Goal: Task Accomplishment & Management: Use online tool/utility

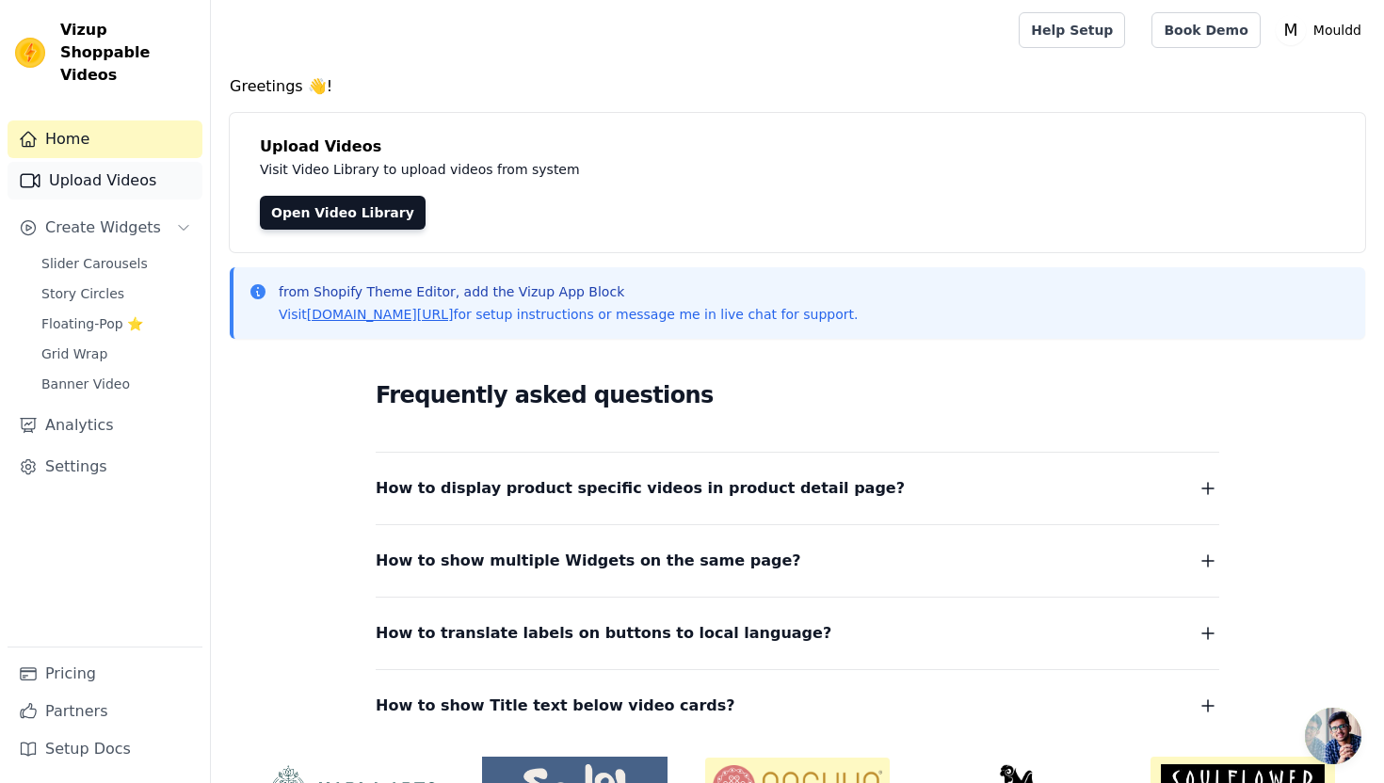
click at [155, 162] on link "Upload Videos" at bounding box center [105, 181] width 195 height 38
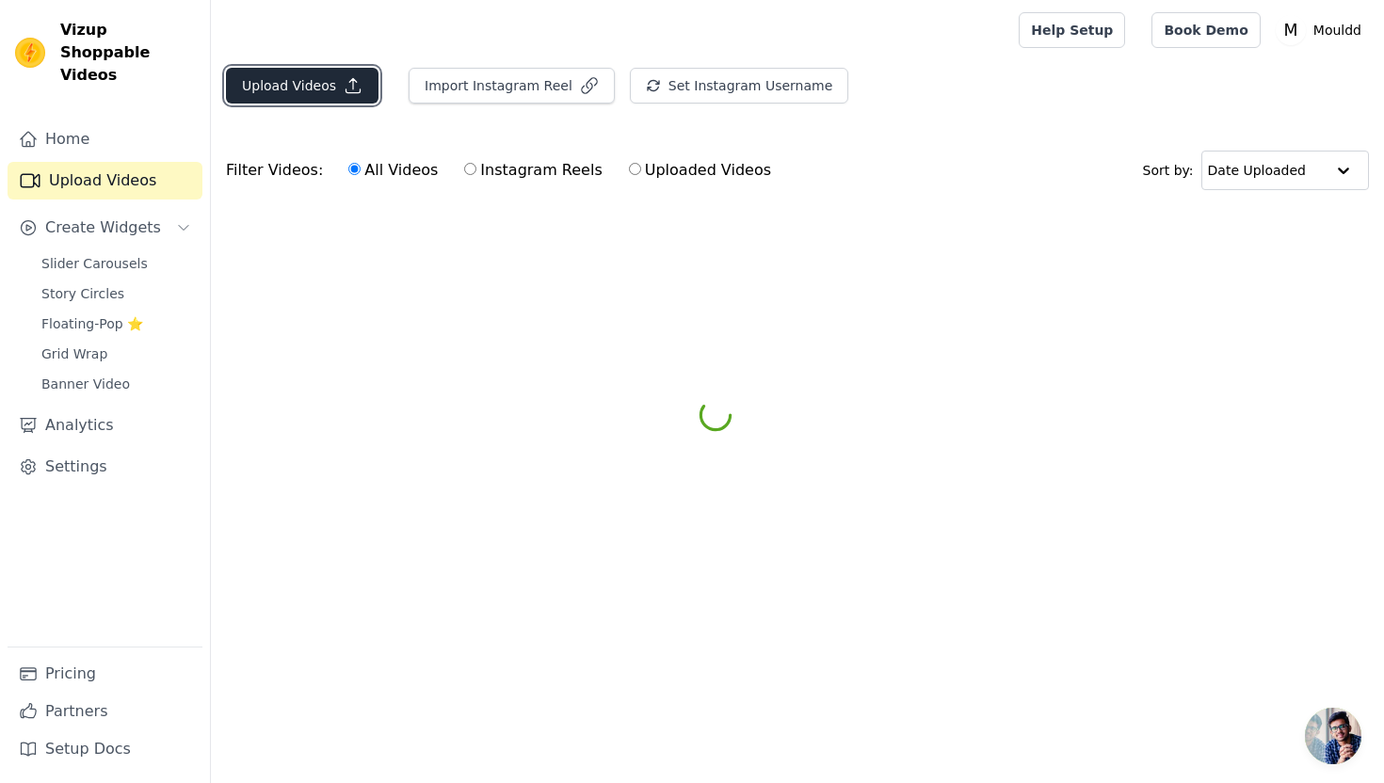
click at [341, 94] on button "Upload Videos" at bounding box center [302, 86] width 152 height 36
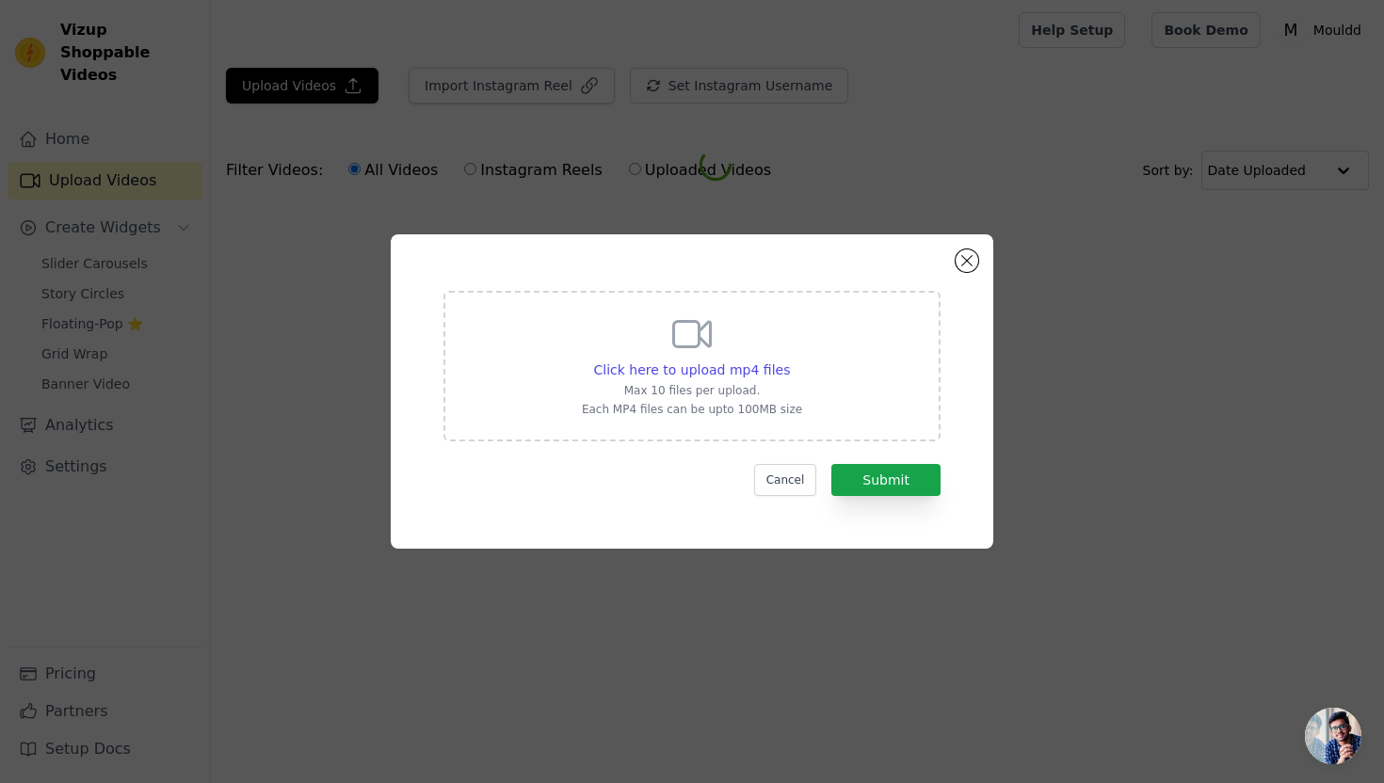
click at [519, 318] on div "Click here to upload mp4 files Max 10 files per upload. Each MP4 files can be u…" at bounding box center [691, 366] width 497 height 151
click at [789, 360] on input "Click here to upload mp4 files Max 10 files per upload. Each MP4 files can be u…" at bounding box center [789, 360] width 1 height 1
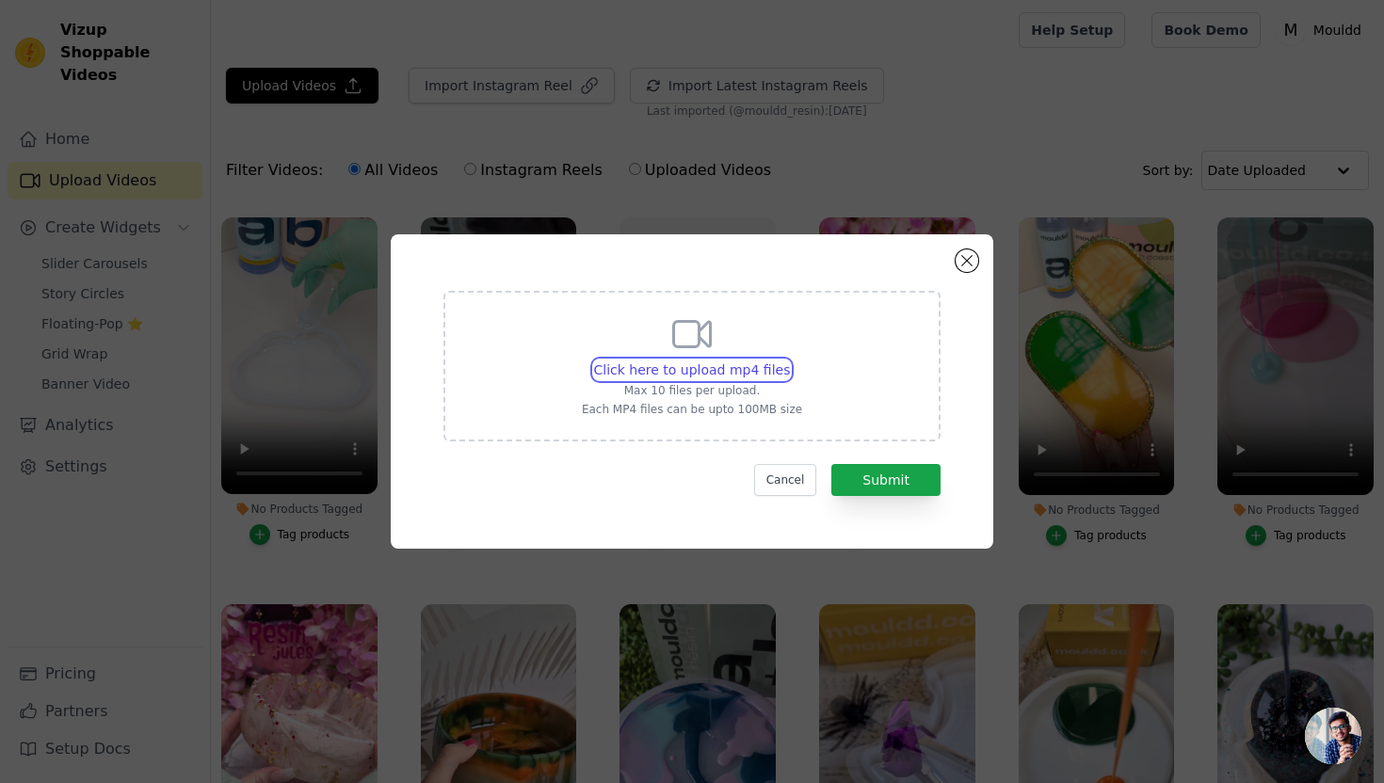
type input "C:\fakepath\Pink Sparkle Reveal.mp4"
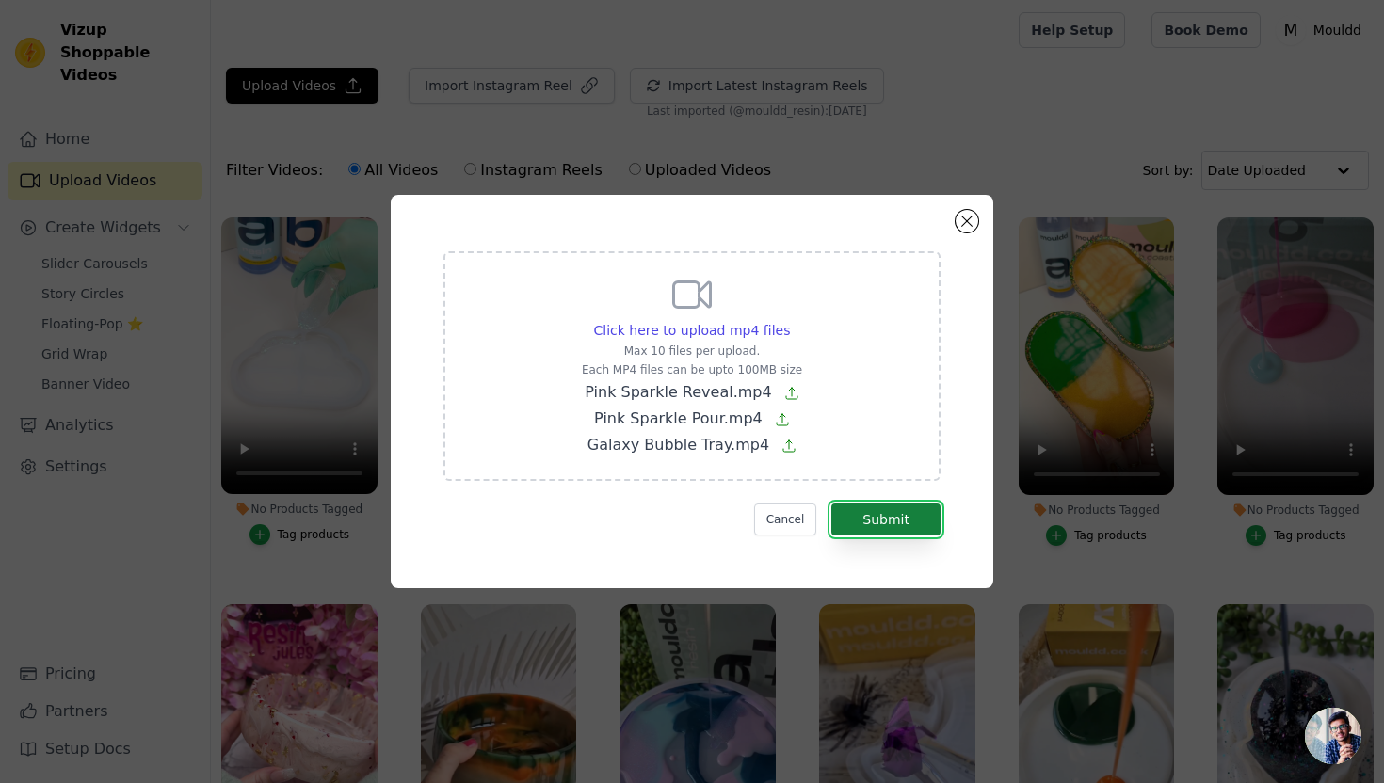
click at [915, 522] on button "Submit" at bounding box center [885, 520] width 109 height 32
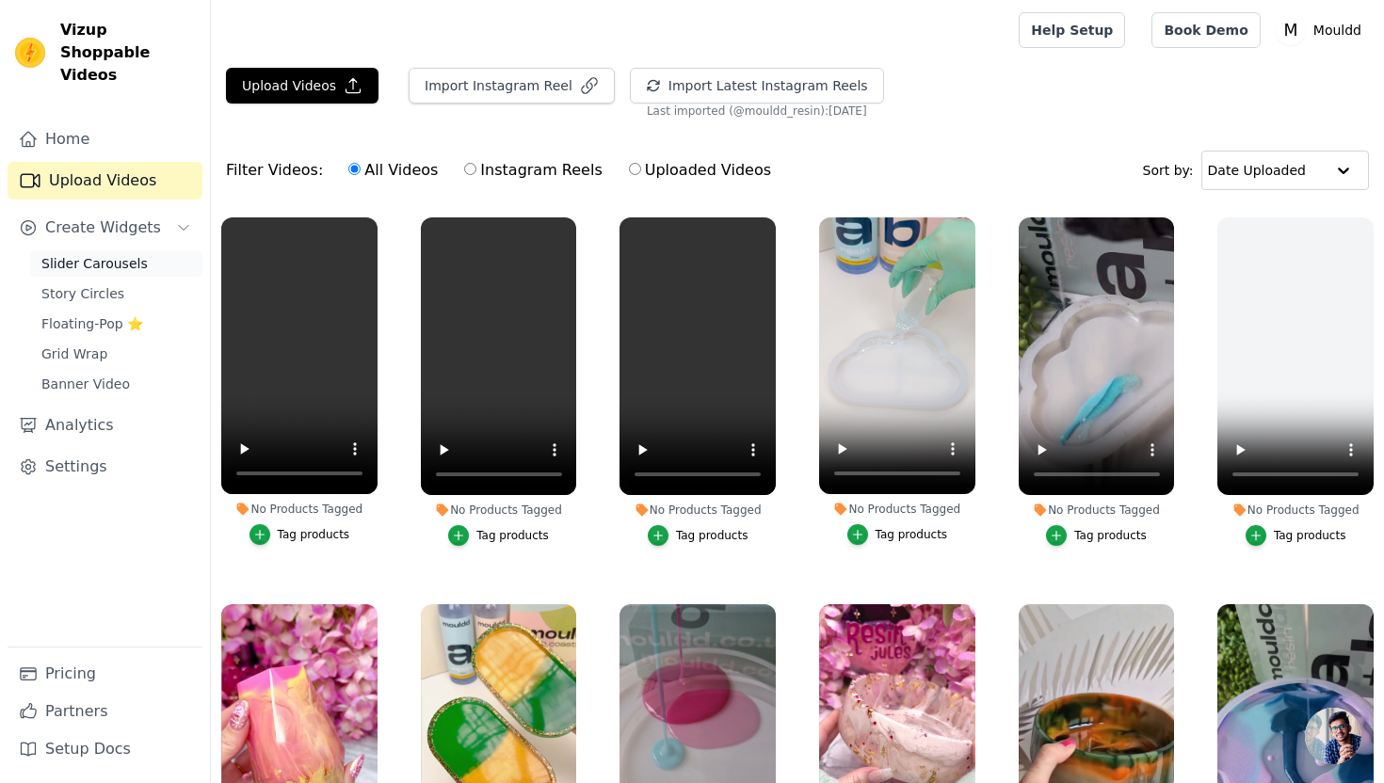
click at [144, 250] on link "Slider Carousels" at bounding box center [116, 263] width 172 height 26
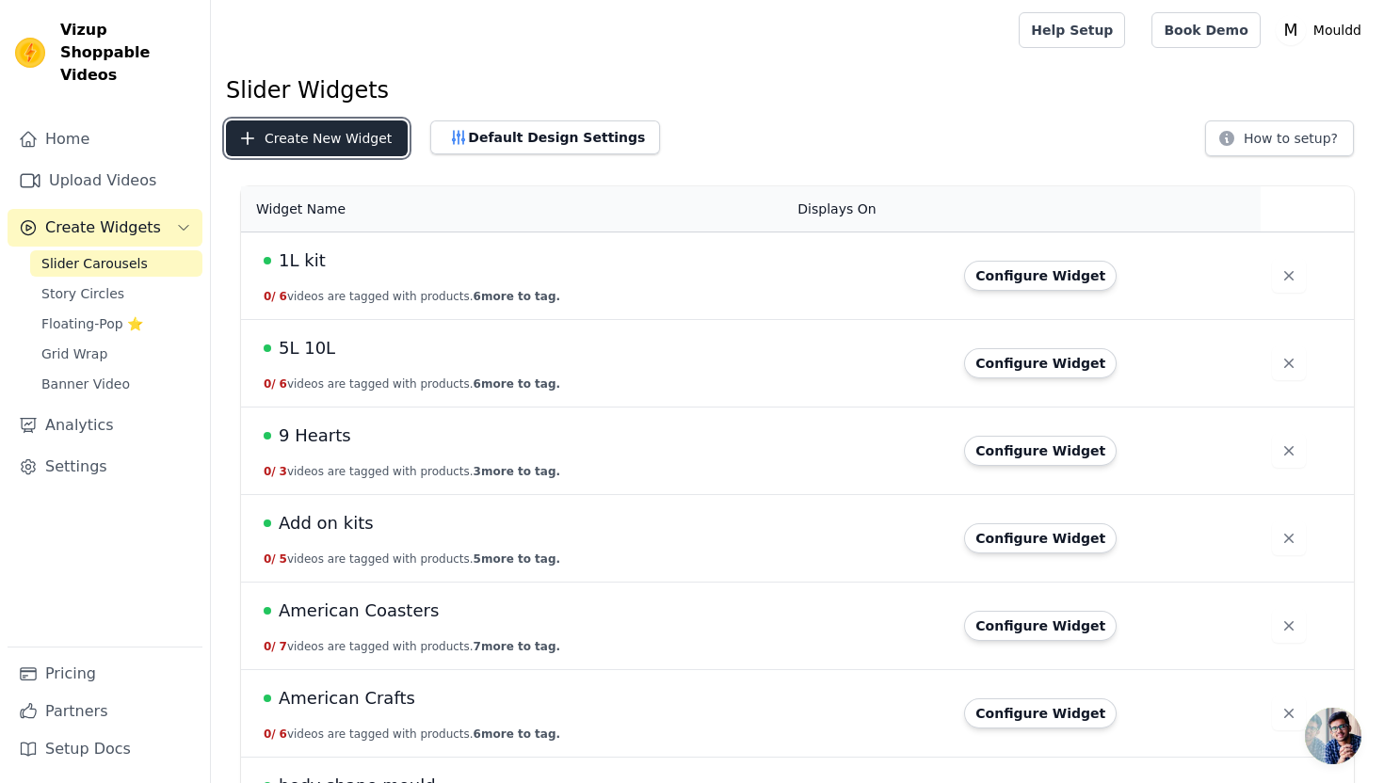
click at [359, 138] on button "Create New Widget" at bounding box center [317, 138] width 182 height 36
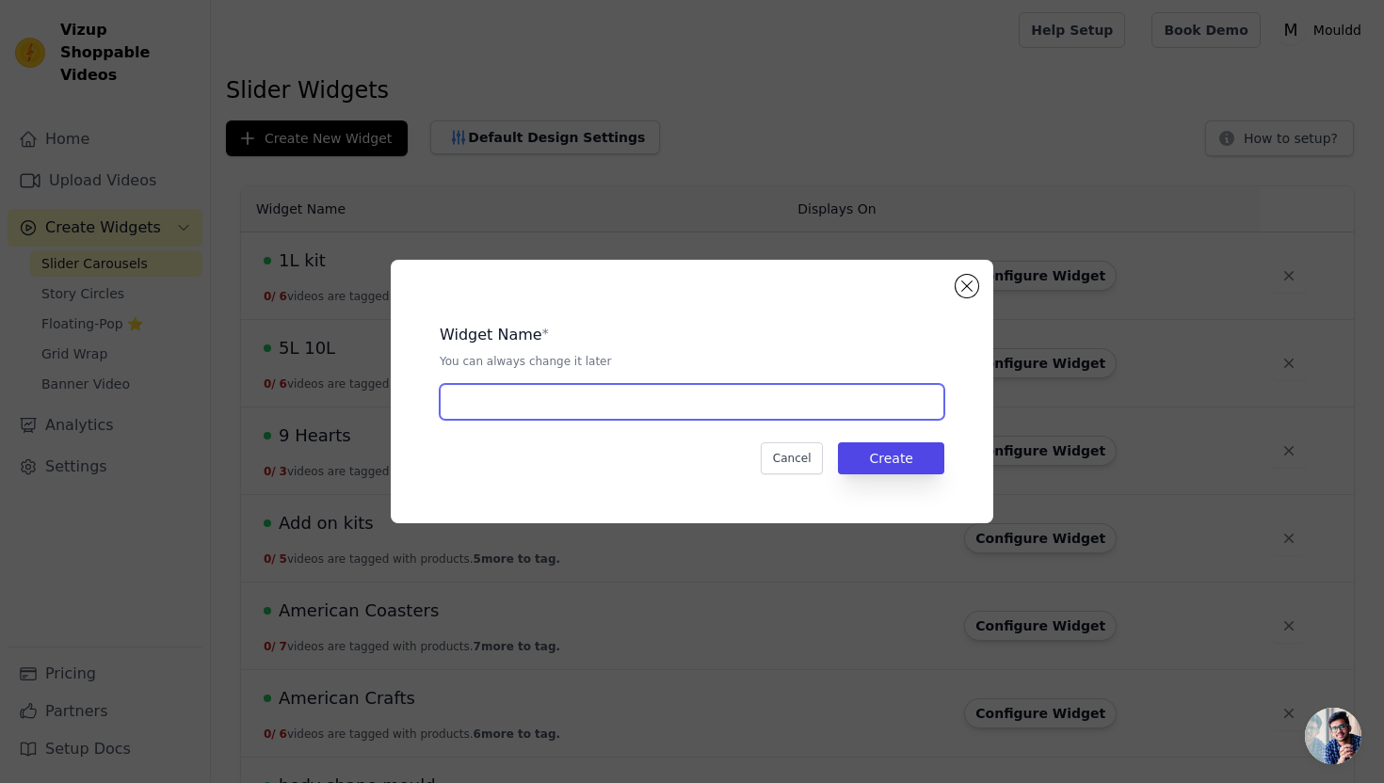
click at [542, 397] on input "text" at bounding box center [692, 402] width 505 height 36
type input "Bubble Tray Set"
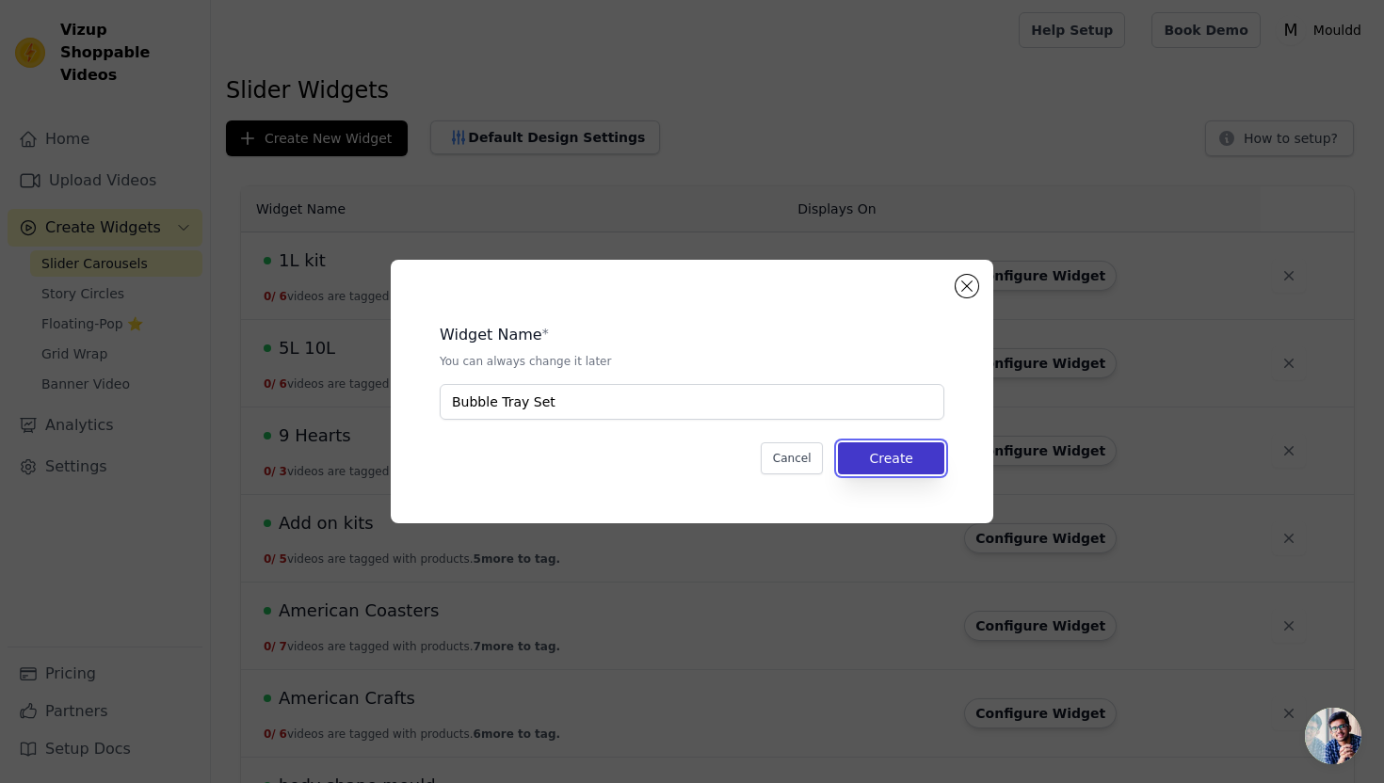
click at [897, 459] on button "Create" at bounding box center [891, 458] width 106 height 32
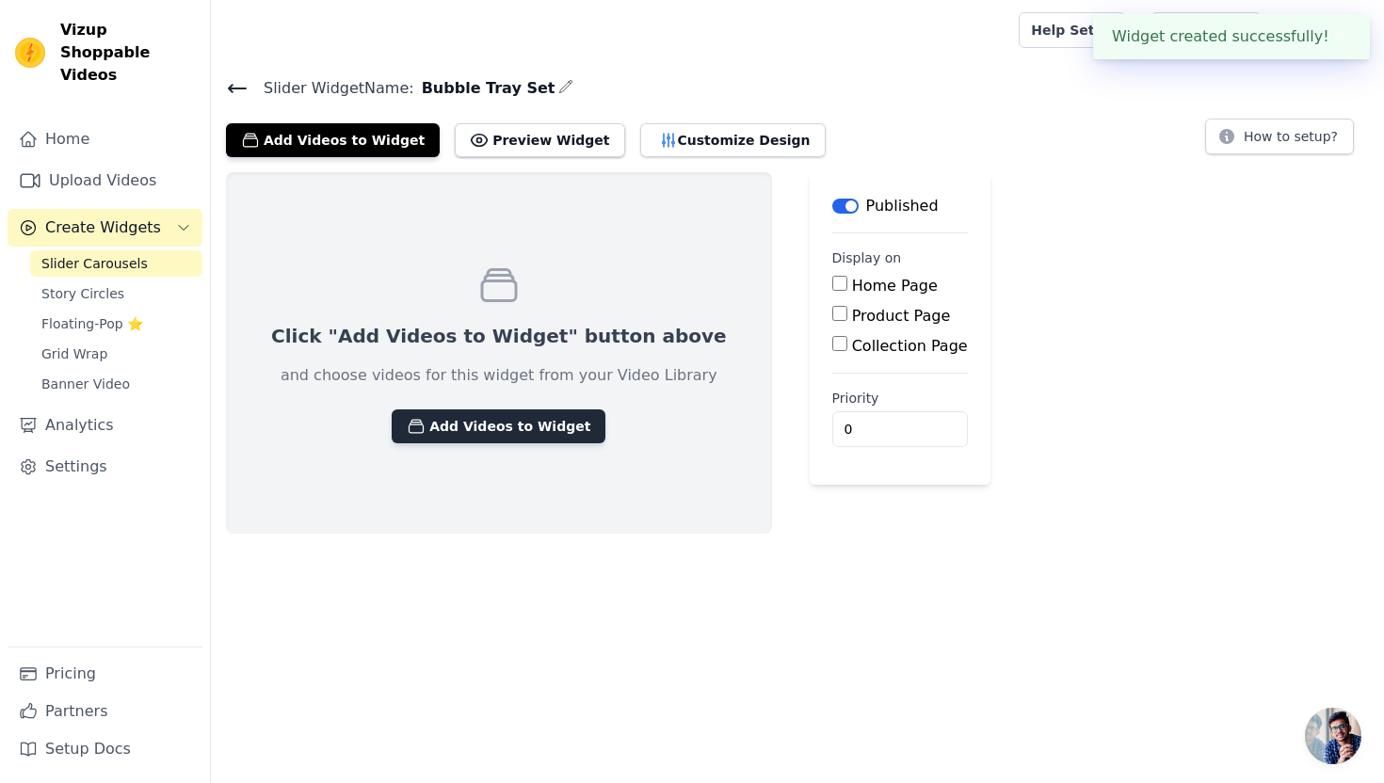
click at [524, 427] on button "Add Videos to Widget" at bounding box center [499, 426] width 214 height 34
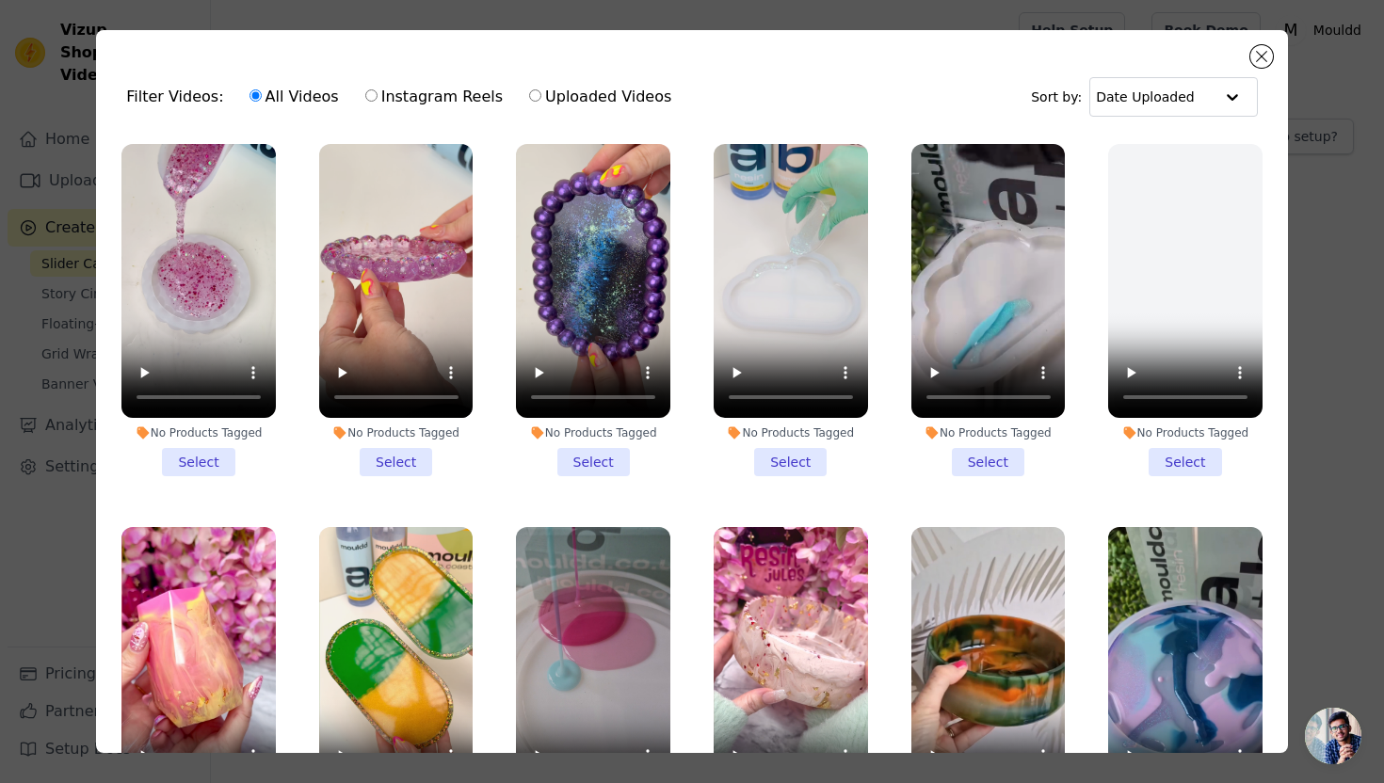
click at [596, 460] on li "No Products Tagged Select" at bounding box center [593, 310] width 154 height 332
click at [0, 0] on input "No Products Tagged Select" at bounding box center [0, 0] width 0 height 0
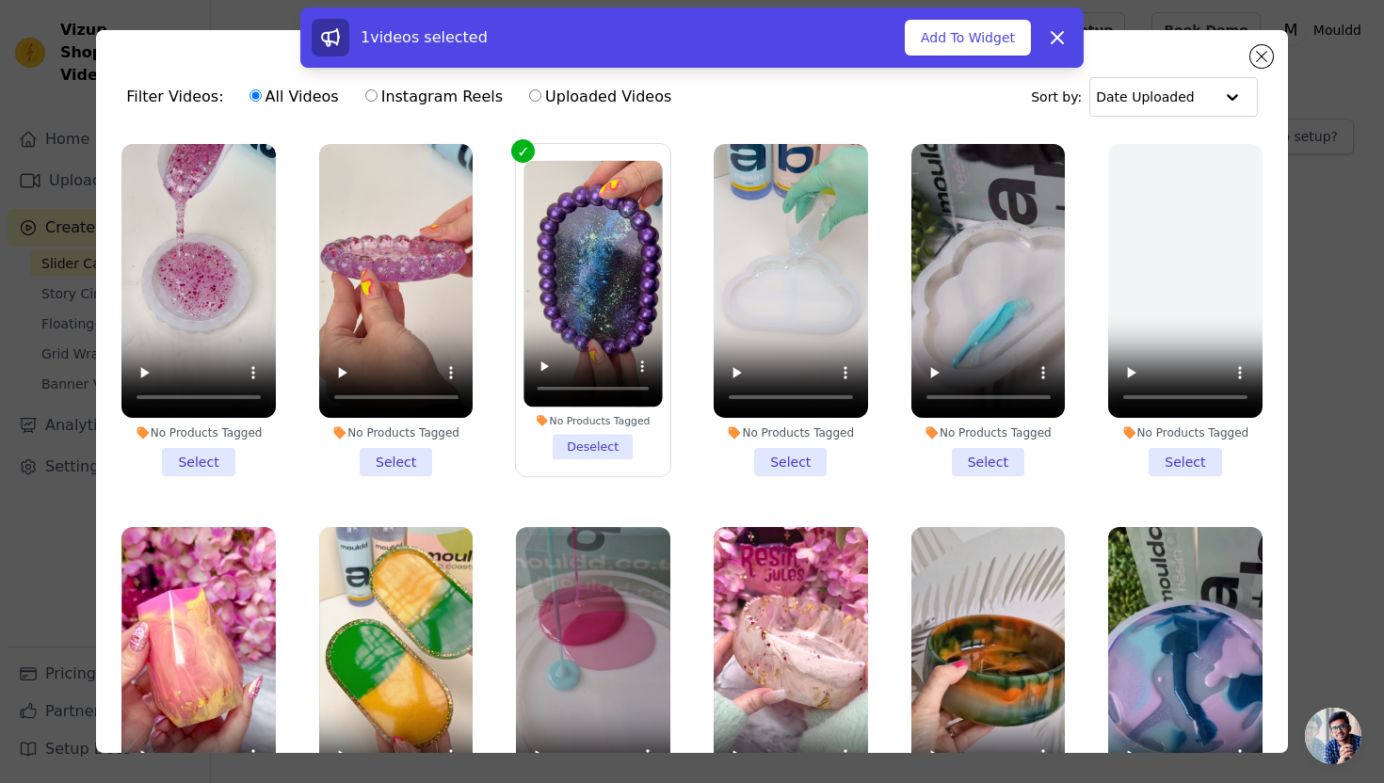
click at [408, 460] on li "No Products Tagged Select" at bounding box center [396, 310] width 154 height 332
click at [0, 0] on input "No Products Tagged Select" at bounding box center [0, 0] width 0 height 0
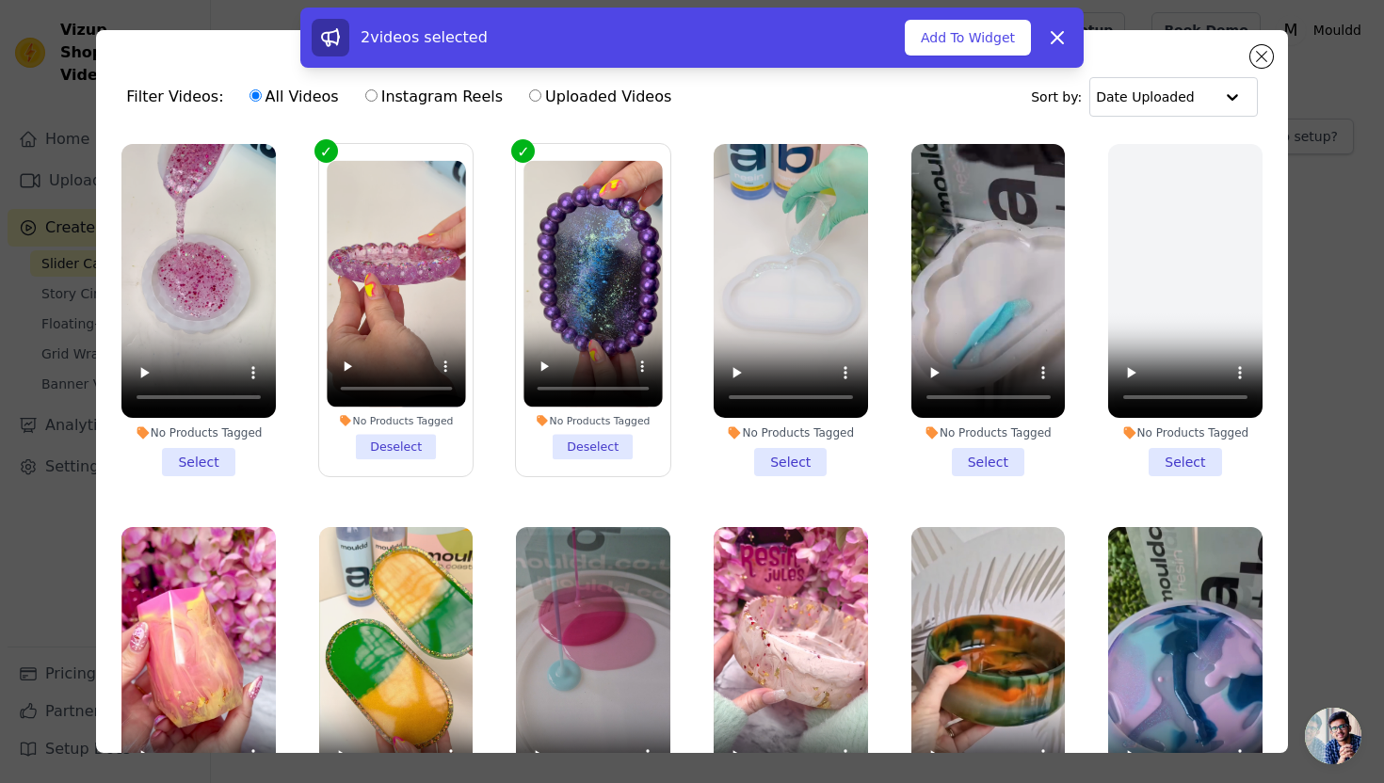
click at [217, 467] on li "No Products Tagged Select" at bounding box center [198, 310] width 154 height 332
click at [0, 0] on input "No Products Tagged Select" at bounding box center [0, 0] width 0 height 0
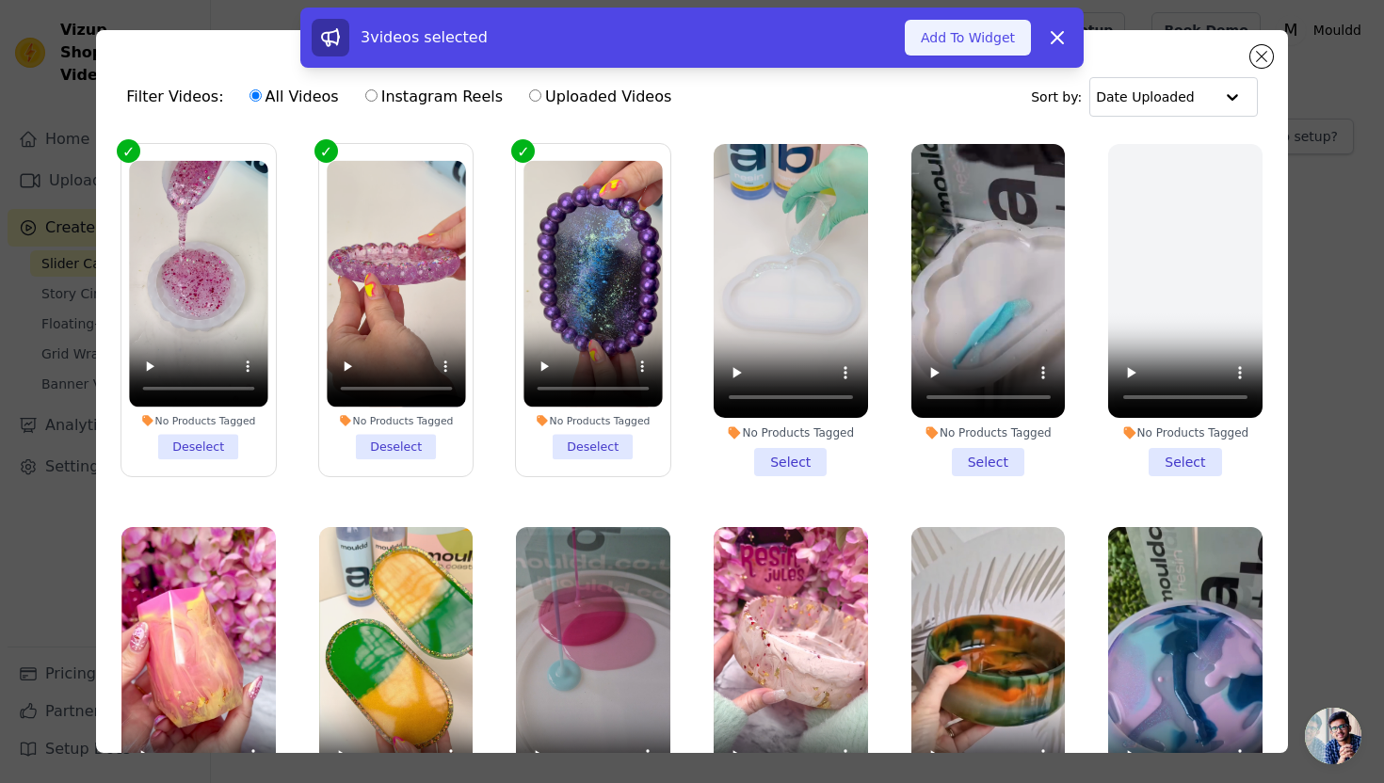
click at [977, 43] on button "Add To Widget" at bounding box center [968, 38] width 126 height 36
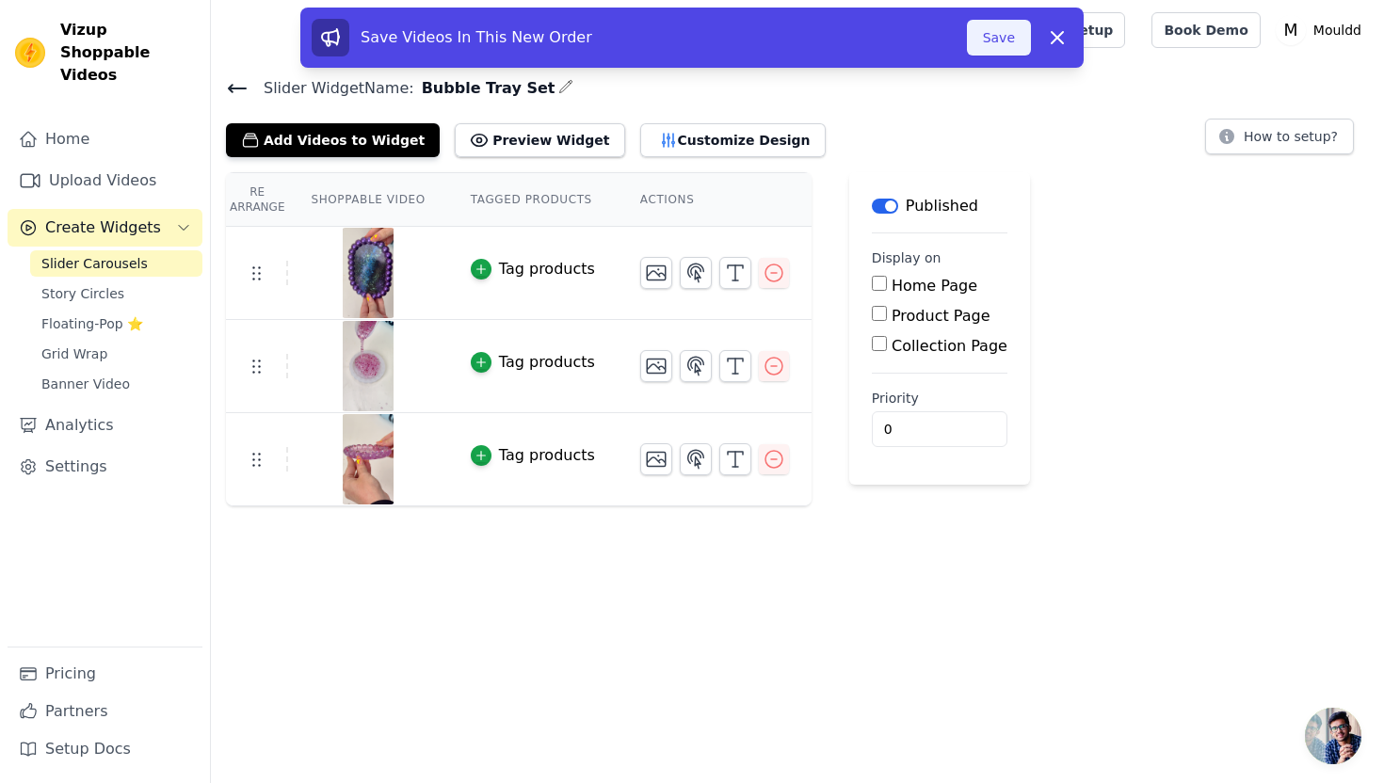
click at [981, 40] on button "Save" at bounding box center [999, 38] width 64 height 36
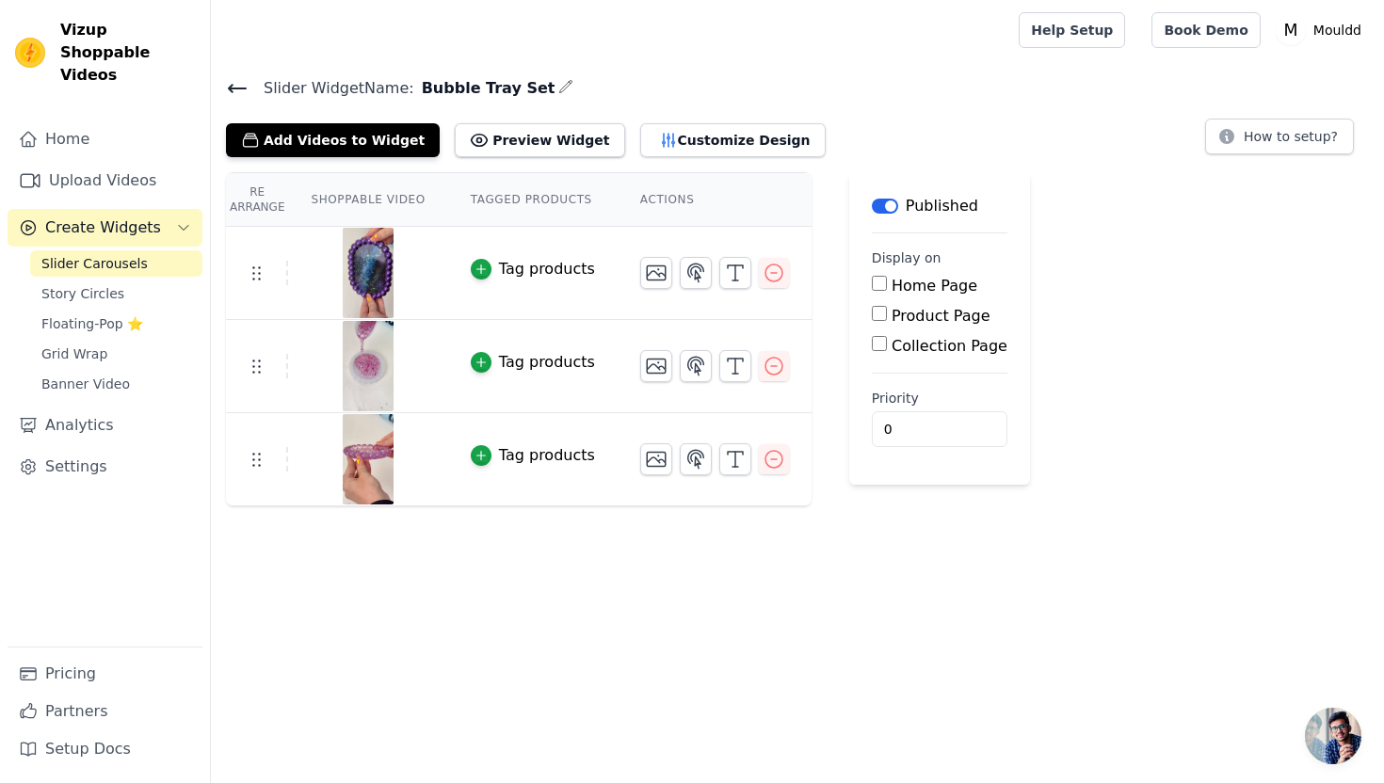
click at [233, 83] on icon at bounding box center [237, 88] width 23 height 23
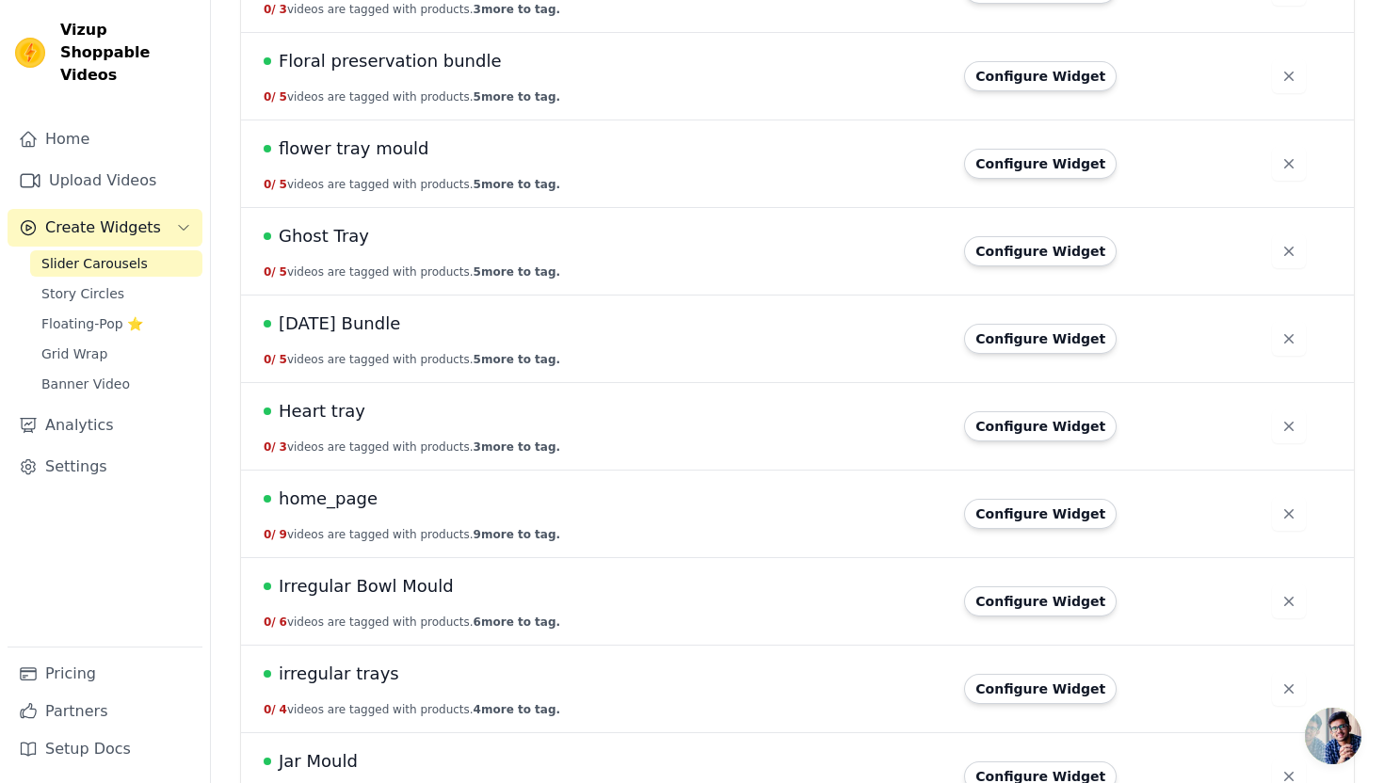
scroll to position [1689, 0]
click at [375, 324] on span "[DATE] Bundle" at bounding box center [339, 323] width 121 height 26
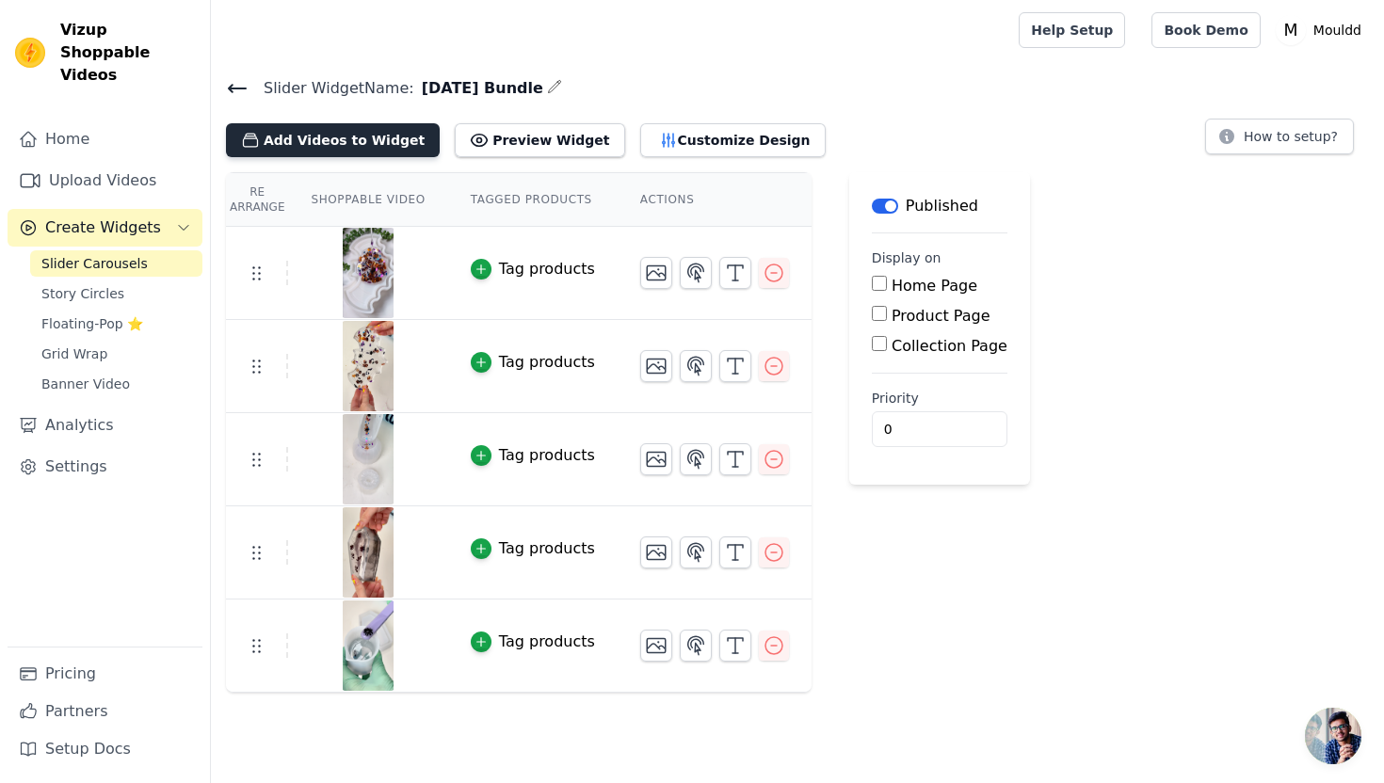
click at [359, 138] on button "Add Videos to Widget" at bounding box center [333, 140] width 214 height 34
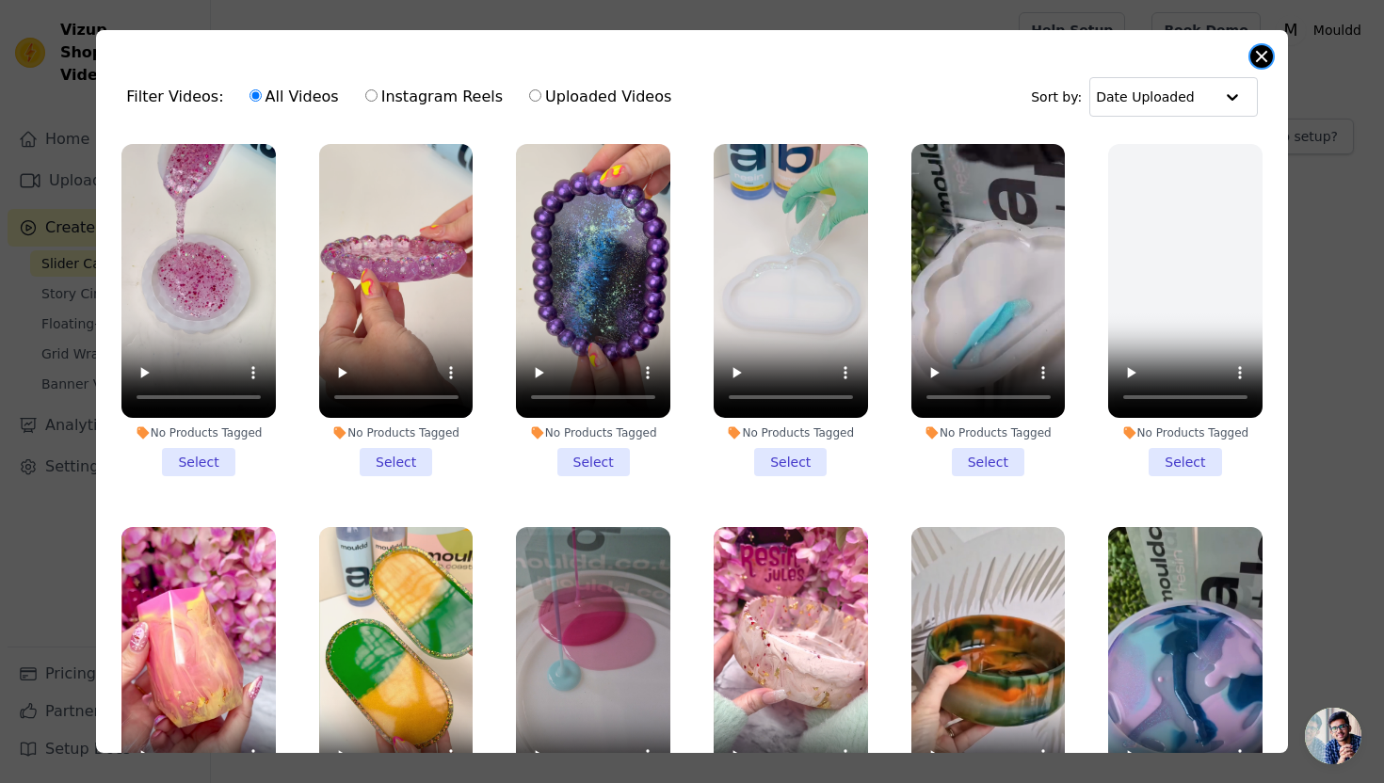
click at [1257, 59] on button "Close modal" at bounding box center [1261, 56] width 23 height 23
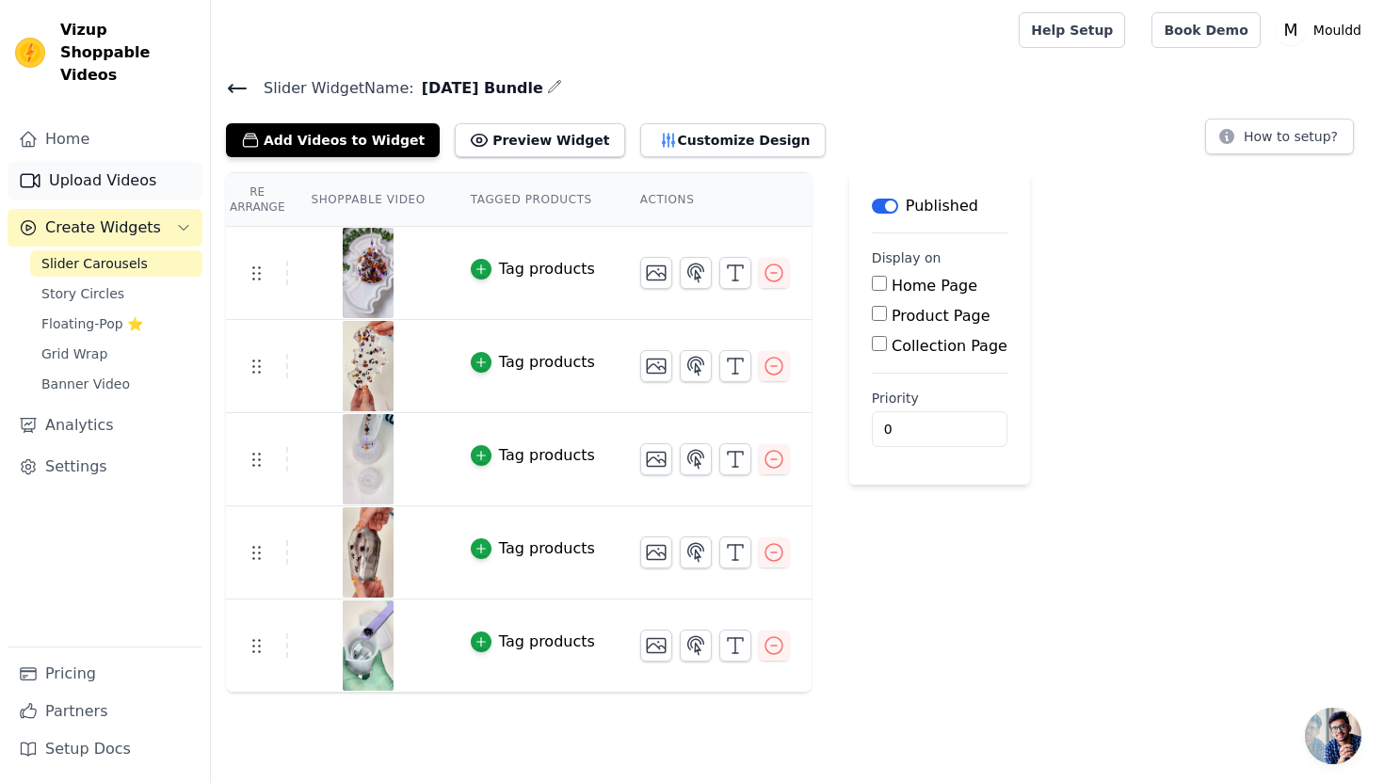
click at [112, 162] on link "Upload Videos" at bounding box center [105, 181] width 195 height 38
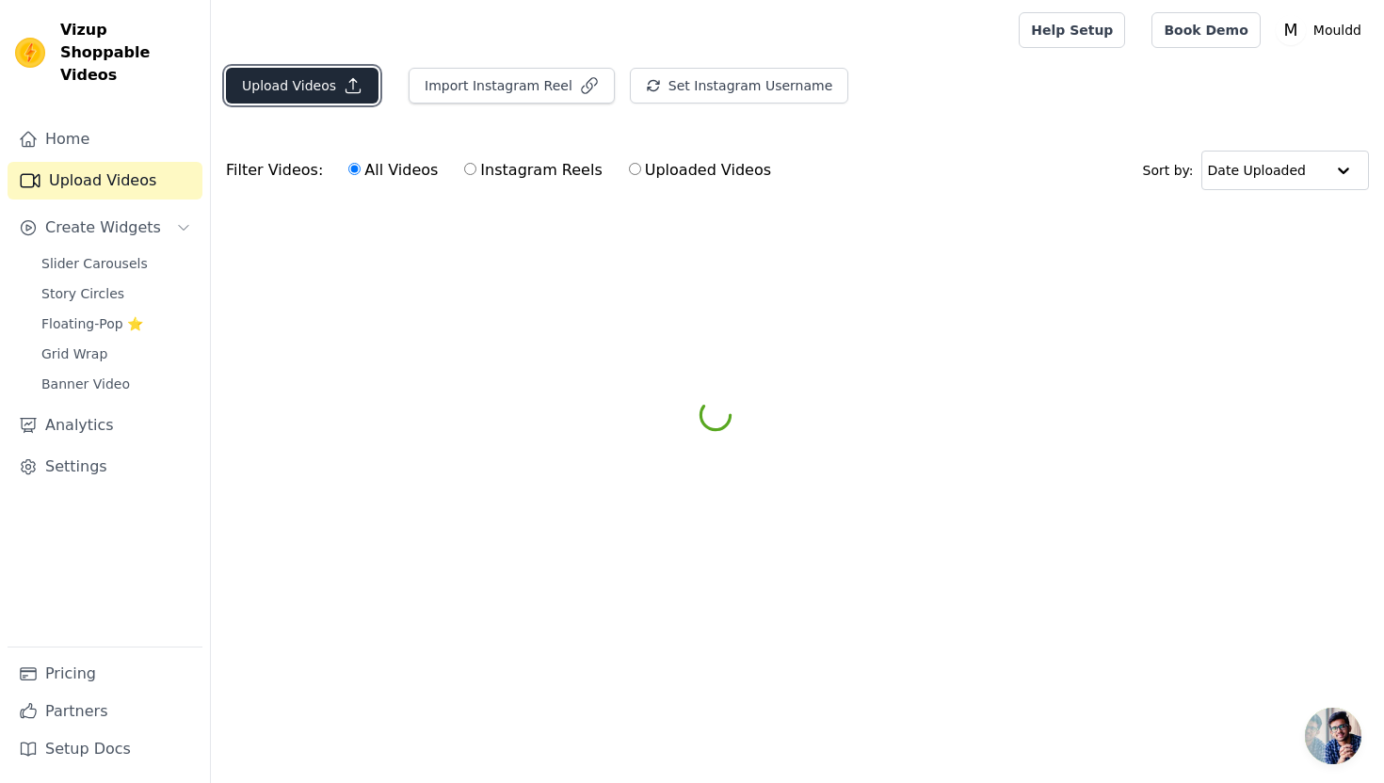
click at [345, 85] on icon "button" at bounding box center [353, 85] width 19 height 19
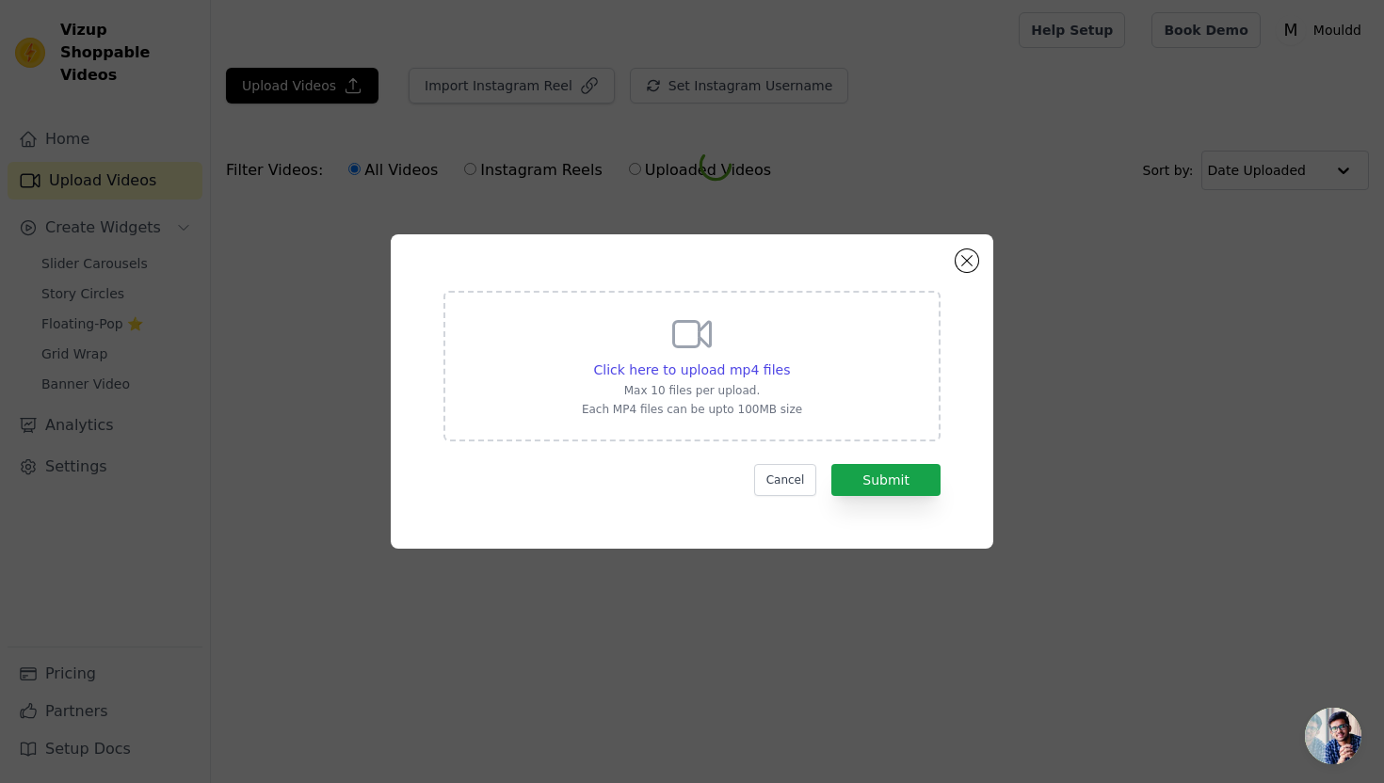
click at [560, 360] on div "Click here to upload mp4 files Max 10 files per upload. Each MP4 files can be u…" at bounding box center [691, 366] width 497 height 151
click at [789, 360] on input "Click here to upload mp4 files Max 10 files per upload. Each MP4 files can be u…" at bounding box center [789, 360] width 1 height 1
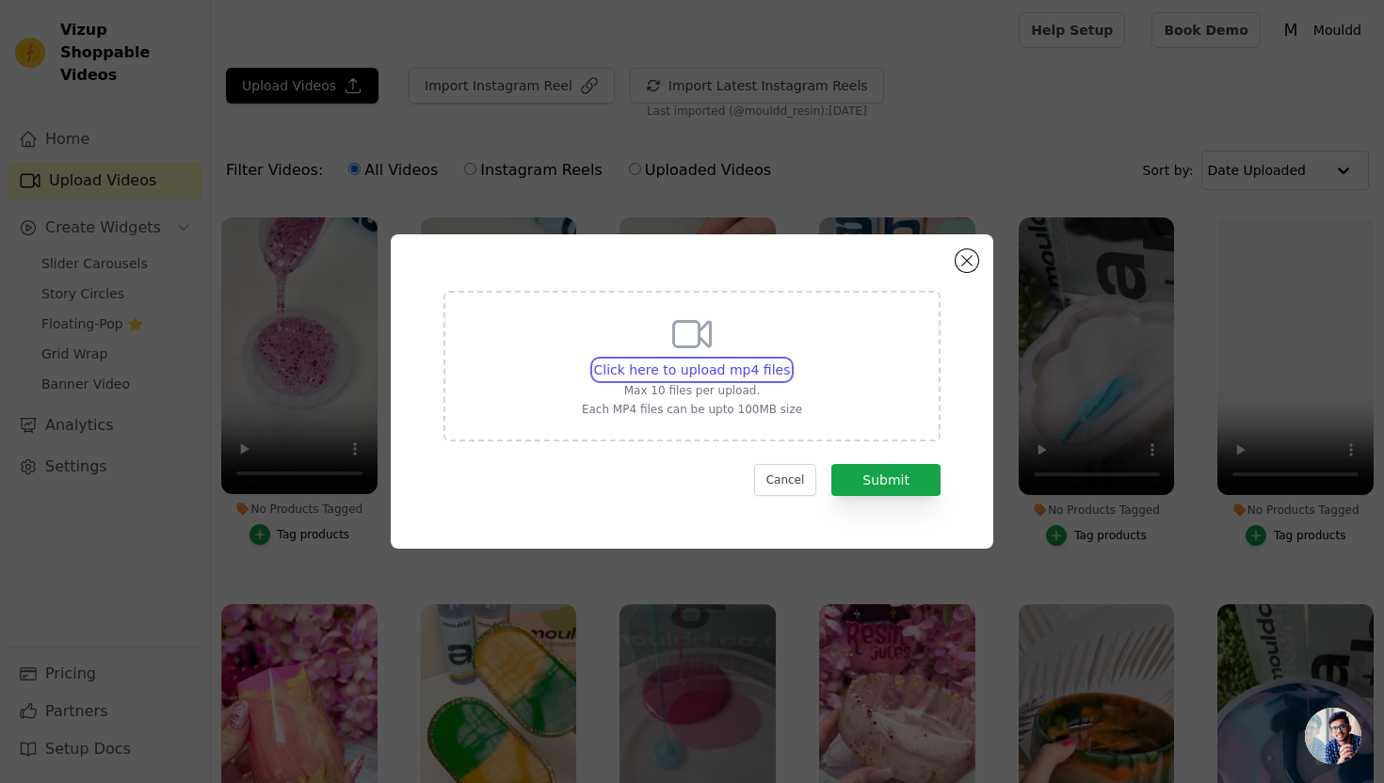
type input "C:\fakepath\PXL_20250811_120223168~2.mp4"
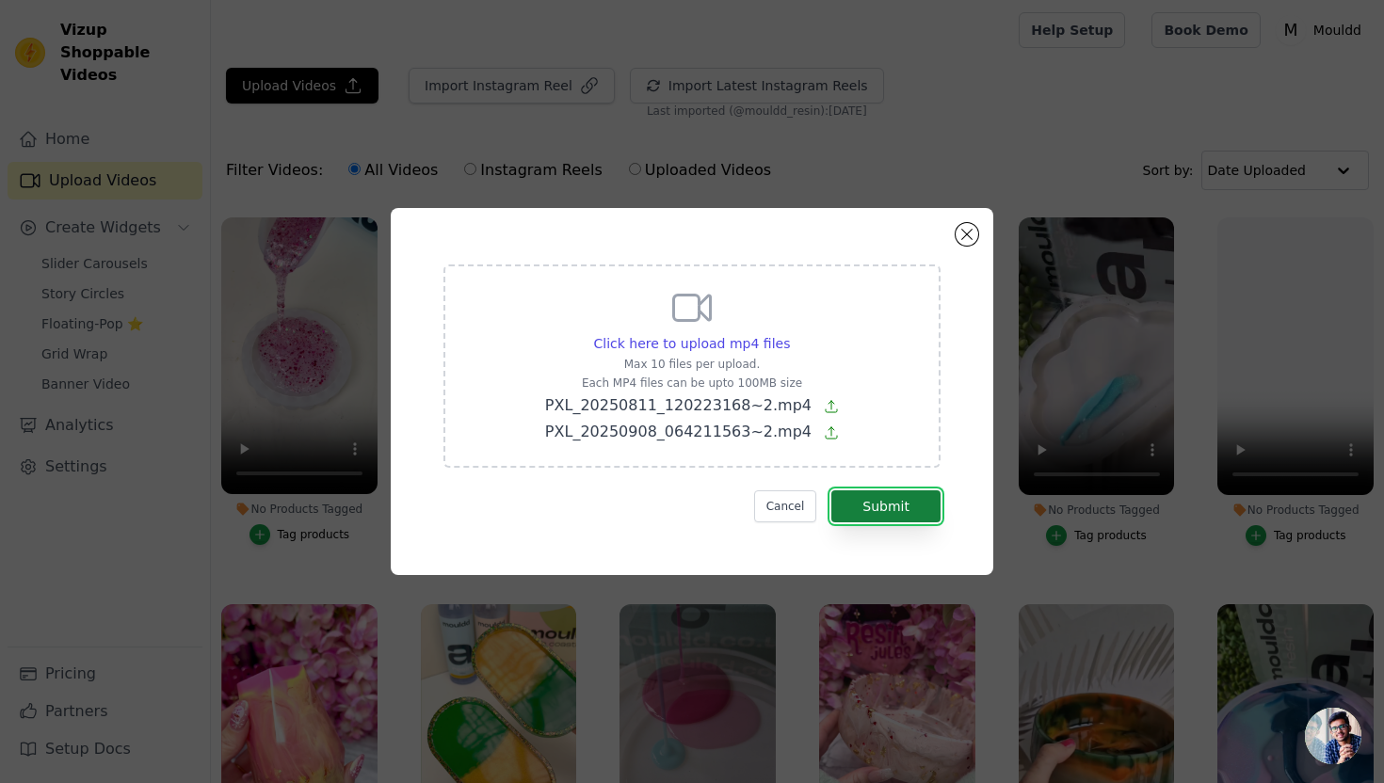
click at [900, 514] on button "Submit" at bounding box center [885, 506] width 109 height 32
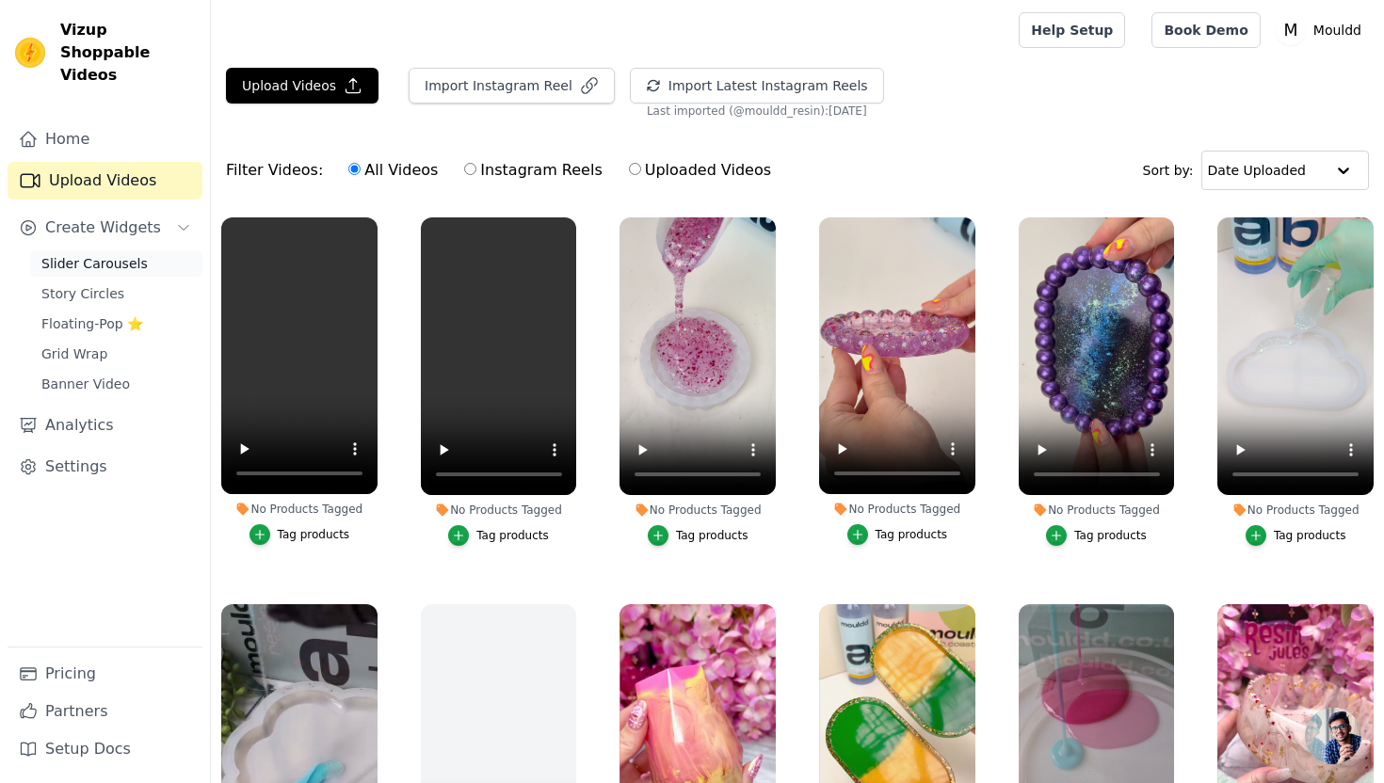
click at [113, 254] on span "Slider Carousels" at bounding box center [94, 263] width 106 height 19
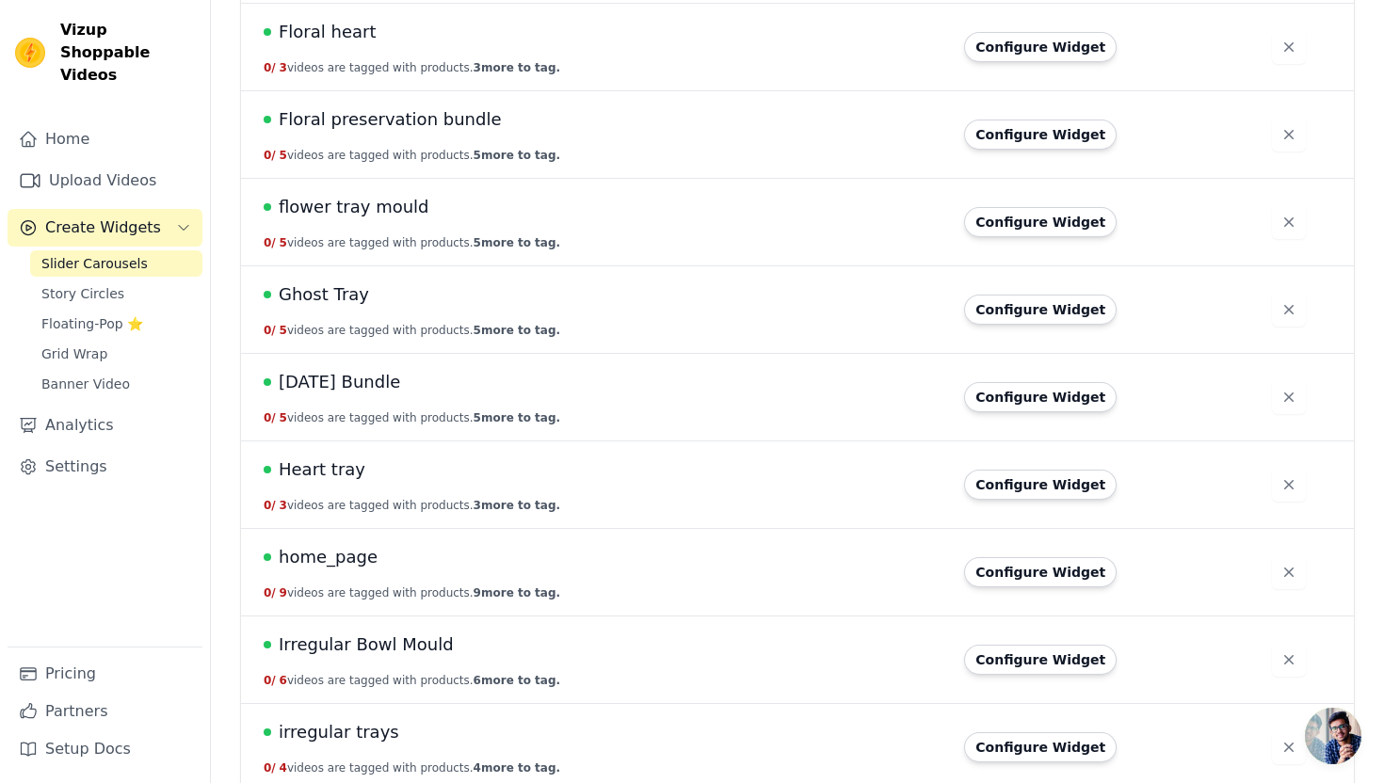
scroll to position [1643, 0]
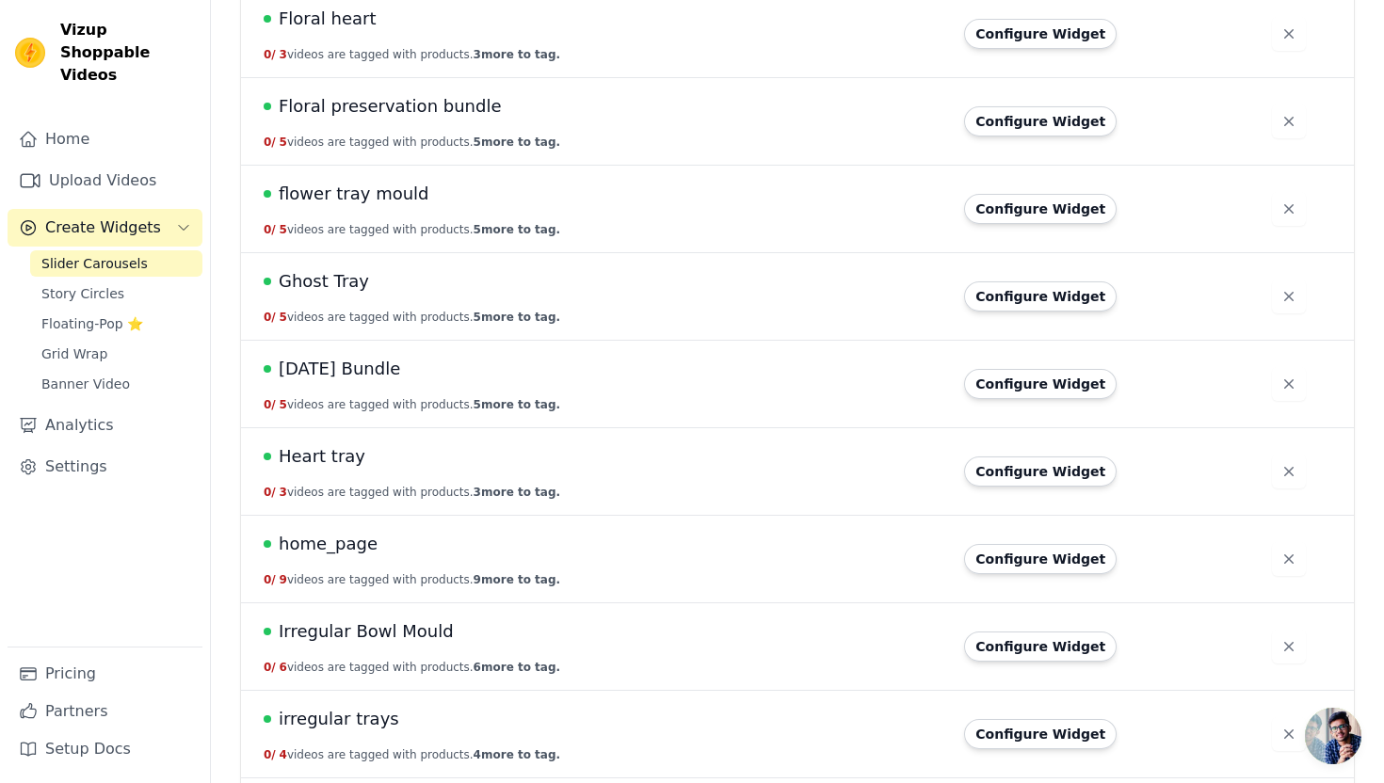
click at [371, 370] on span "[DATE] Bundle" at bounding box center [339, 369] width 121 height 26
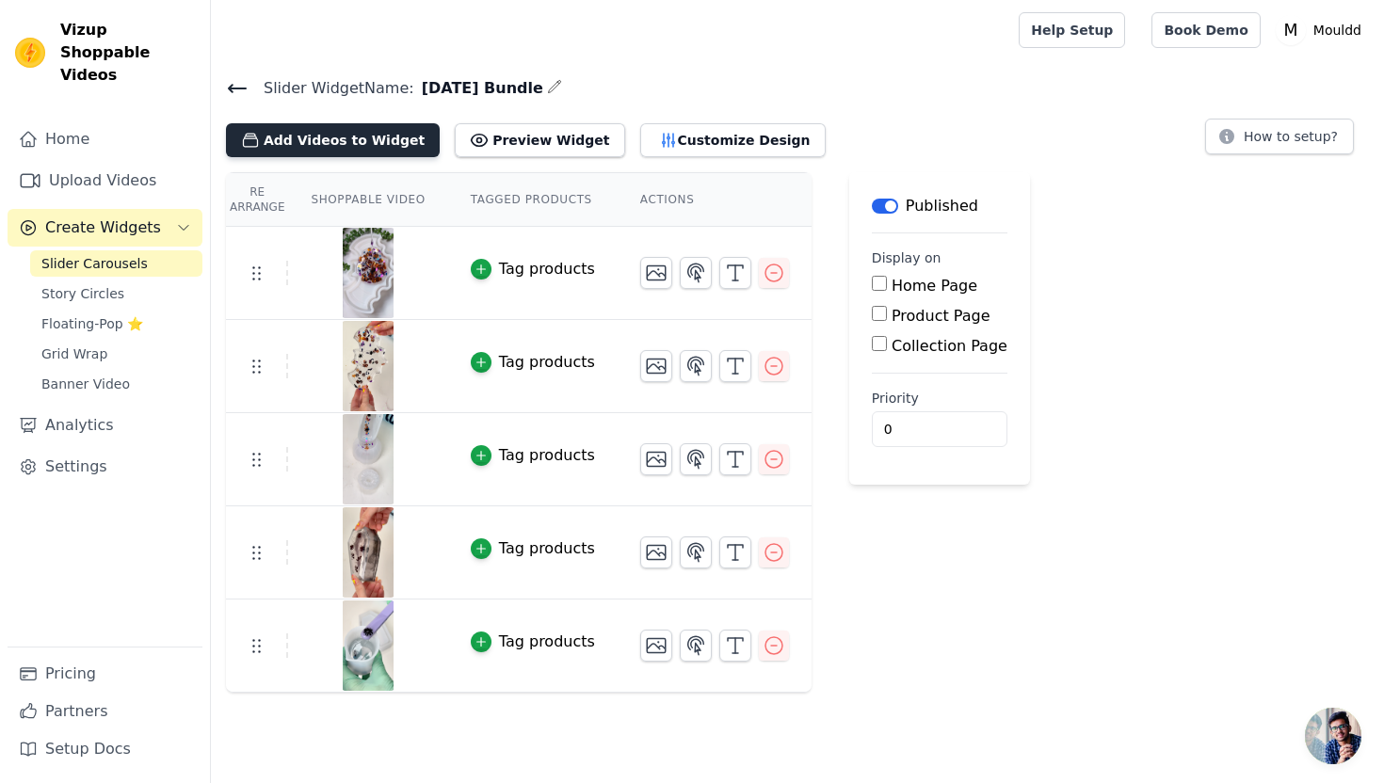
click at [339, 140] on button "Add Videos to Widget" at bounding box center [333, 140] width 214 height 34
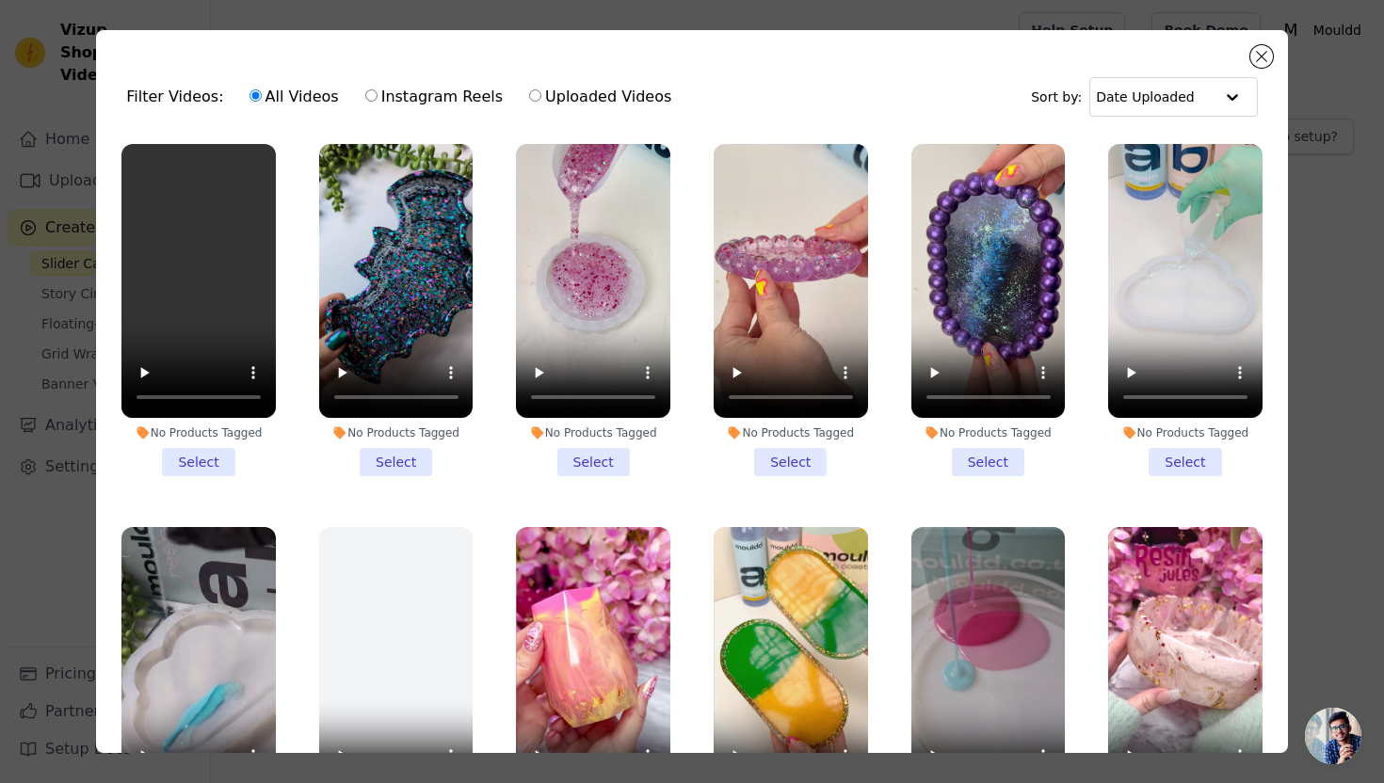
click at [399, 454] on li "No Products Tagged Select" at bounding box center [396, 310] width 154 height 332
click at [0, 0] on input "No Products Tagged Select" at bounding box center [0, 0] width 0 height 0
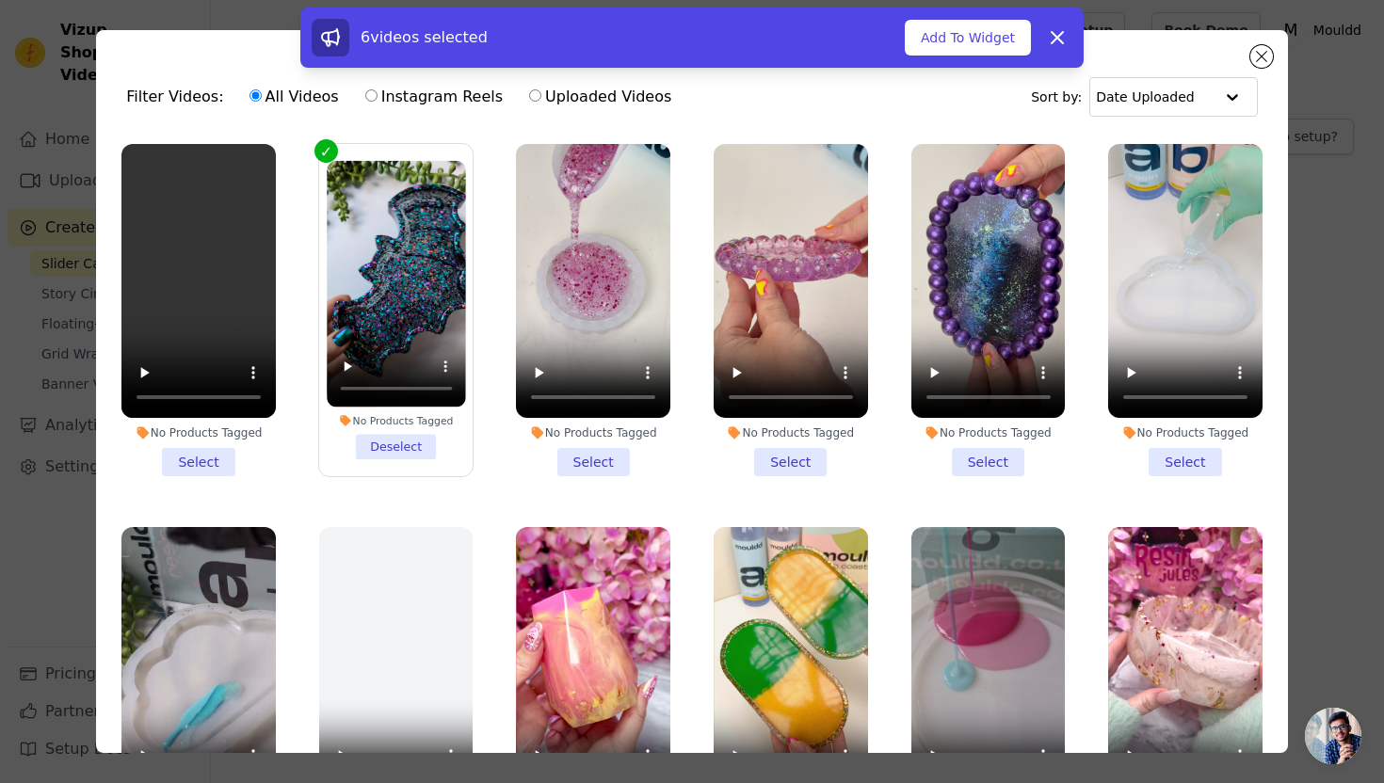
click at [206, 450] on li "No Products Tagged Select" at bounding box center [198, 310] width 154 height 332
click at [0, 0] on input "No Products Tagged Select" at bounding box center [0, 0] width 0 height 0
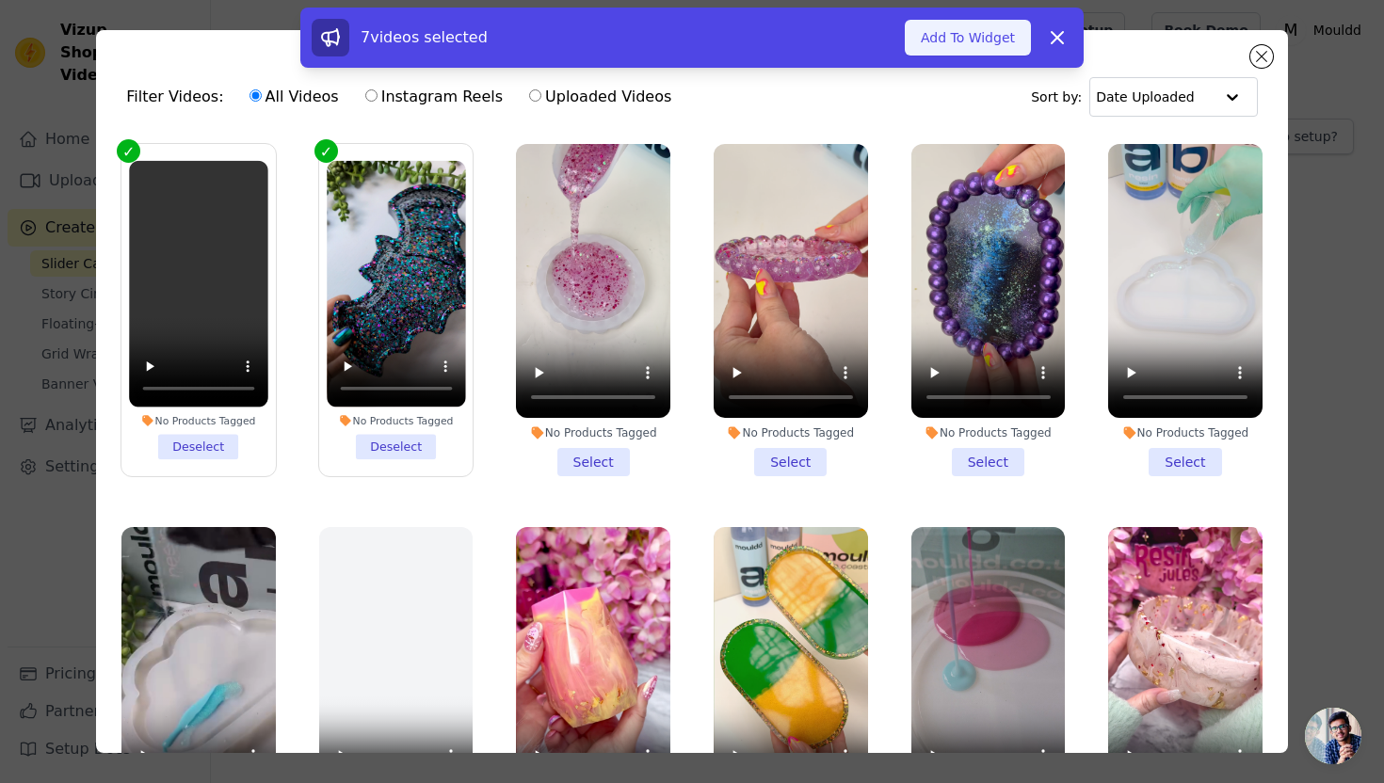
click at [931, 40] on button "Add To Widget" at bounding box center [968, 38] width 126 height 36
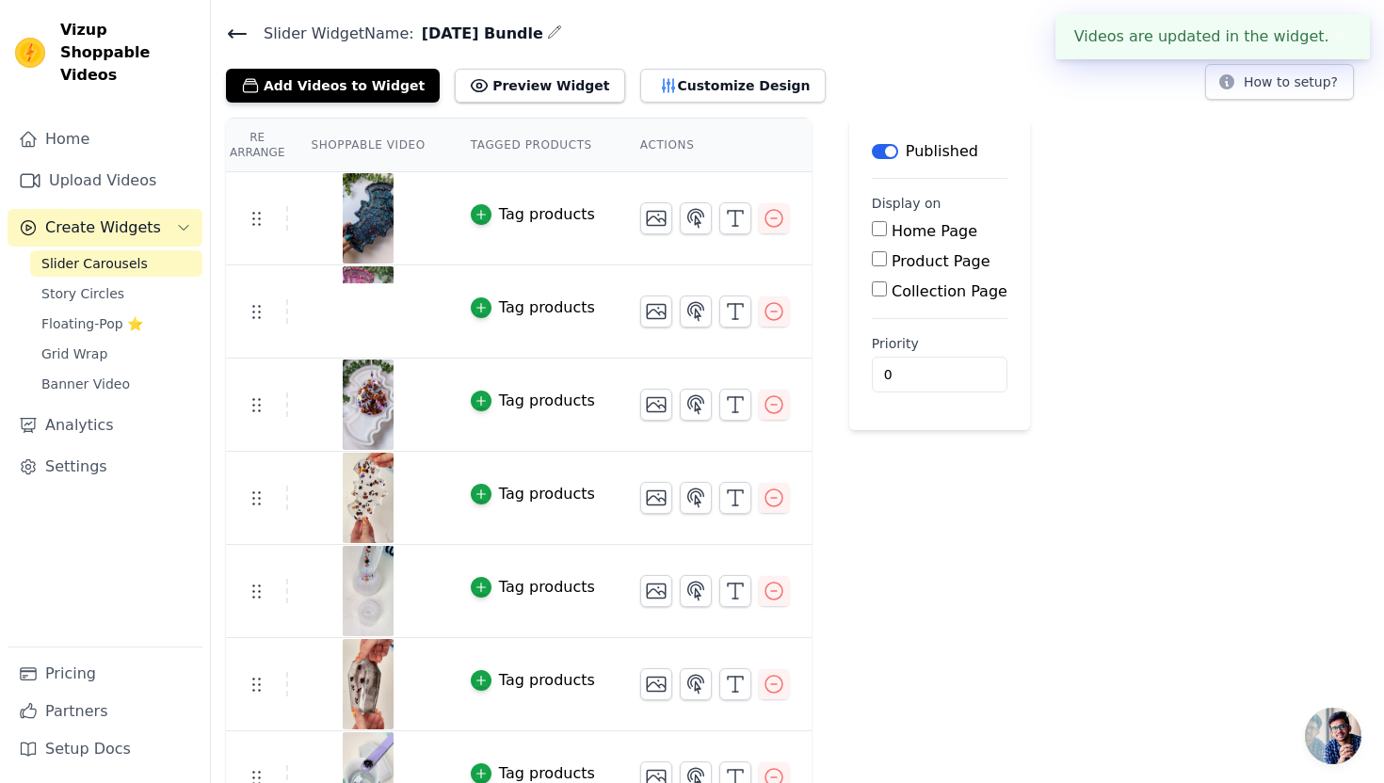
scroll to position [95, 0]
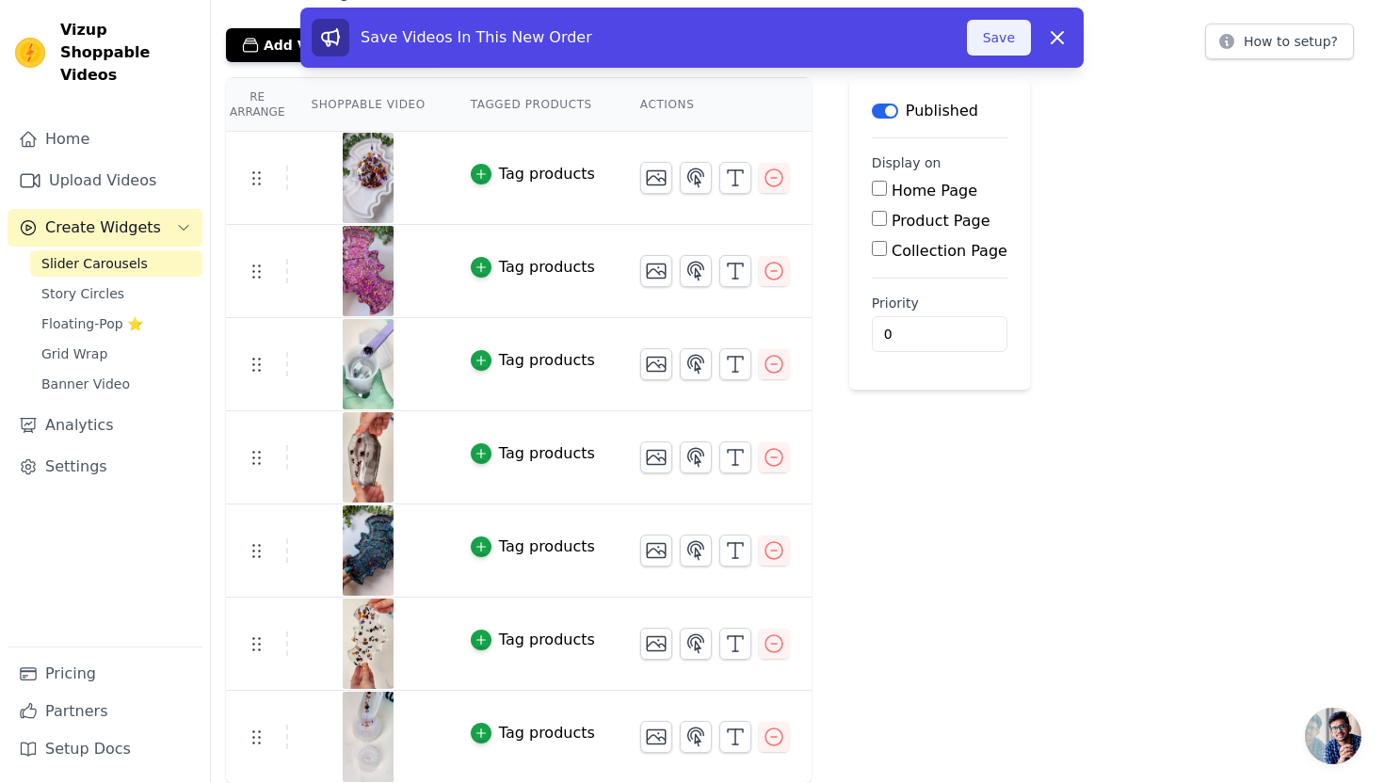
click at [1001, 38] on button "Save" at bounding box center [999, 38] width 64 height 36
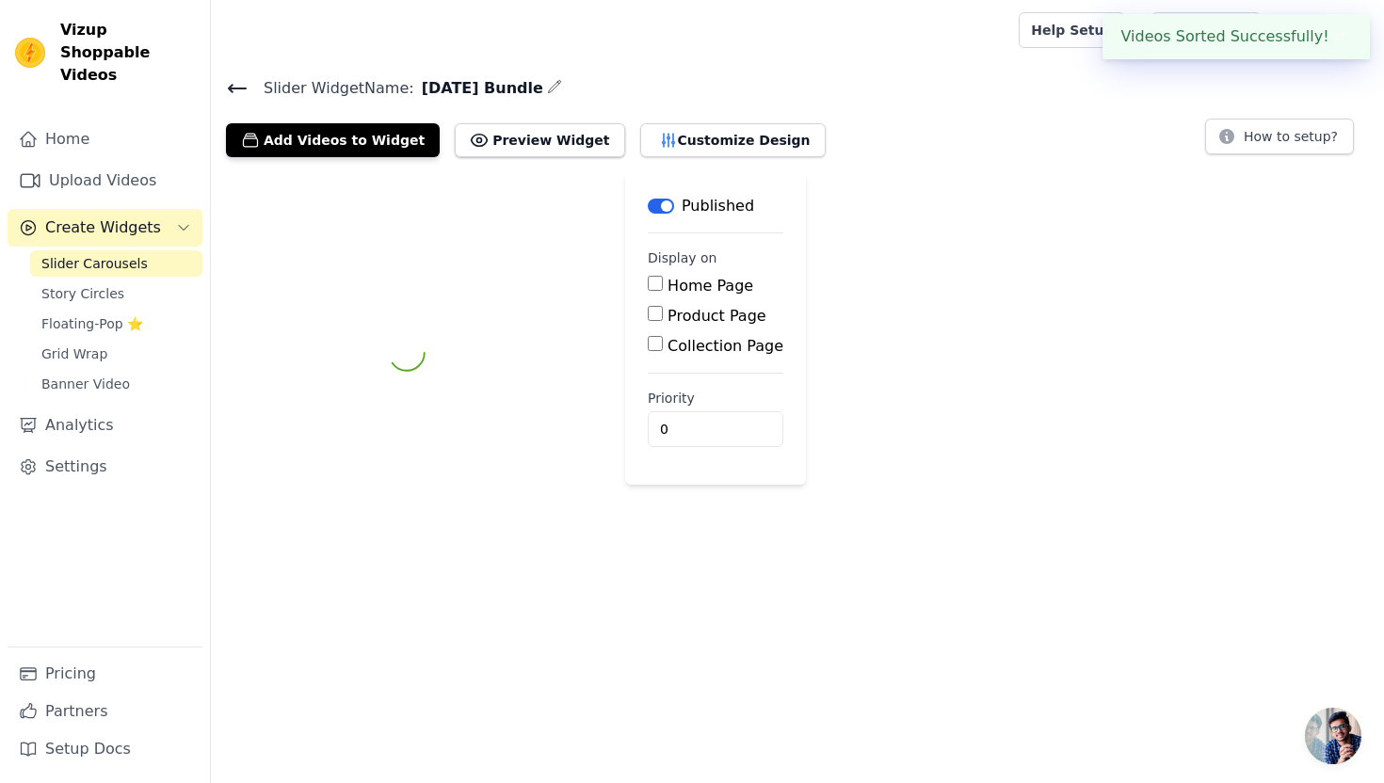
scroll to position [0, 0]
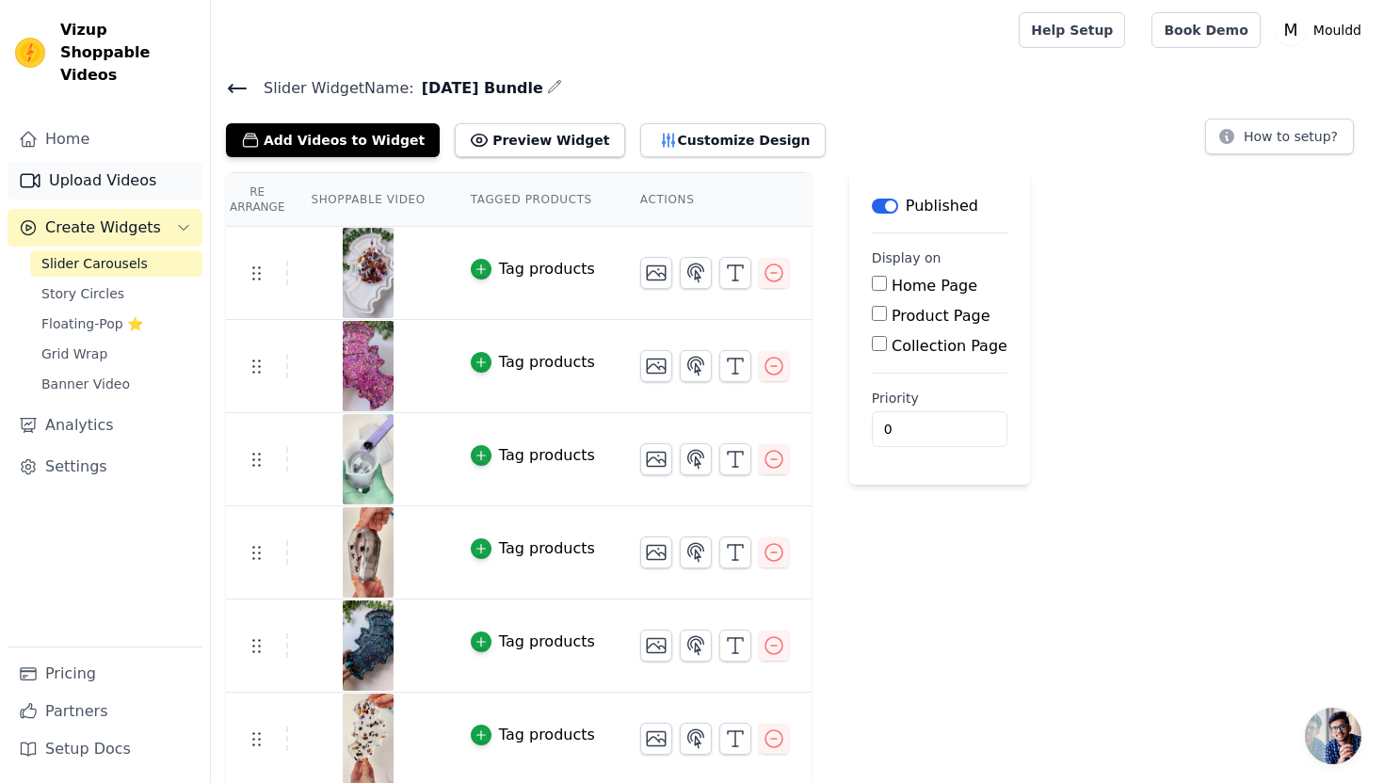
click at [108, 162] on link "Upload Videos" at bounding box center [105, 181] width 195 height 38
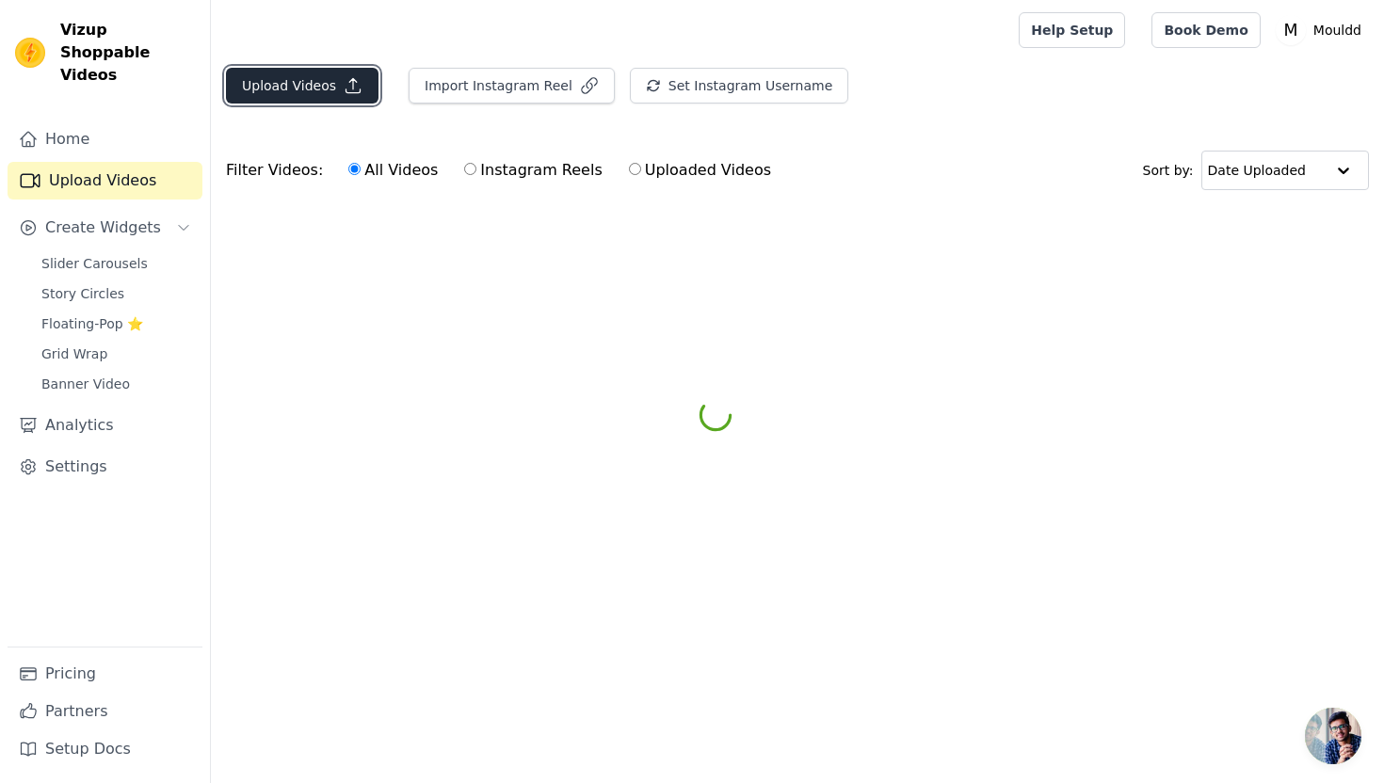
click at [345, 82] on icon "button" at bounding box center [353, 85] width 19 height 19
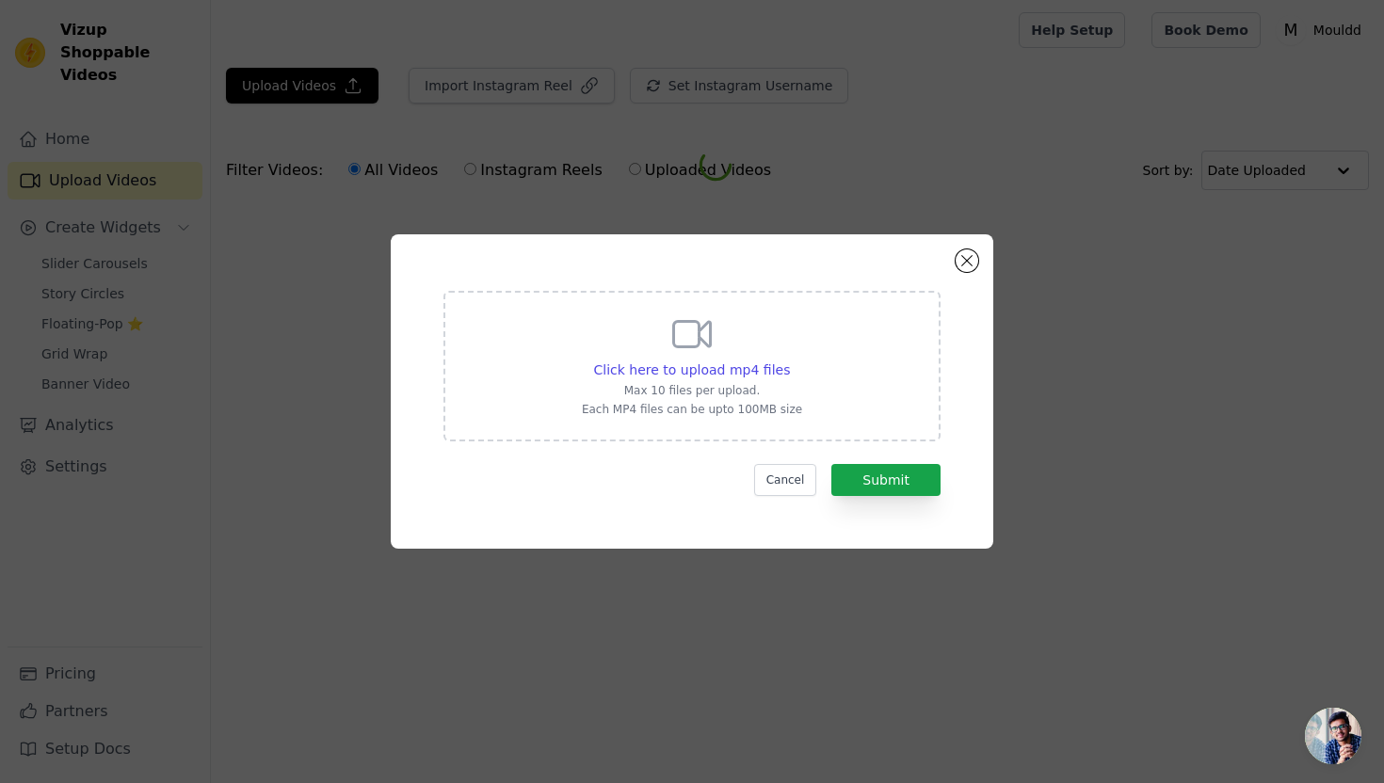
click at [578, 349] on div "Click here to upload mp4 files Max 10 files per upload. Each MP4 files can be u…" at bounding box center [691, 366] width 497 height 151
click at [789, 360] on input "Click here to upload mp4 files Max 10 files per upload. Each MP4 files can be u…" at bounding box center [789, 360] width 1 height 1
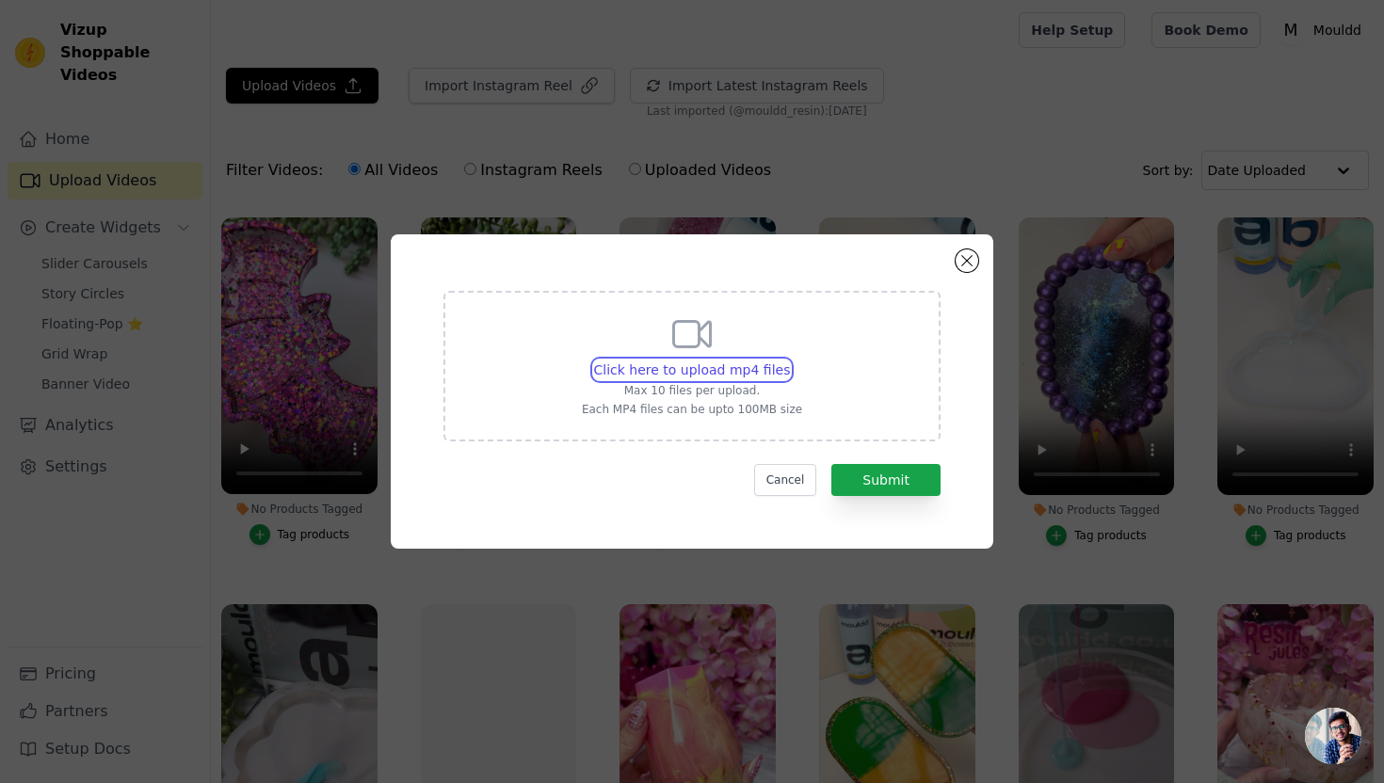
type input "C:\fakepath\Colourful Coffin Reveal.mp4"
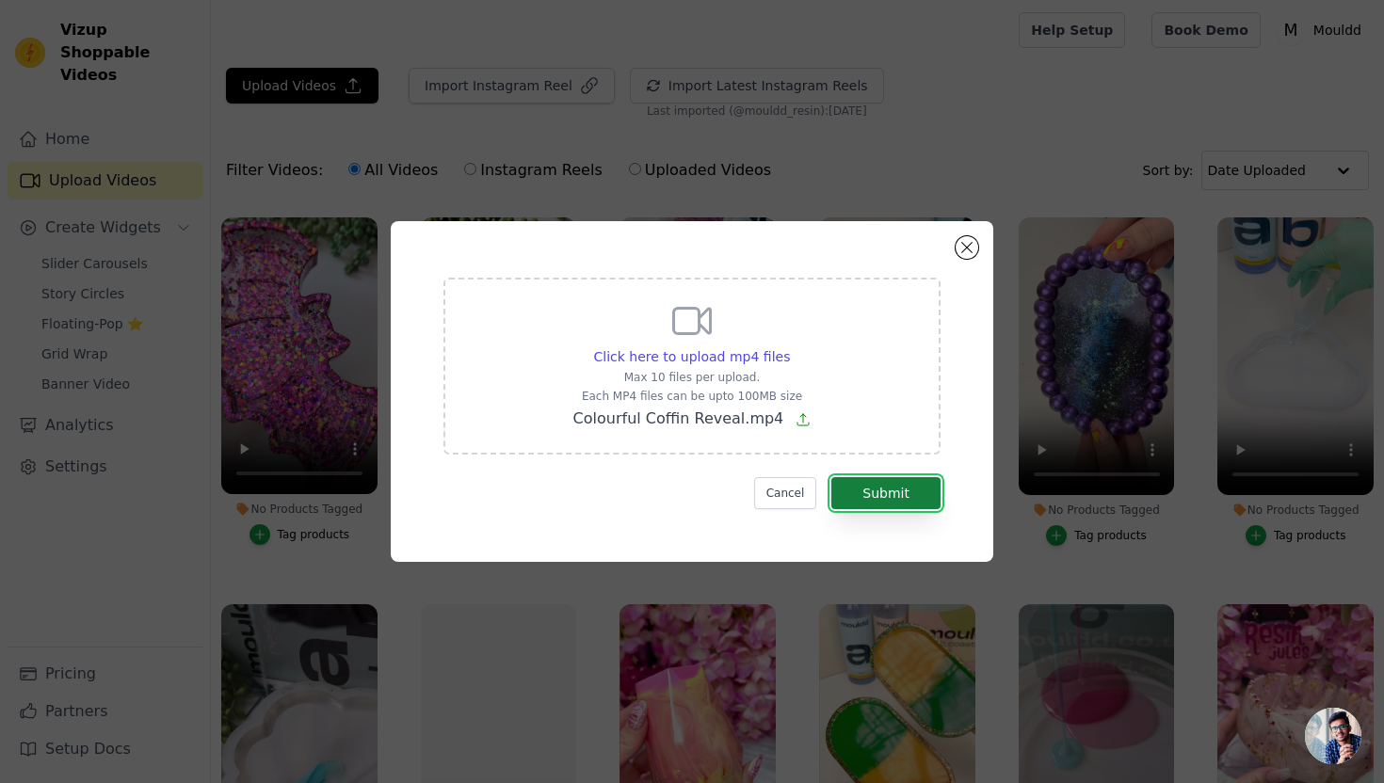
click at [873, 494] on button "Submit" at bounding box center [885, 493] width 109 height 32
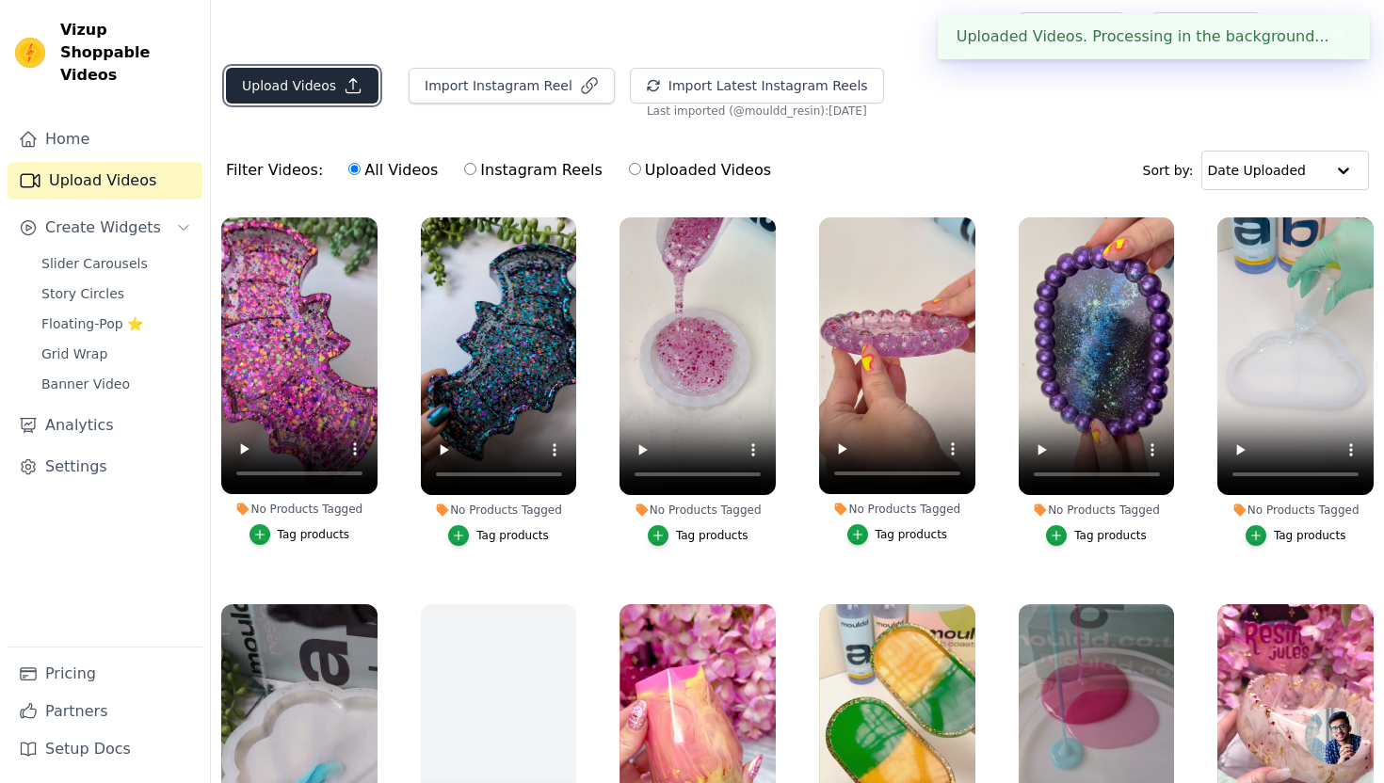
click at [328, 98] on button "Upload Videos" at bounding box center [302, 86] width 152 height 36
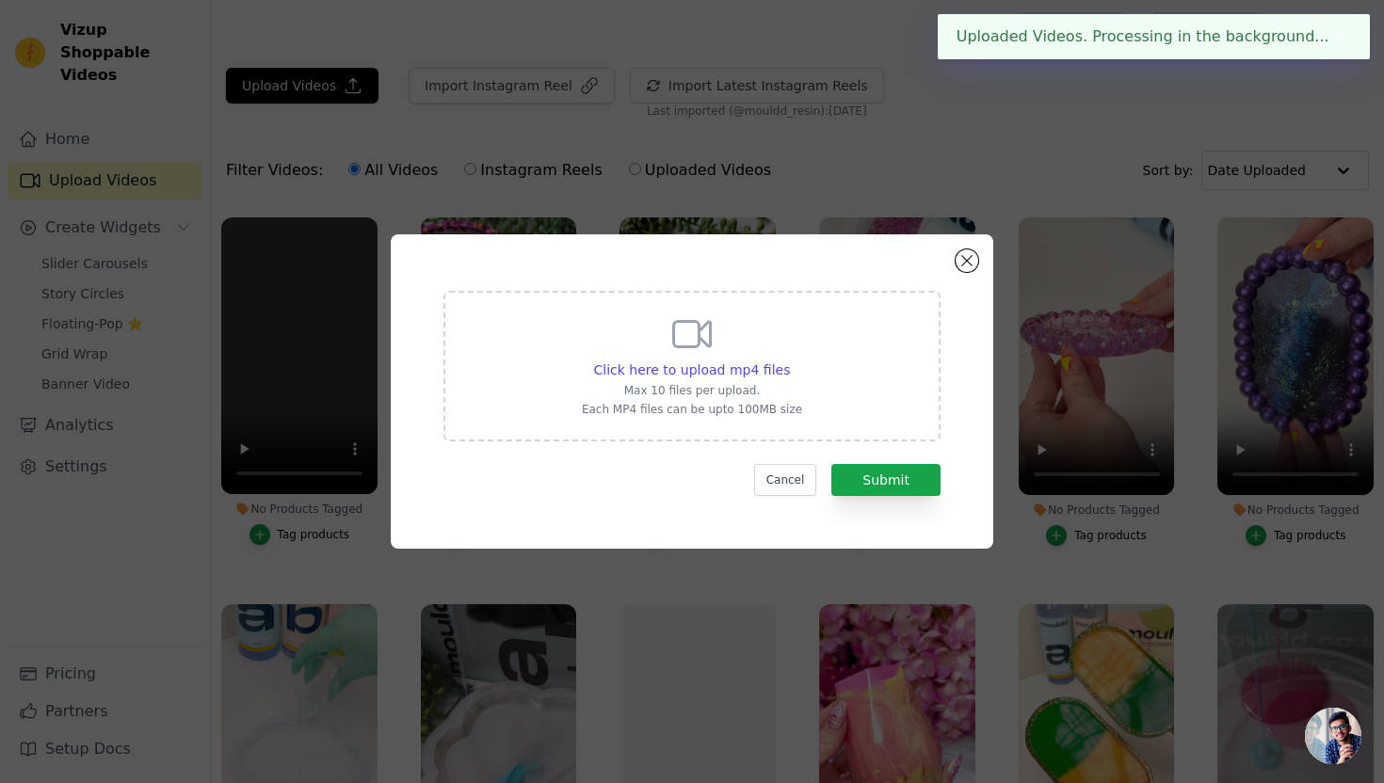
click at [554, 355] on div "Click here to upload mp4 files Max 10 files per upload. Each MP4 files can be u…" at bounding box center [691, 366] width 497 height 151
click at [789, 360] on input "Click here to upload mp4 files Max 10 files per upload. Each MP4 files can be u…" at bounding box center [789, 360] width 1 height 1
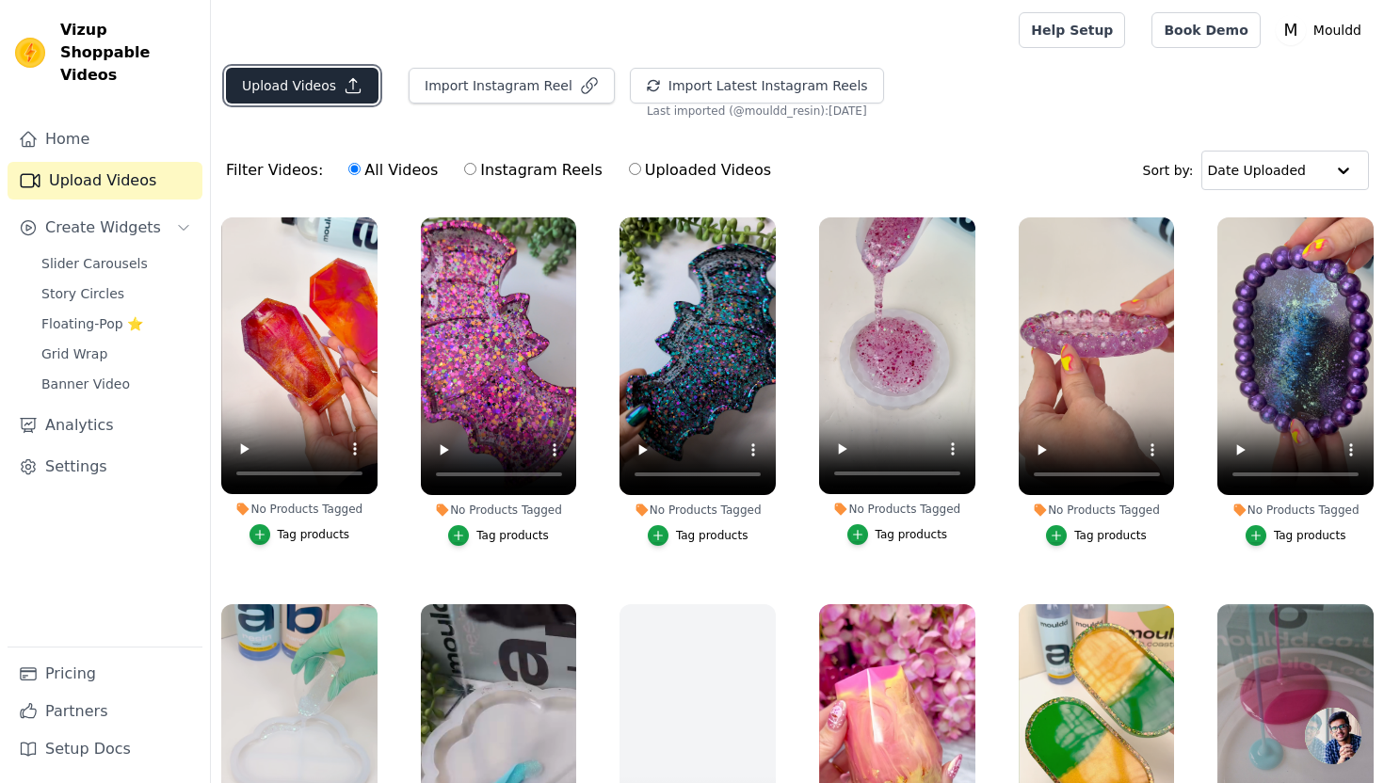
click at [317, 98] on button "Upload Videos" at bounding box center [302, 86] width 152 height 36
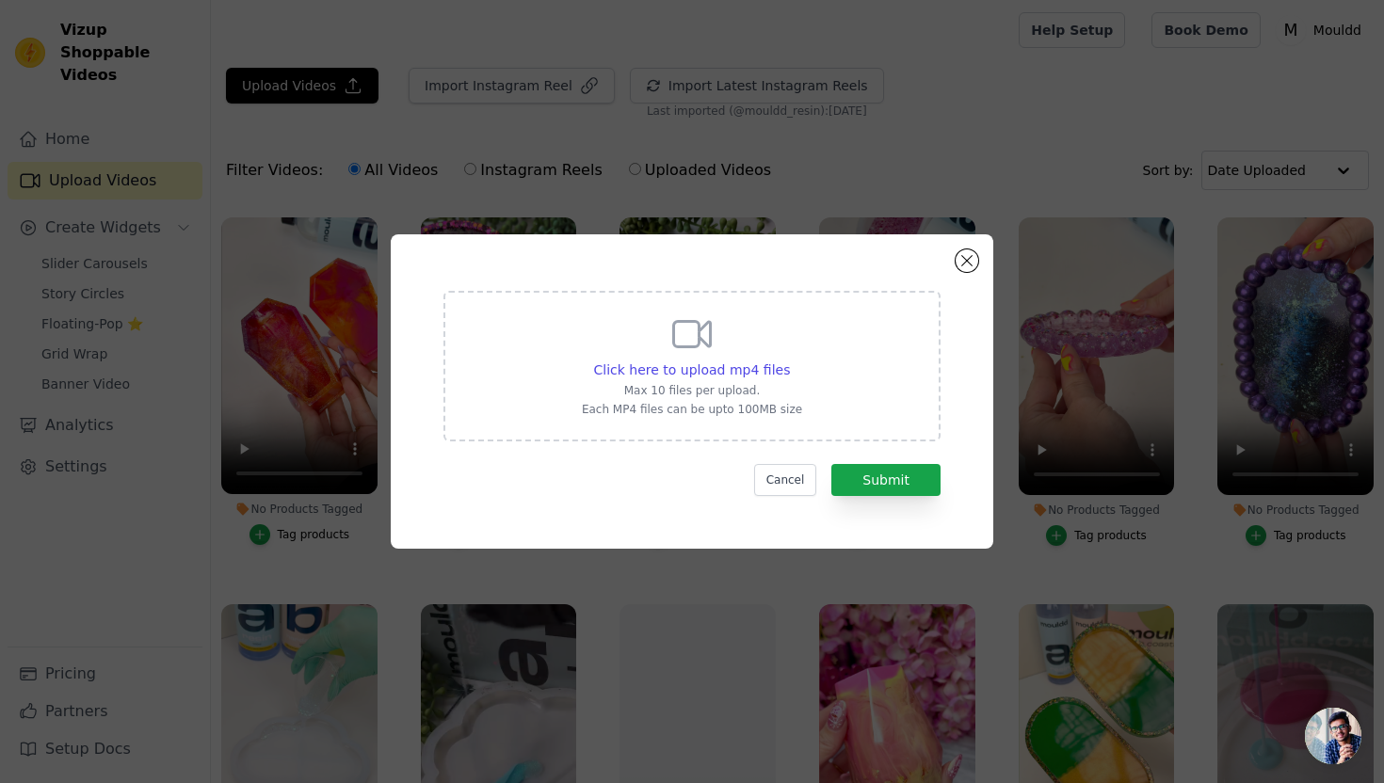
click at [591, 356] on div "Click here to upload mp4 files Max 10 files per upload. Each MP4 files can be u…" at bounding box center [692, 364] width 220 height 105
click at [789, 360] on input "Click here to upload mp4 files Max 10 files per upload. Each MP4 files can be u…" at bounding box center [789, 360] width 1 height 1
type input "C:\fakepath\Colourful Coffin.mp4"
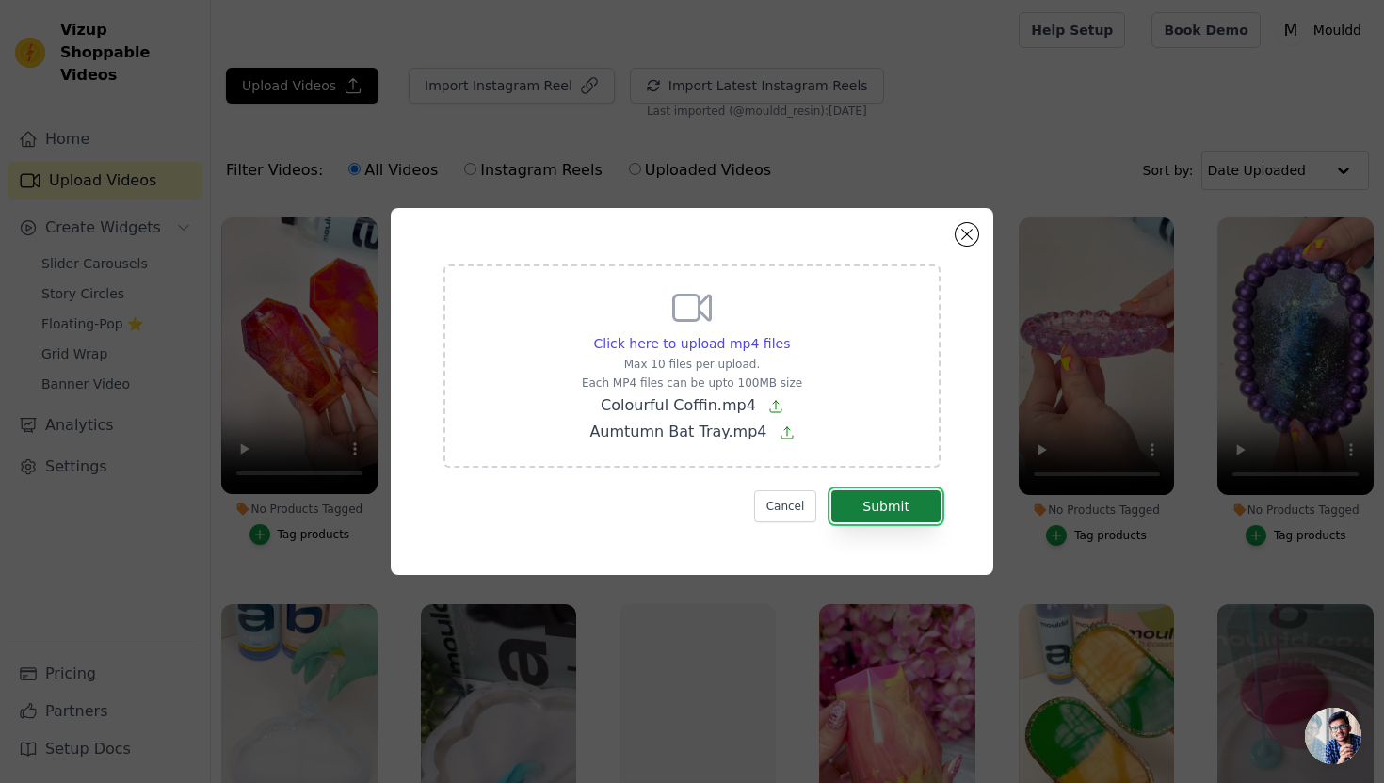
click at [901, 508] on button "Submit" at bounding box center [885, 506] width 109 height 32
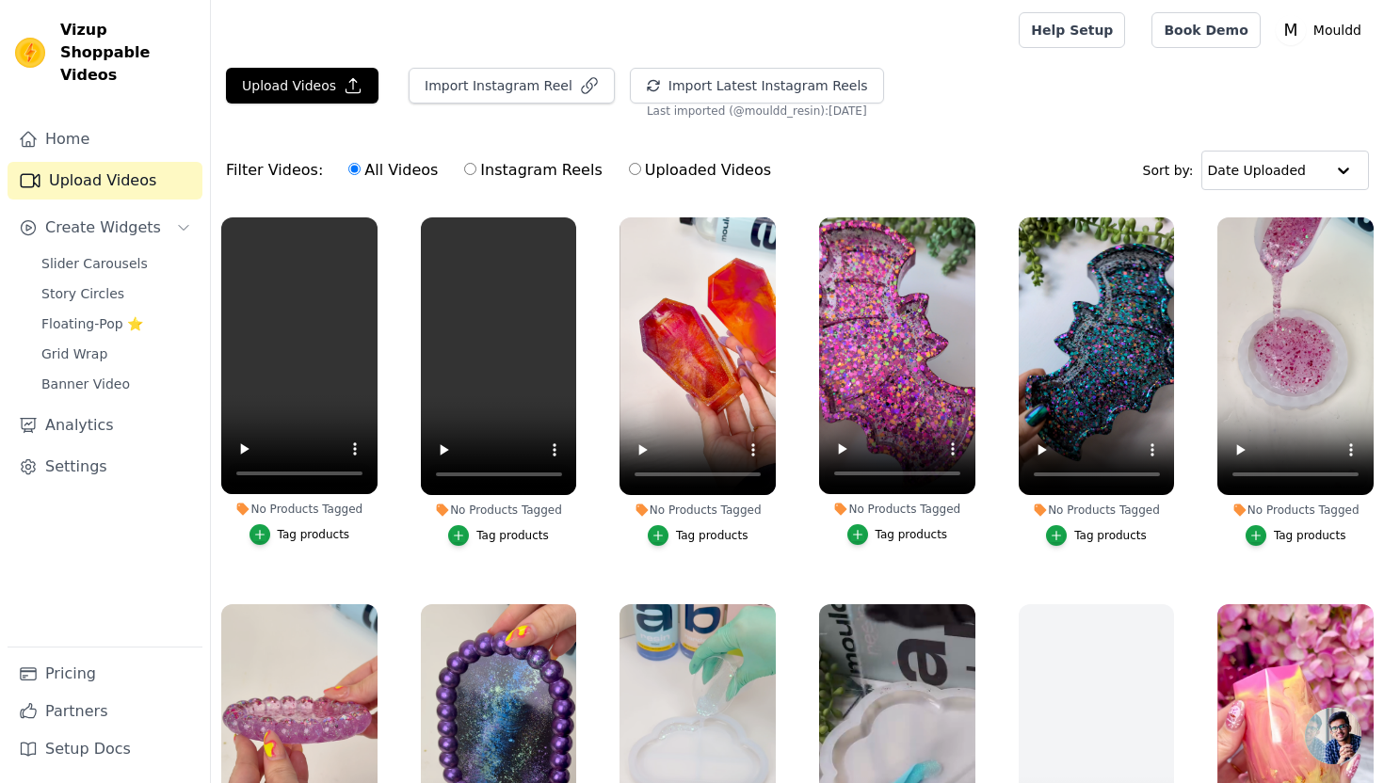
click at [146, 227] on div "Home Upload Videos Create Widgets Slider Carousels Story Circles Floating-Pop ⭐…" at bounding box center [105, 383] width 195 height 526
click at [169, 250] on link "Slider Carousels" at bounding box center [116, 263] width 172 height 26
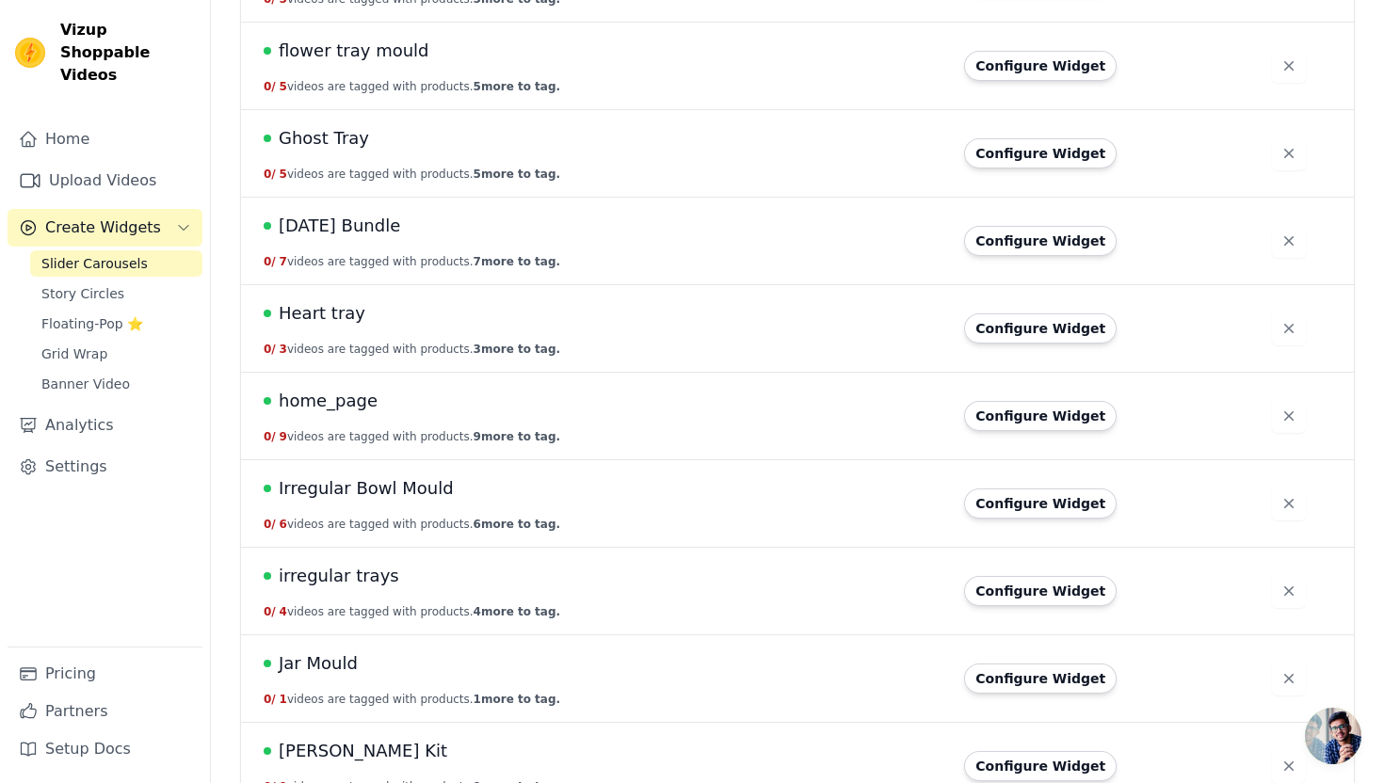
scroll to position [1789, 0]
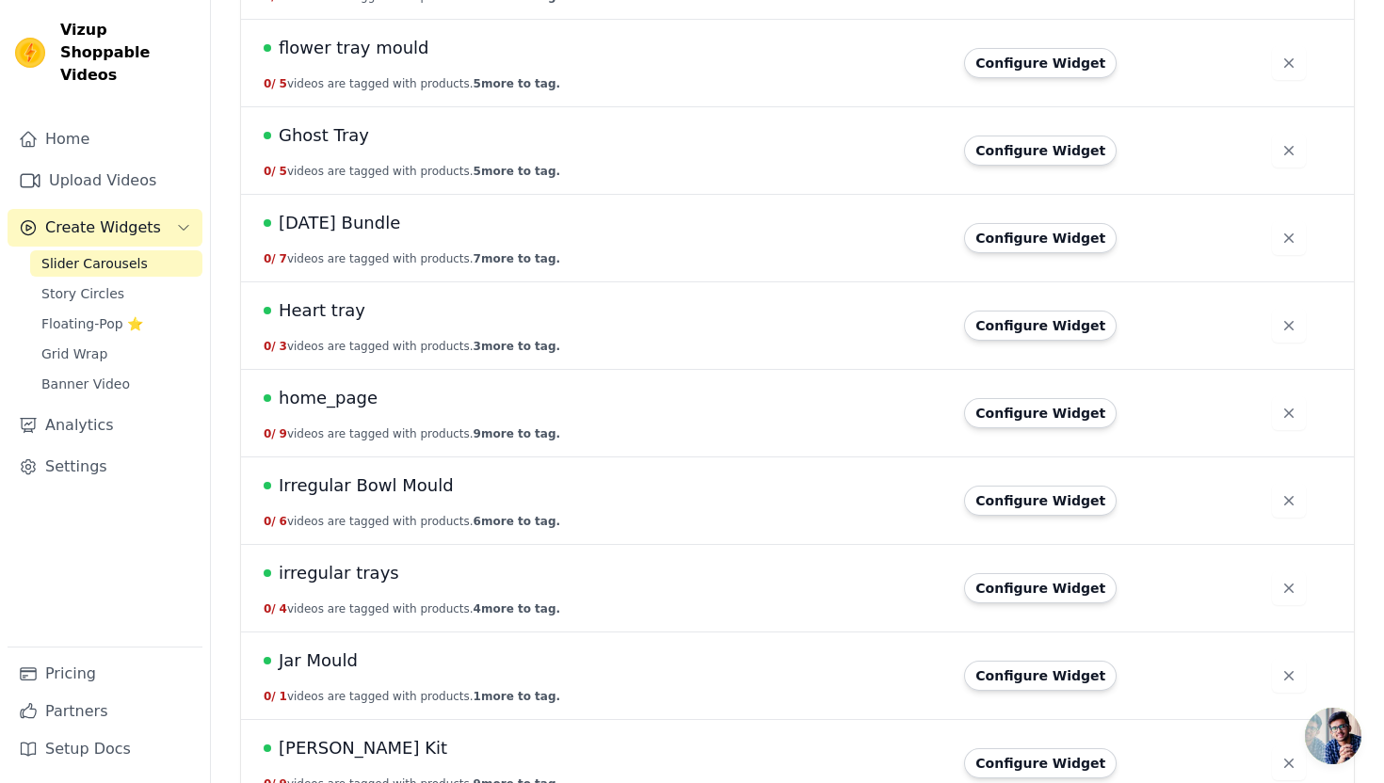
click at [370, 223] on span "[DATE] Bundle" at bounding box center [339, 223] width 121 height 26
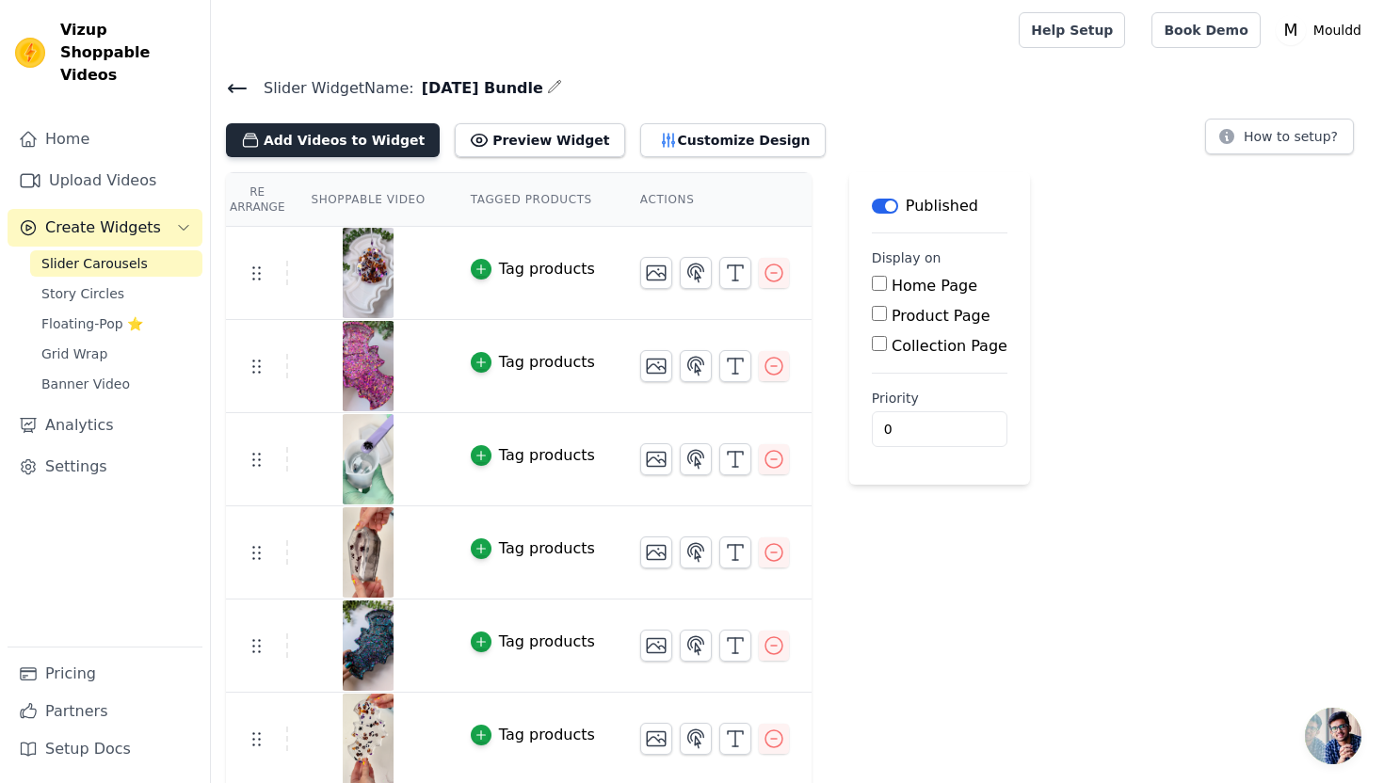
click at [293, 134] on button "Add Videos to Widget" at bounding box center [333, 140] width 214 height 34
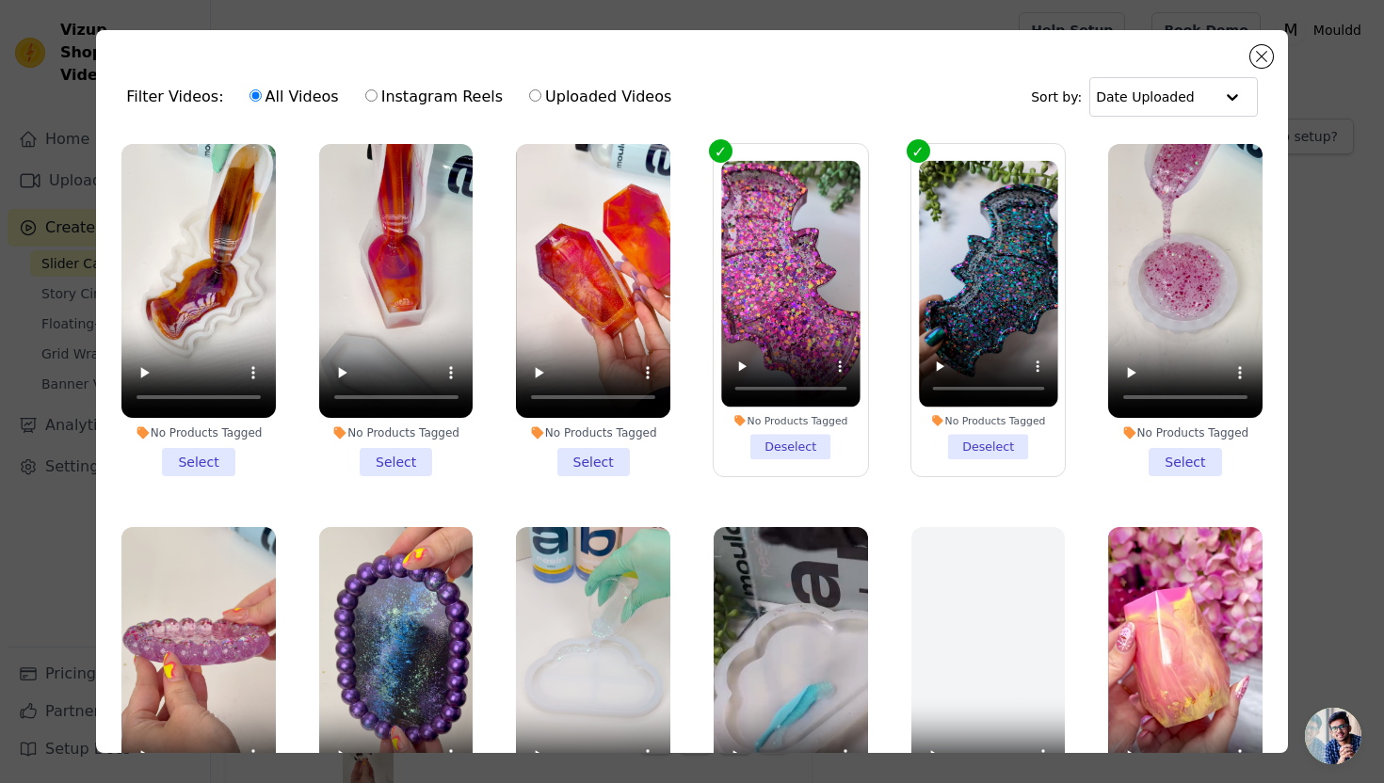
click at [574, 465] on li "No Products Tagged Select" at bounding box center [593, 310] width 154 height 332
click at [0, 0] on input "No Products Tagged Select" at bounding box center [0, 0] width 0 height 0
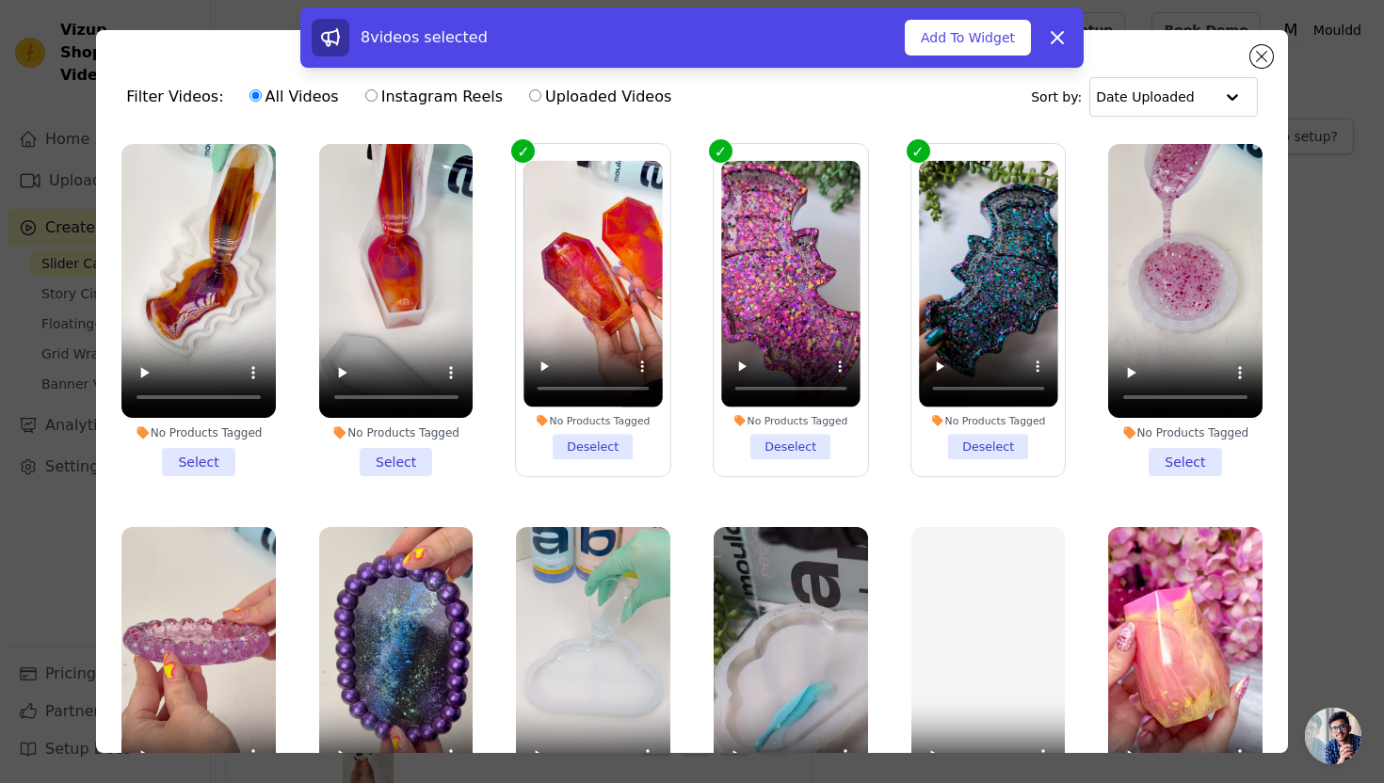
click at [394, 465] on li "No Products Tagged Select" at bounding box center [396, 310] width 154 height 332
click at [0, 0] on input "No Products Tagged Select" at bounding box center [0, 0] width 0 height 0
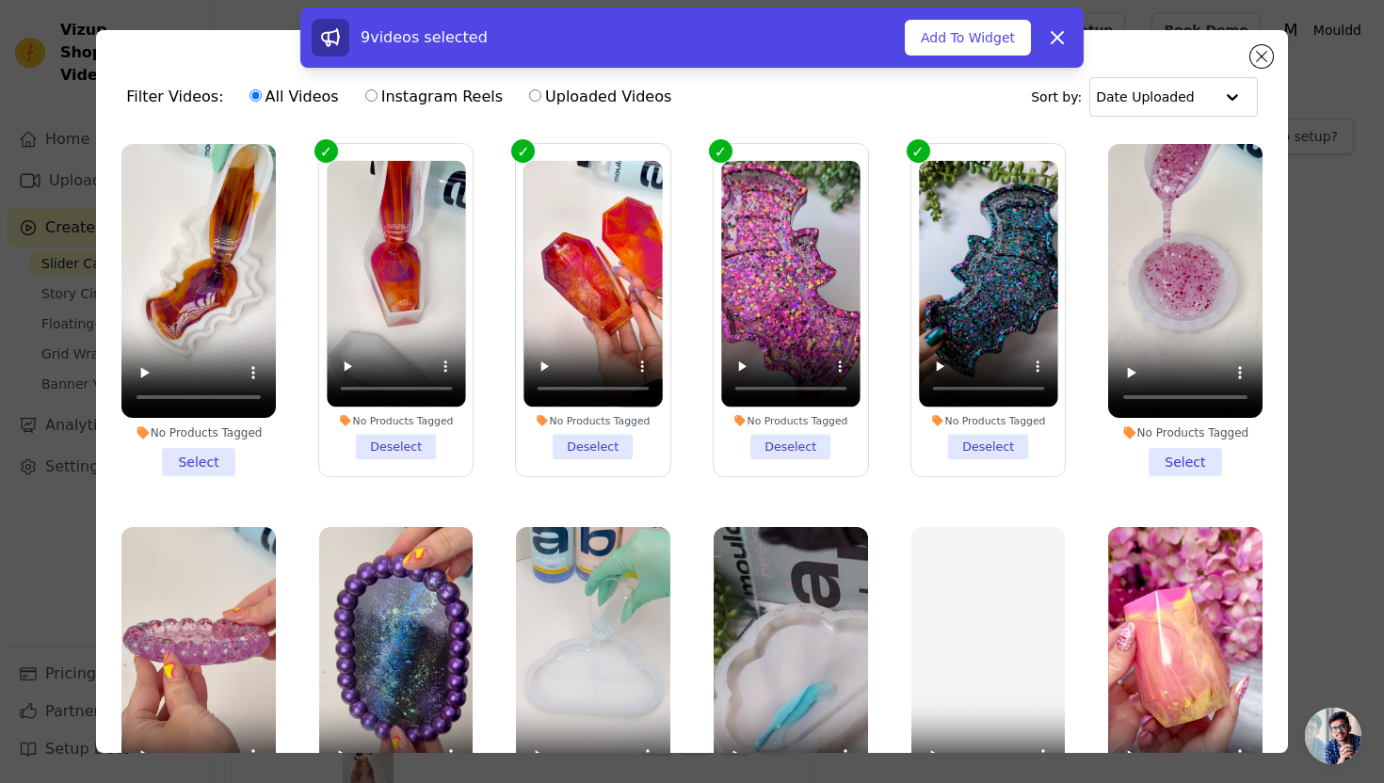
click at [210, 463] on li "No Products Tagged Select" at bounding box center [198, 310] width 154 height 332
click at [0, 0] on input "No Products Tagged Select" at bounding box center [0, 0] width 0 height 0
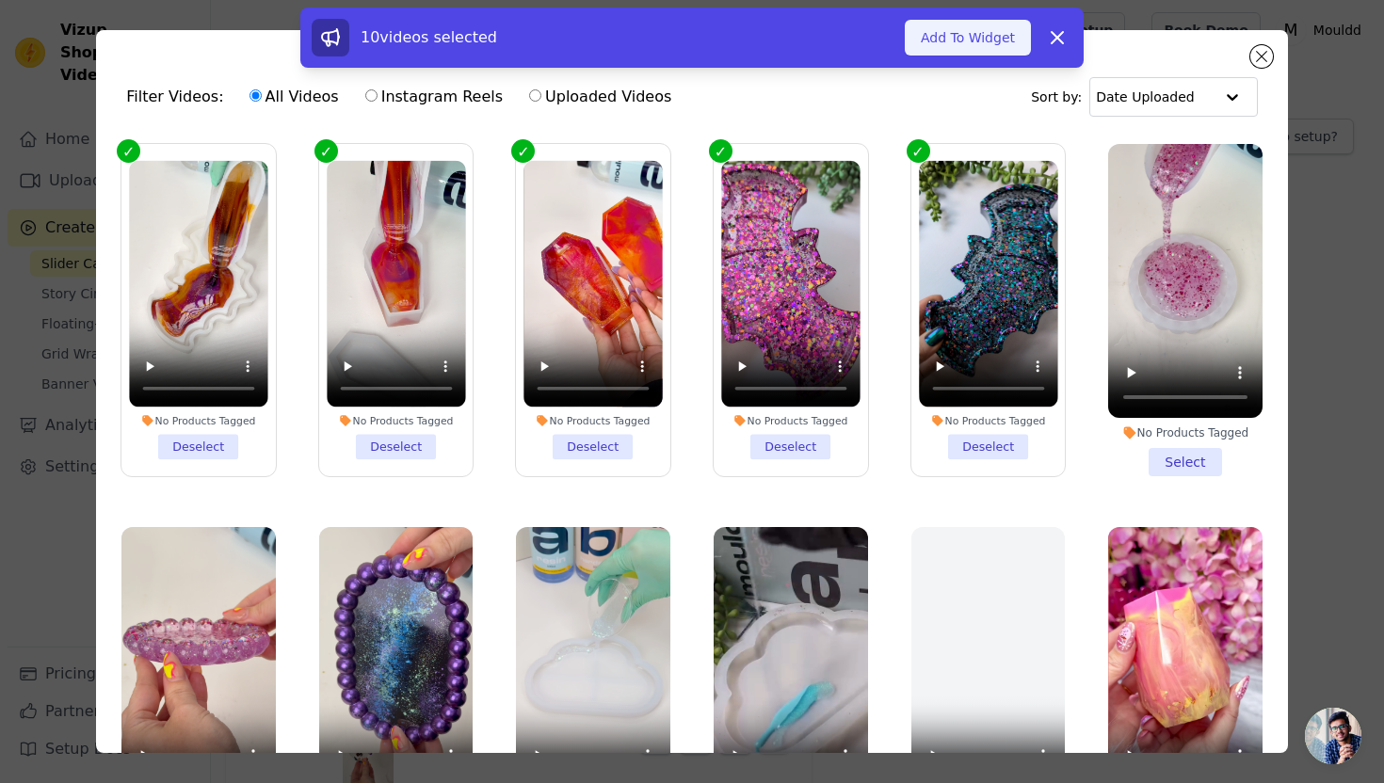
click at [953, 44] on button "Add To Widget" at bounding box center [968, 38] width 126 height 36
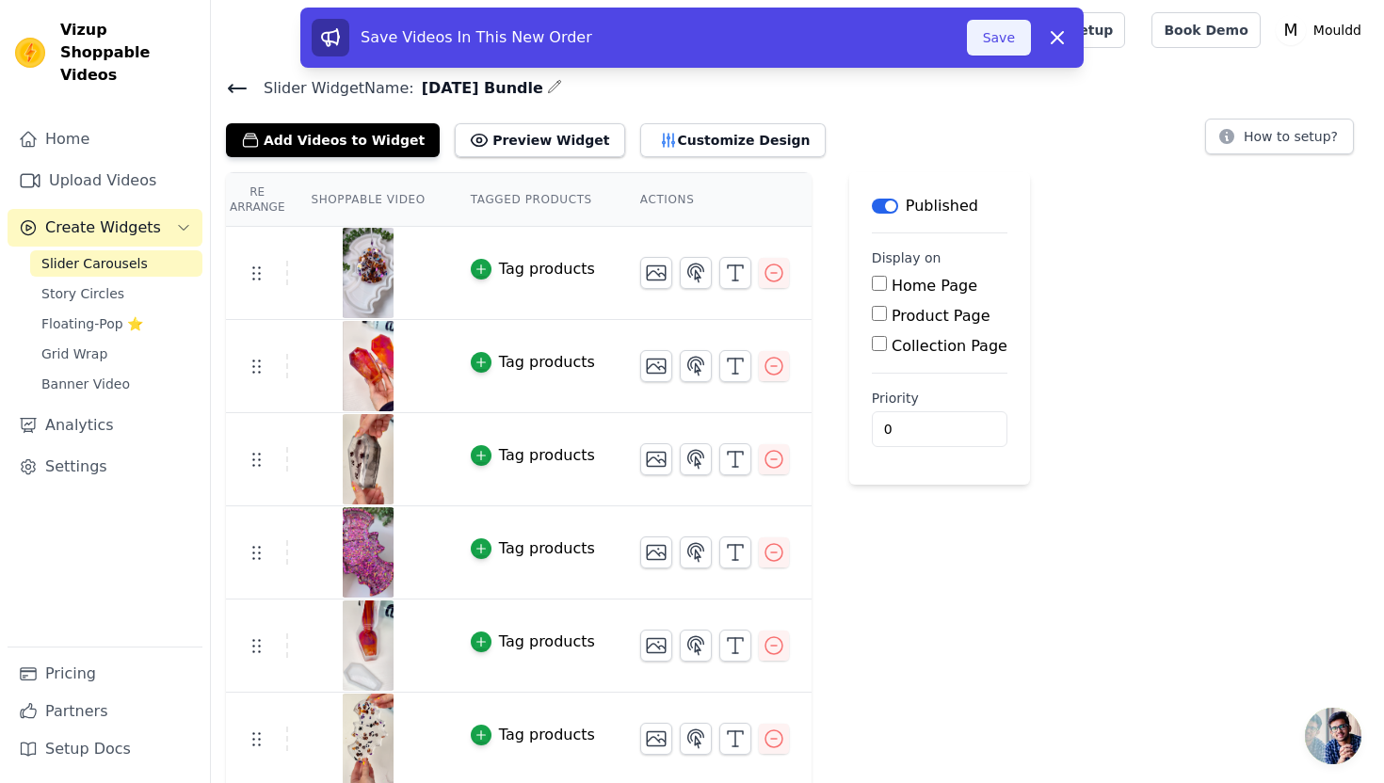
click at [982, 31] on button "Save" at bounding box center [999, 38] width 64 height 36
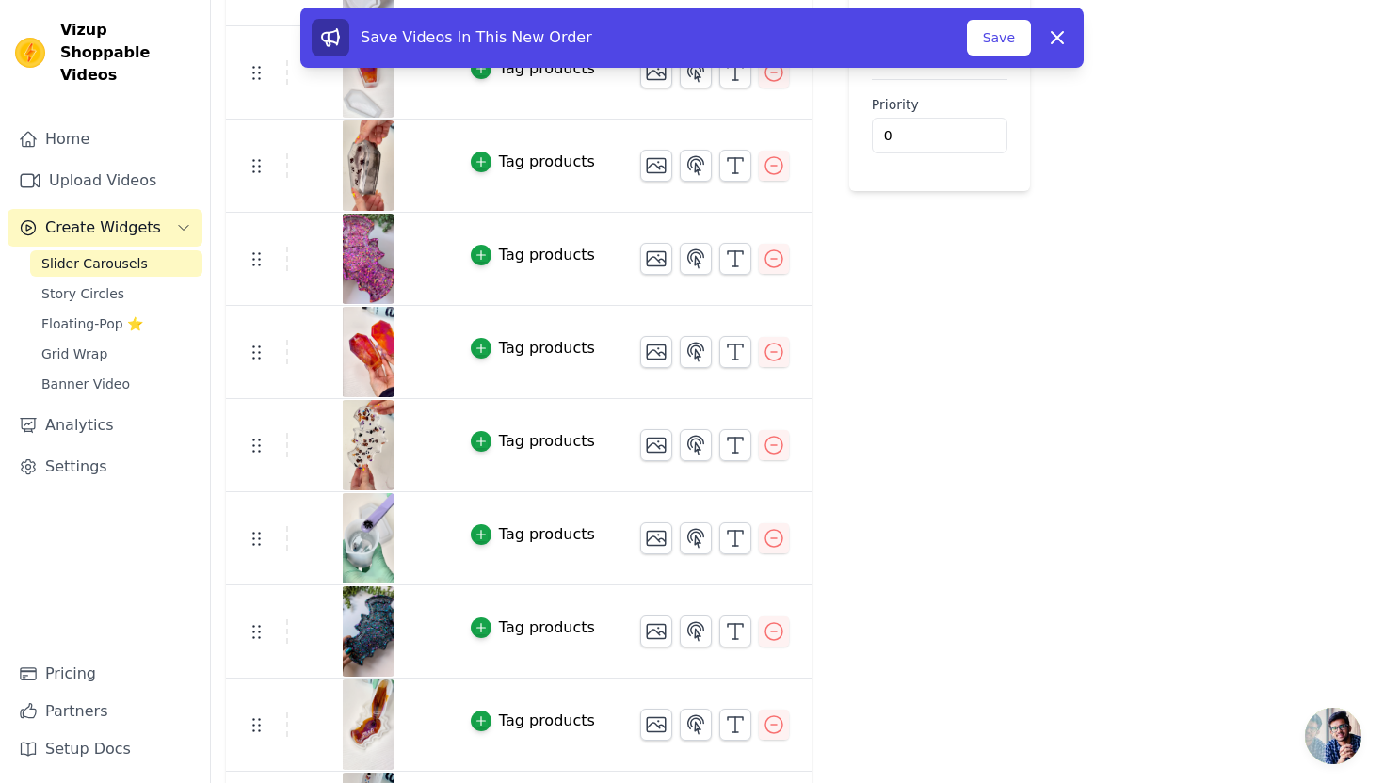
scroll to position [314, 0]
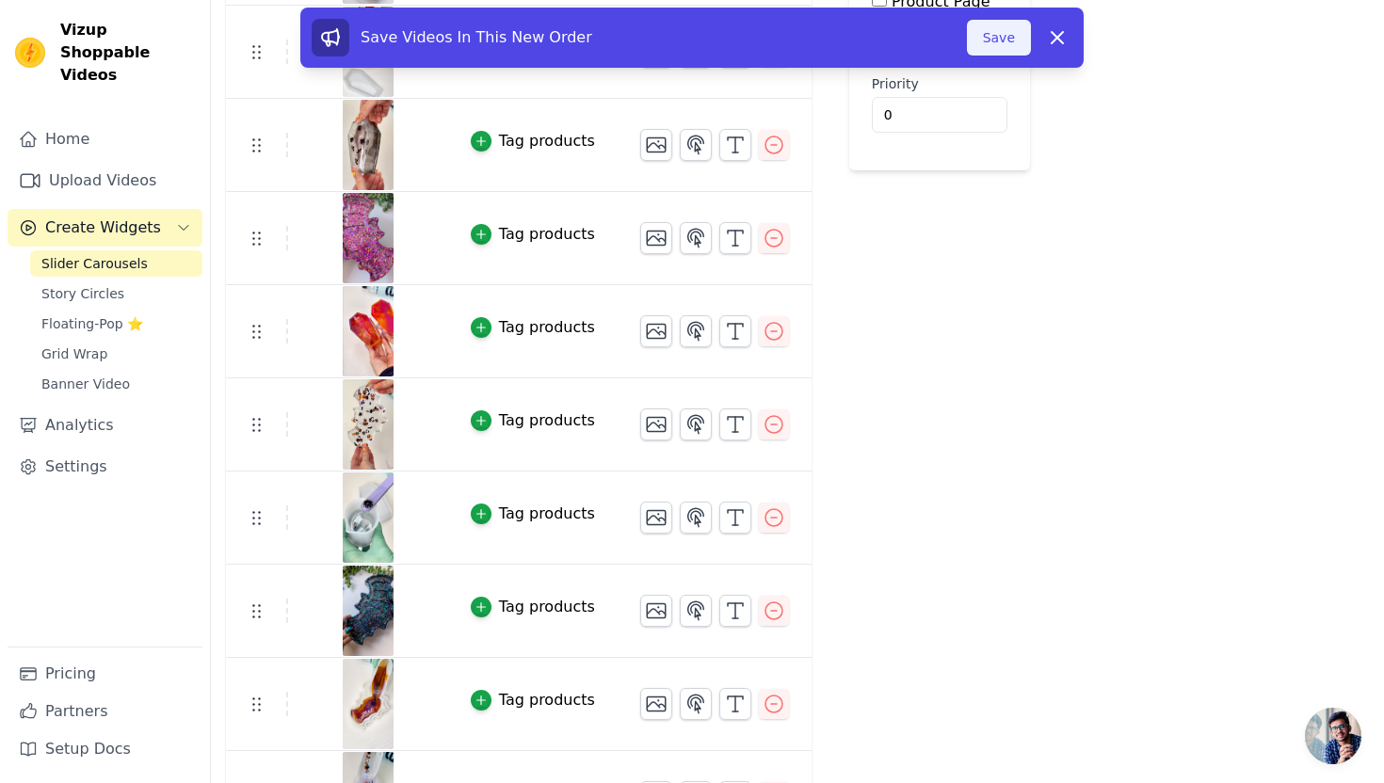
click at [982, 40] on button "Save" at bounding box center [999, 38] width 64 height 36
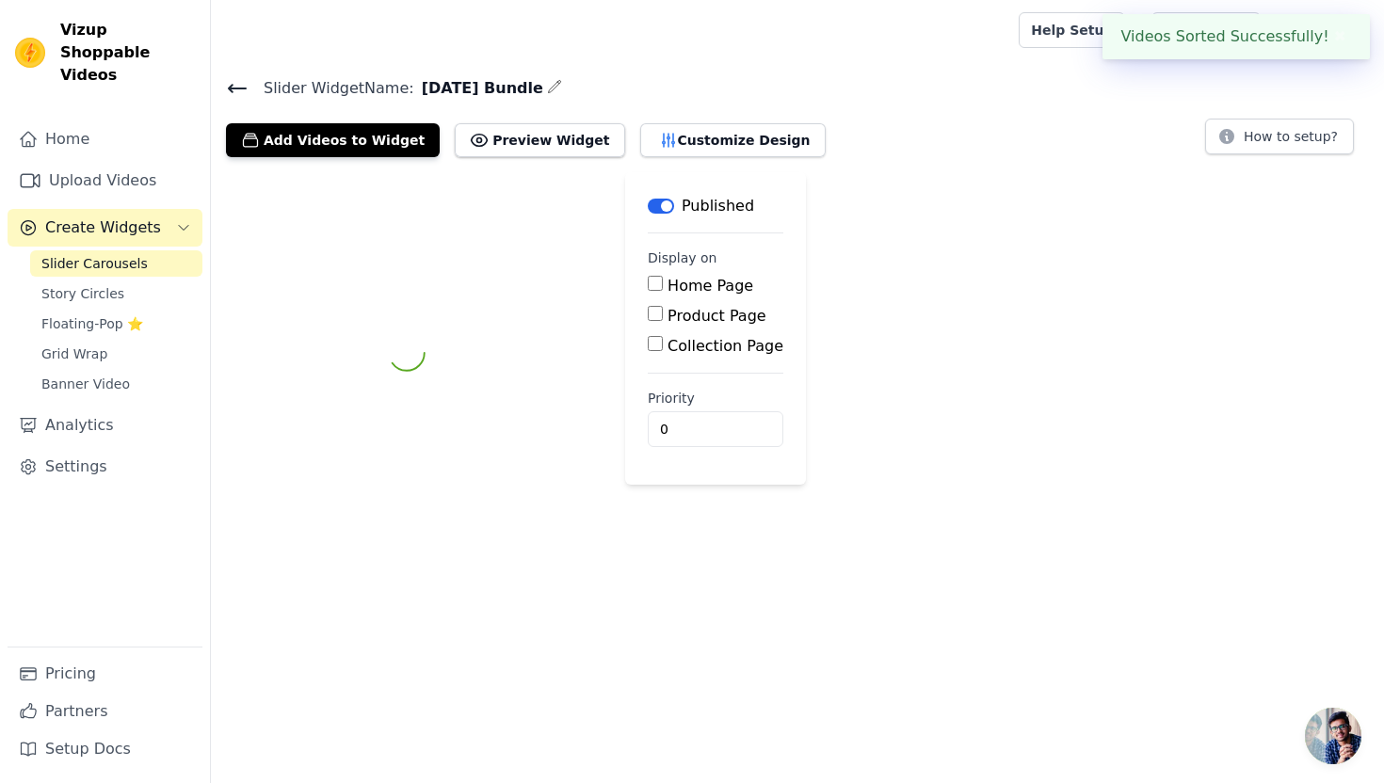
scroll to position [0, 0]
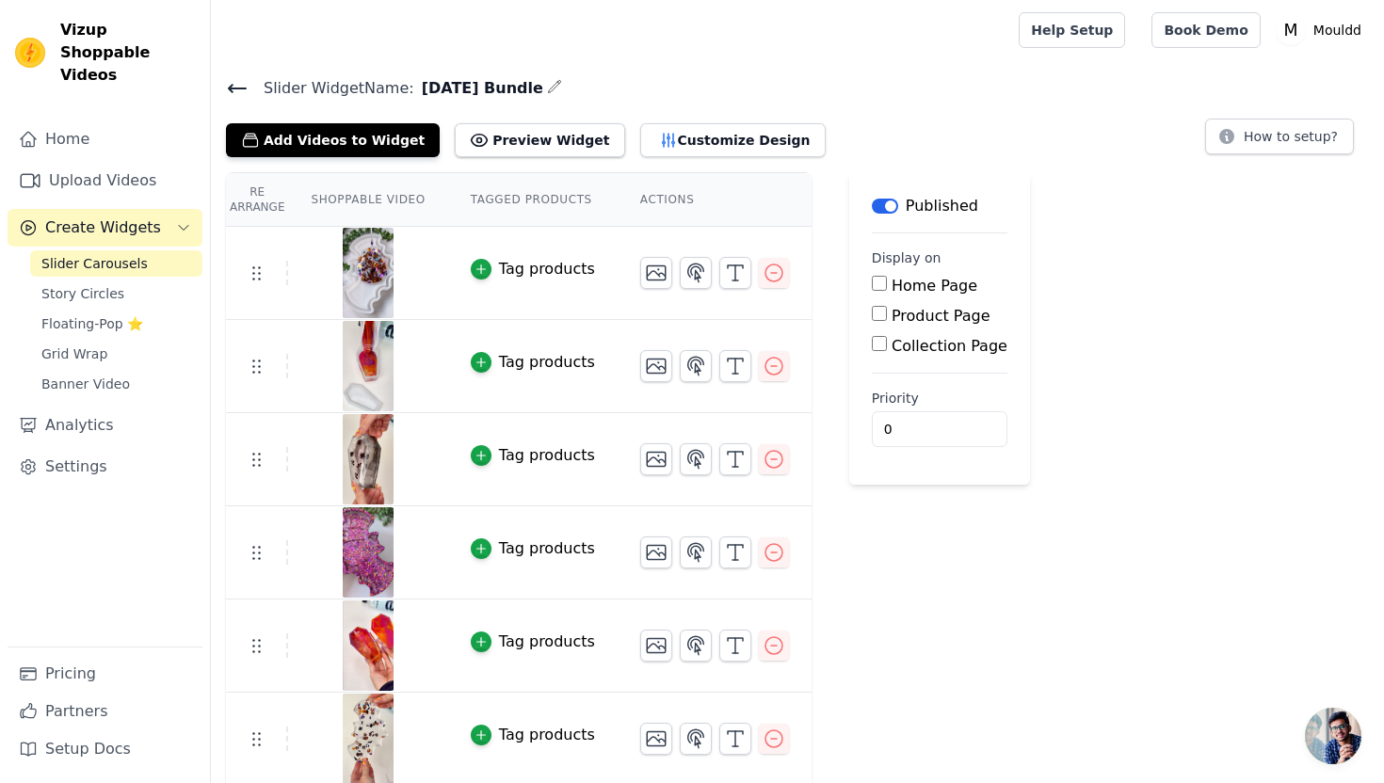
click at [237, 81] on icon at bounding box center [237, 88] width 23 height 23
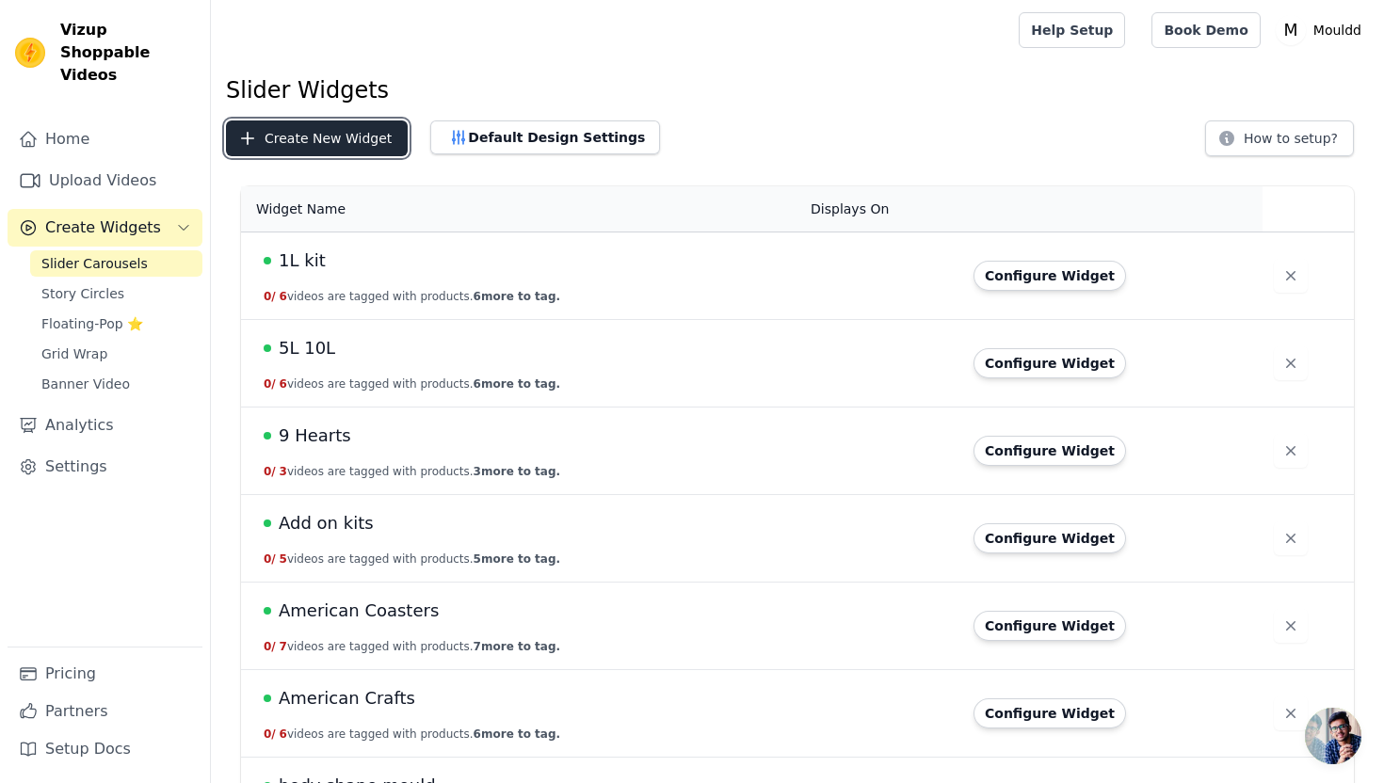
click at [328, 146] on button "Create New Widget" at bounding box center [317, 138] width 182 height 36
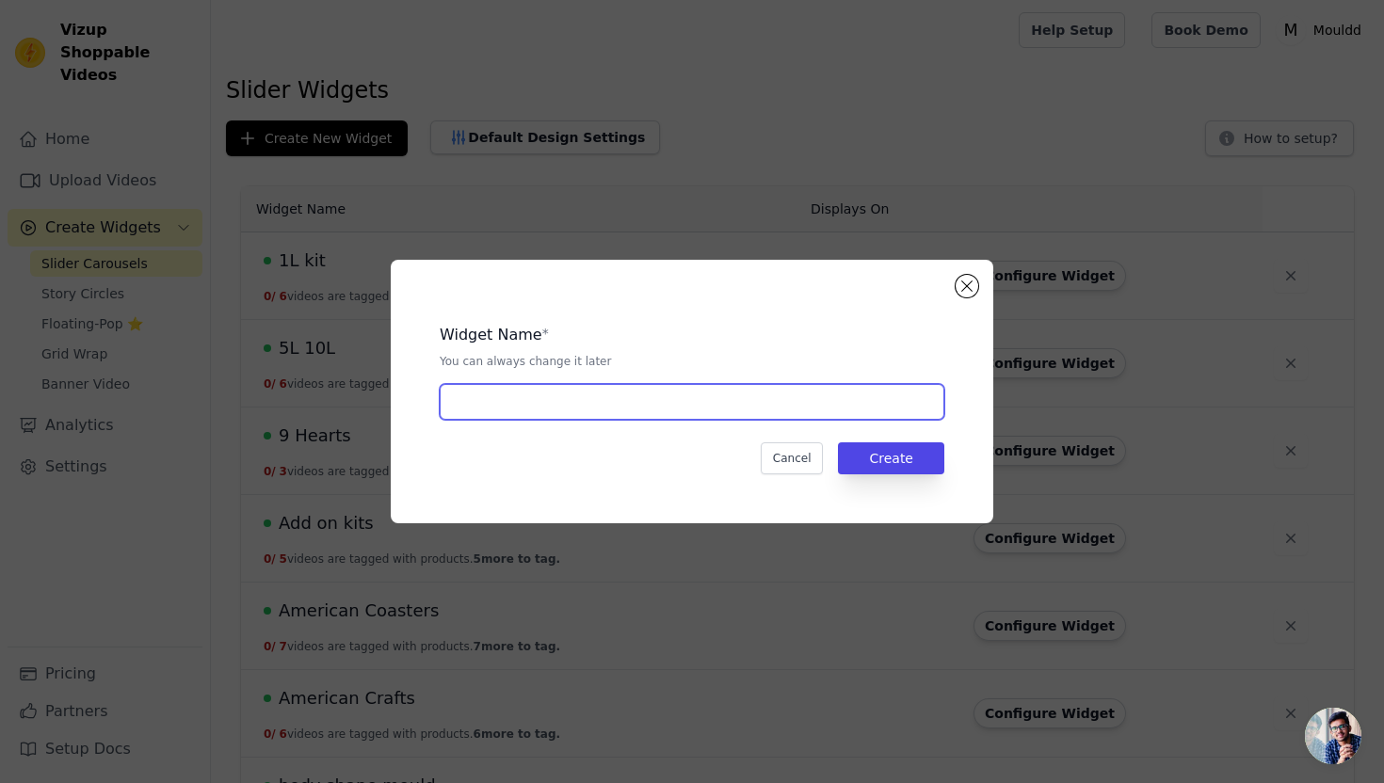
click at [531, 405] on input "text" at bounding box center [692, 402] width 505 height 36
type input "Leaf Bowl"
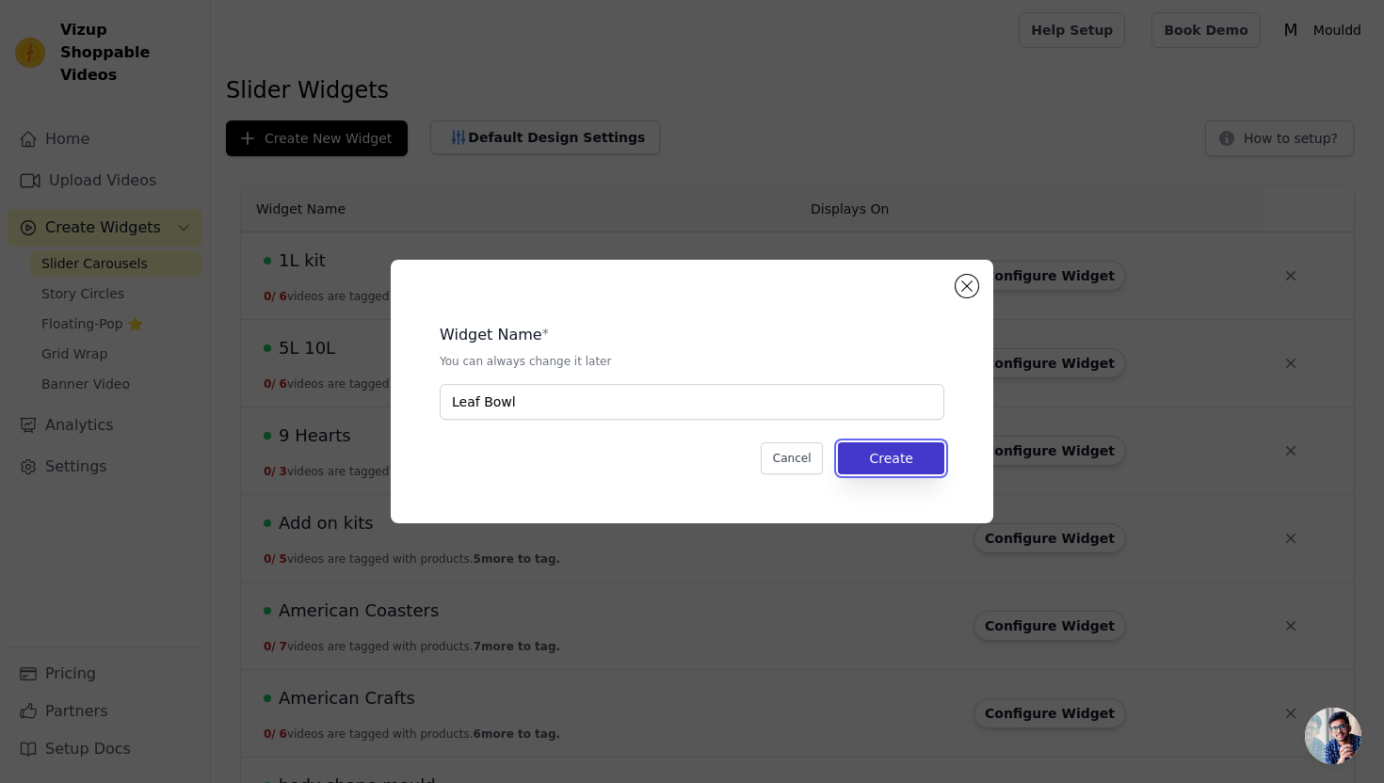
click at [905, 460] on button "Create" at bounding box center [891, 458] width 106 height 32
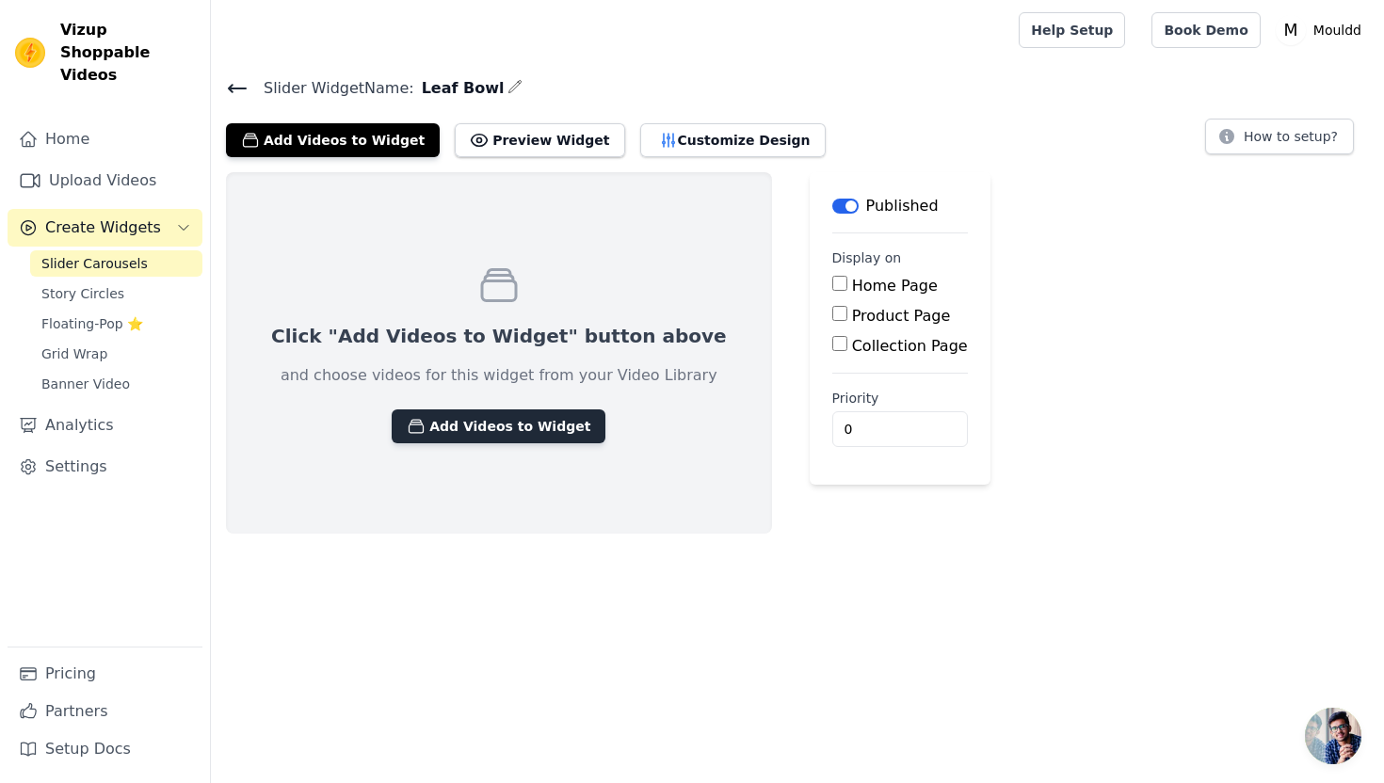
click at [489, 426] on button "Add Videos to Widget" at bounding box center [499, 426] width 214 height 34
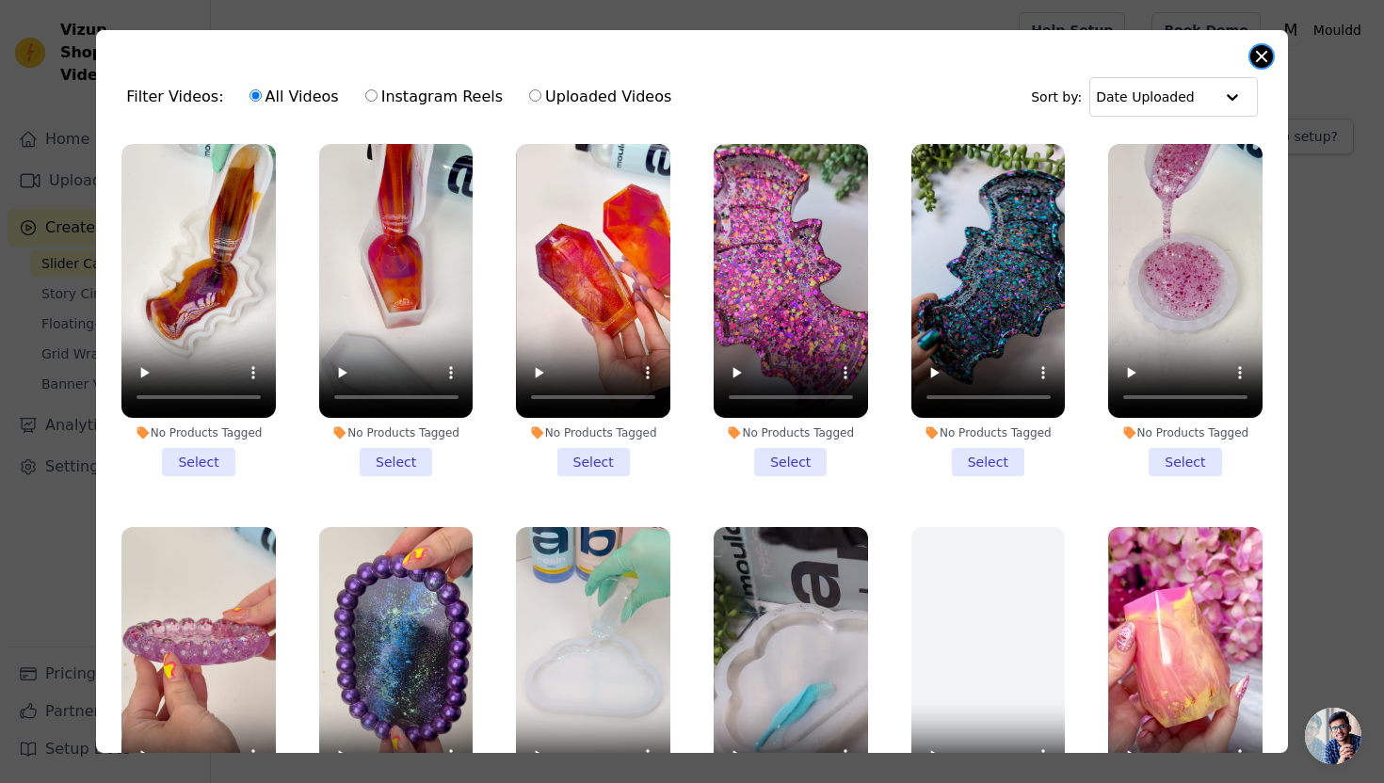
click at [1258, 57] on button "Close modal" at bounding box center [1261, 56] width 23 height 23
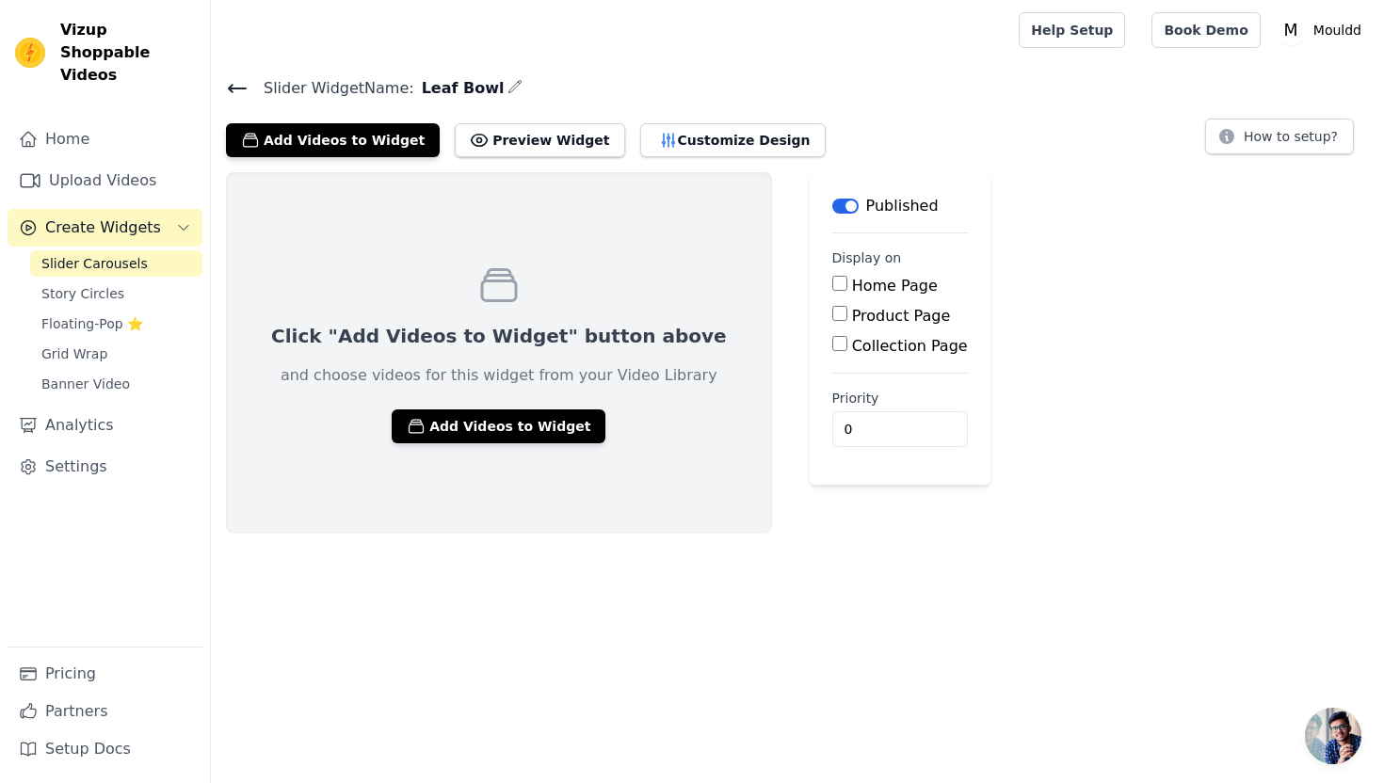
click at [239, 89] on icon at bounding box center [237, 88] width 23 height 23
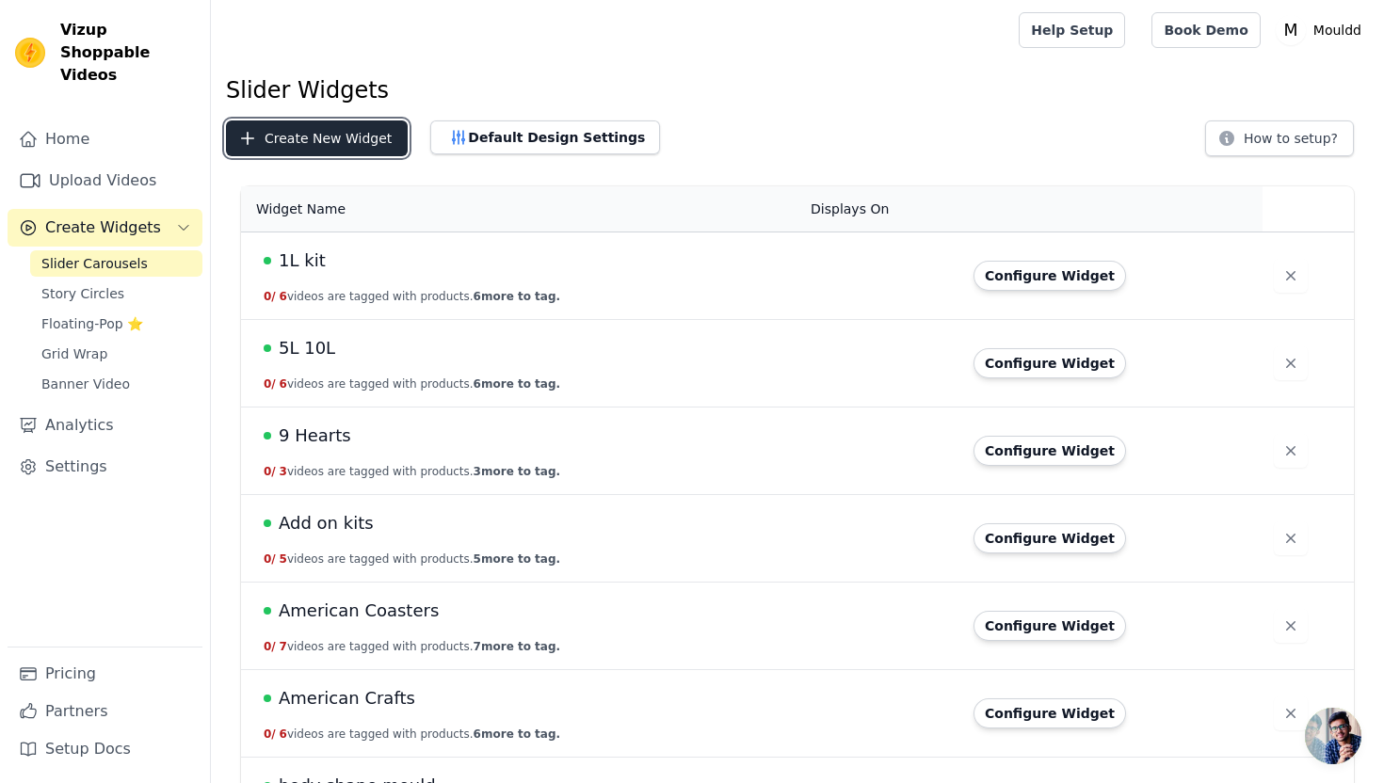
click at [345, 149] on button "Create New Widget" at bounding box center [317, 138] width 182 height 36
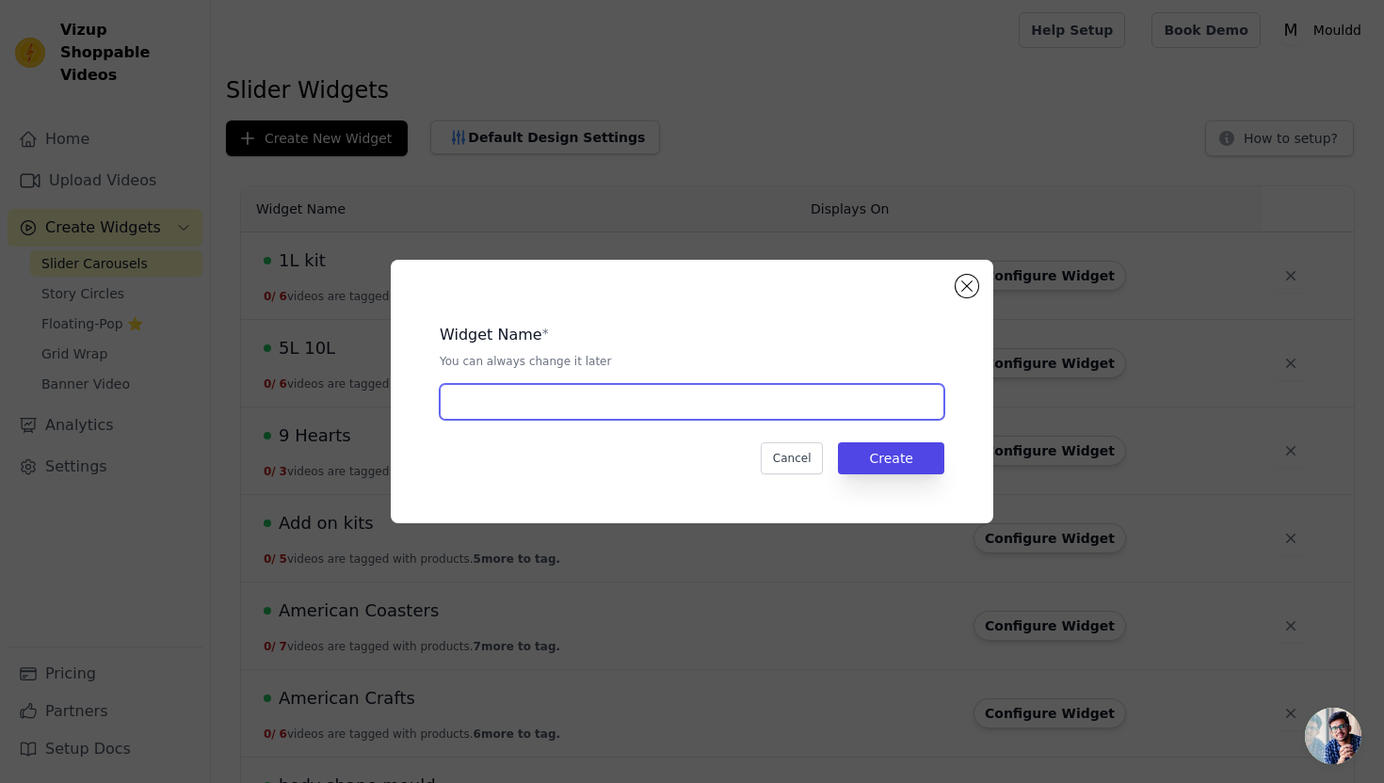
click at [463, 392] on input "text" at bounding box center [692, 402] width 505 height 36
type input "Heart Pot"
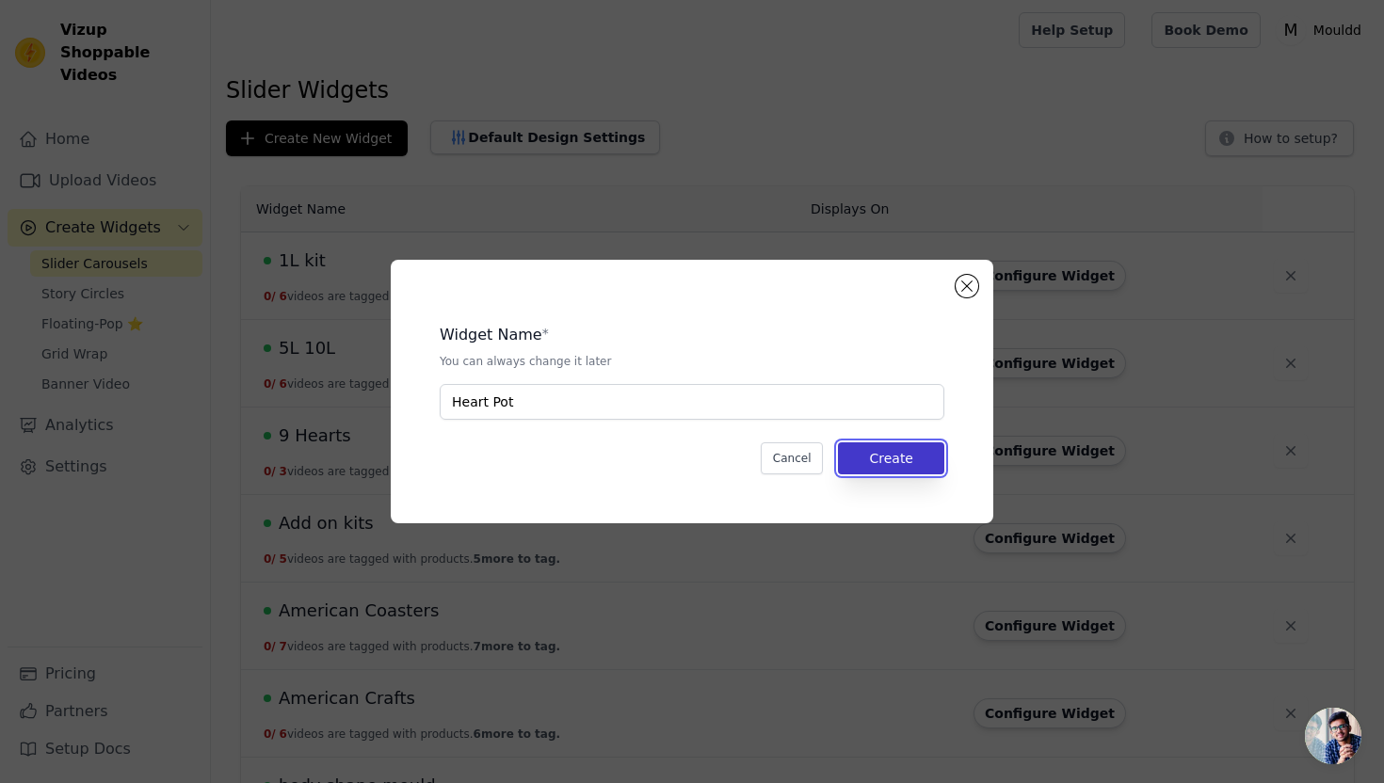
click at [895, 464] on button "Create" at bounding box center [891, 458] width 106 height 32
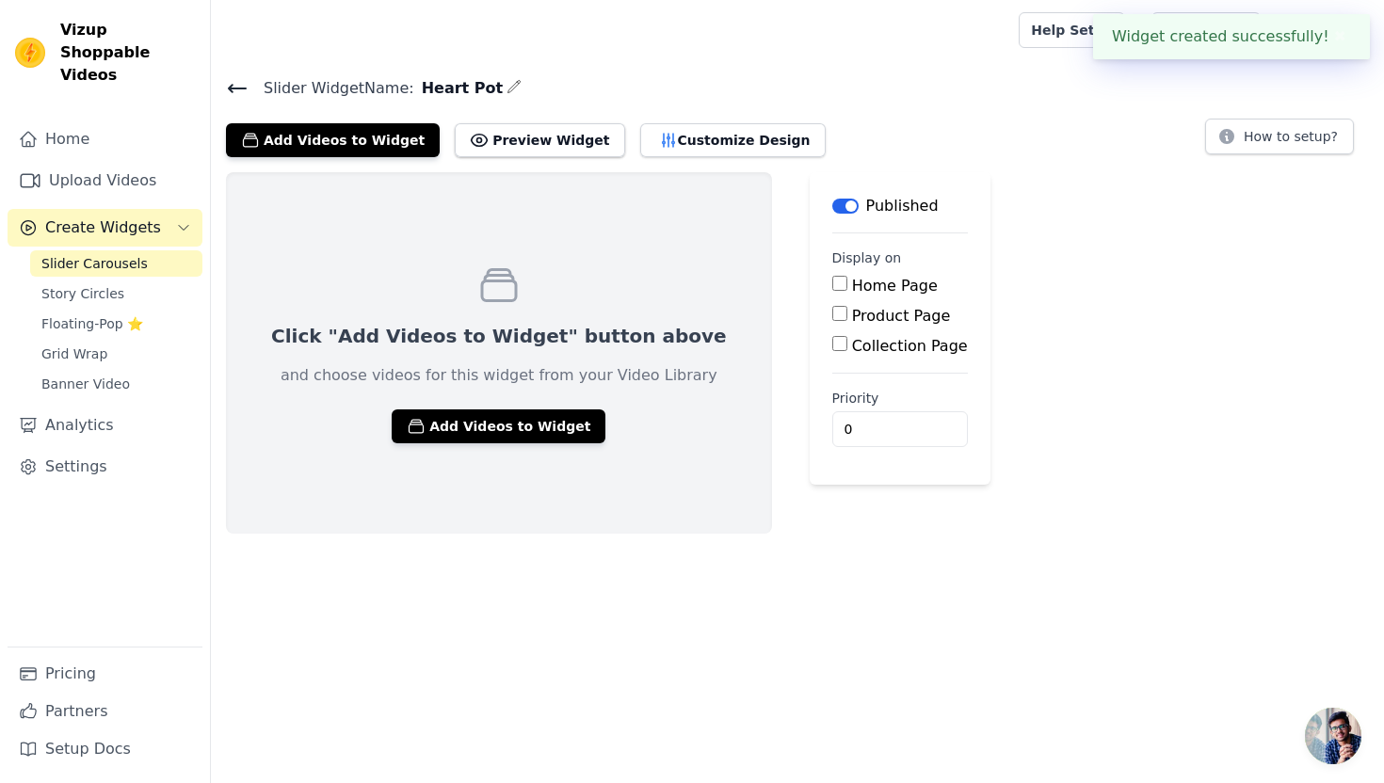
click at [436, 293] on div "Click "Add Videos to Widget" button above and choose videos for this widget fro…" at bounding box center [499, 352] width 546 height 361
click at [446, 405] on div "Click "Add Videos to Widget" button above and choose videos for this widget fro…" at bounding box center [499, 352] width 546 height 361
click at [445, 425] on button "Add Videos to Widget" at bounding box center [499, 426] width 214 height 34
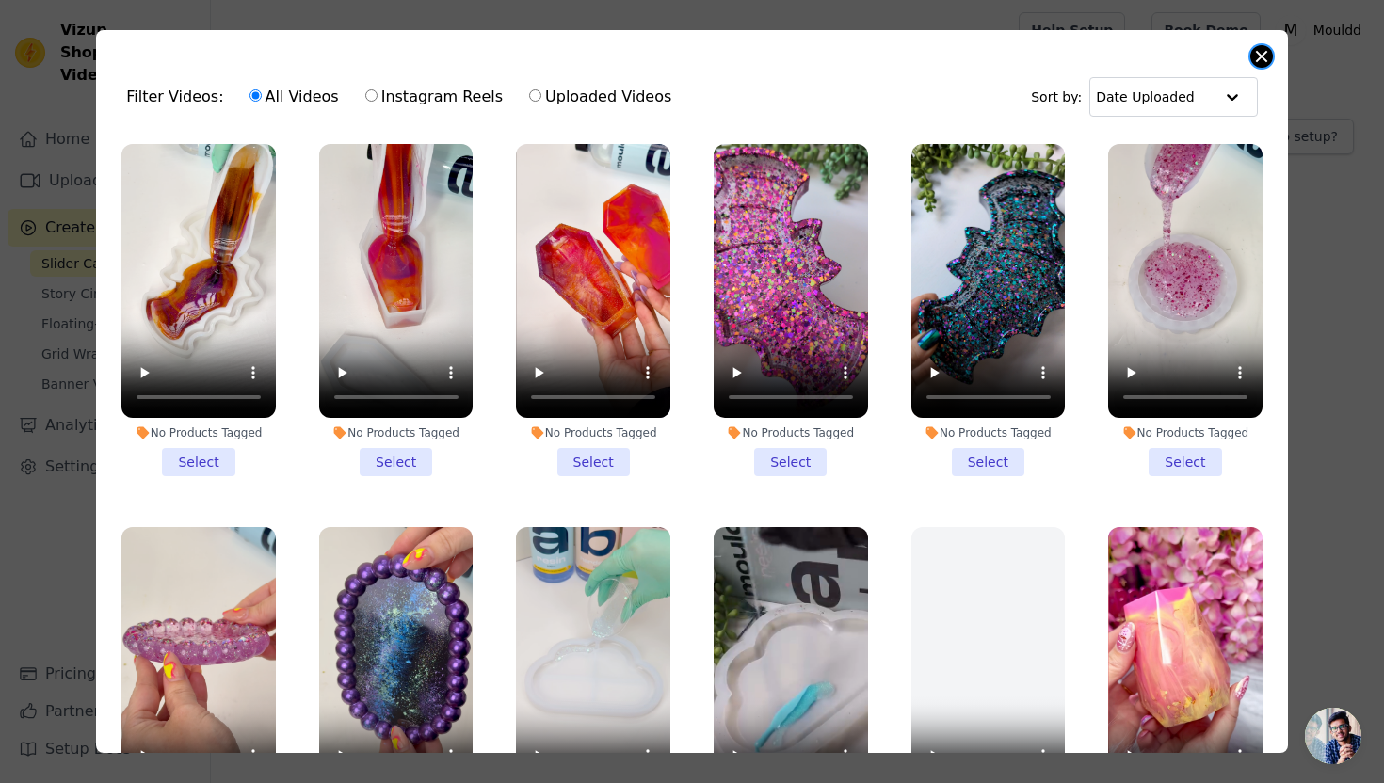
click at [1255, 58] on button "Close modal" at bounding box center [1261, 56] width 23 height 23
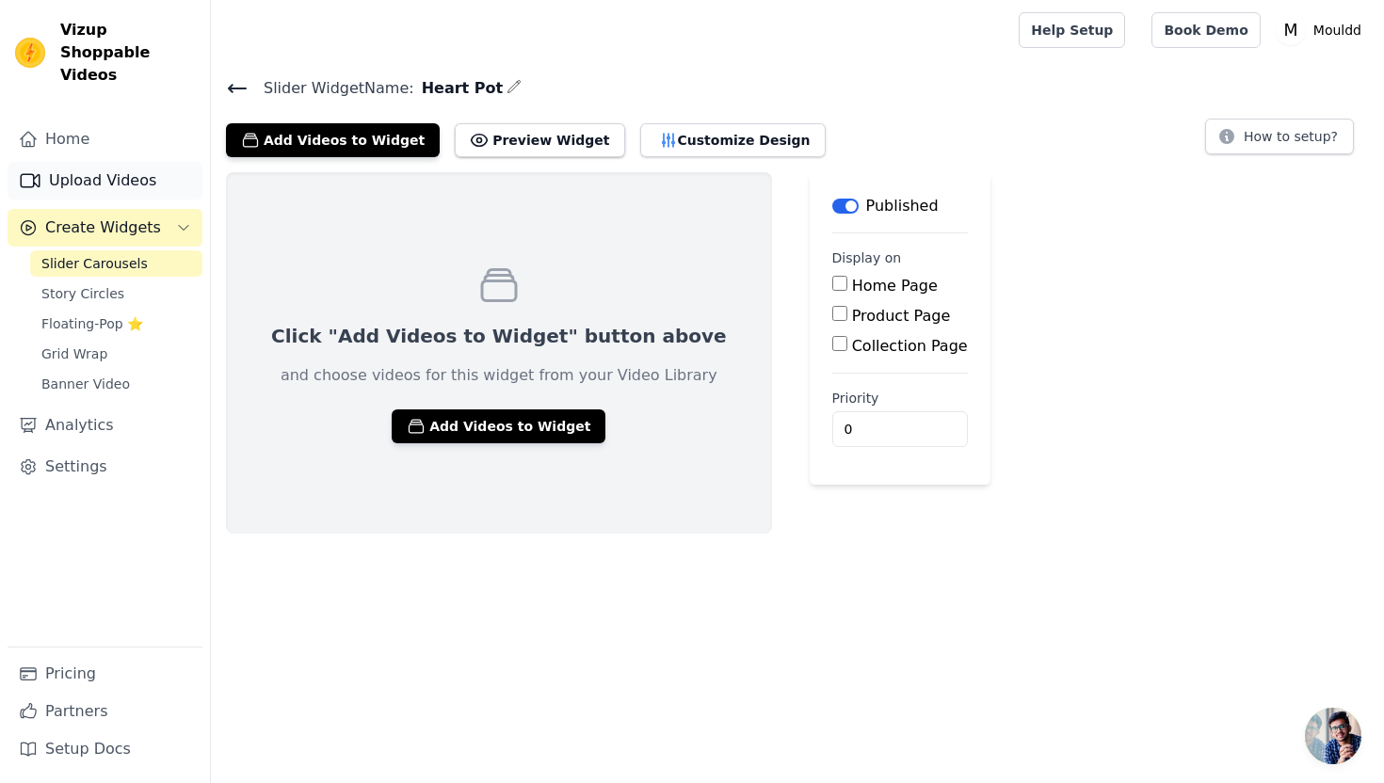
click at [145, 165] on link "Upload Videos" at bounding box center [105, 181] width 195 height 38
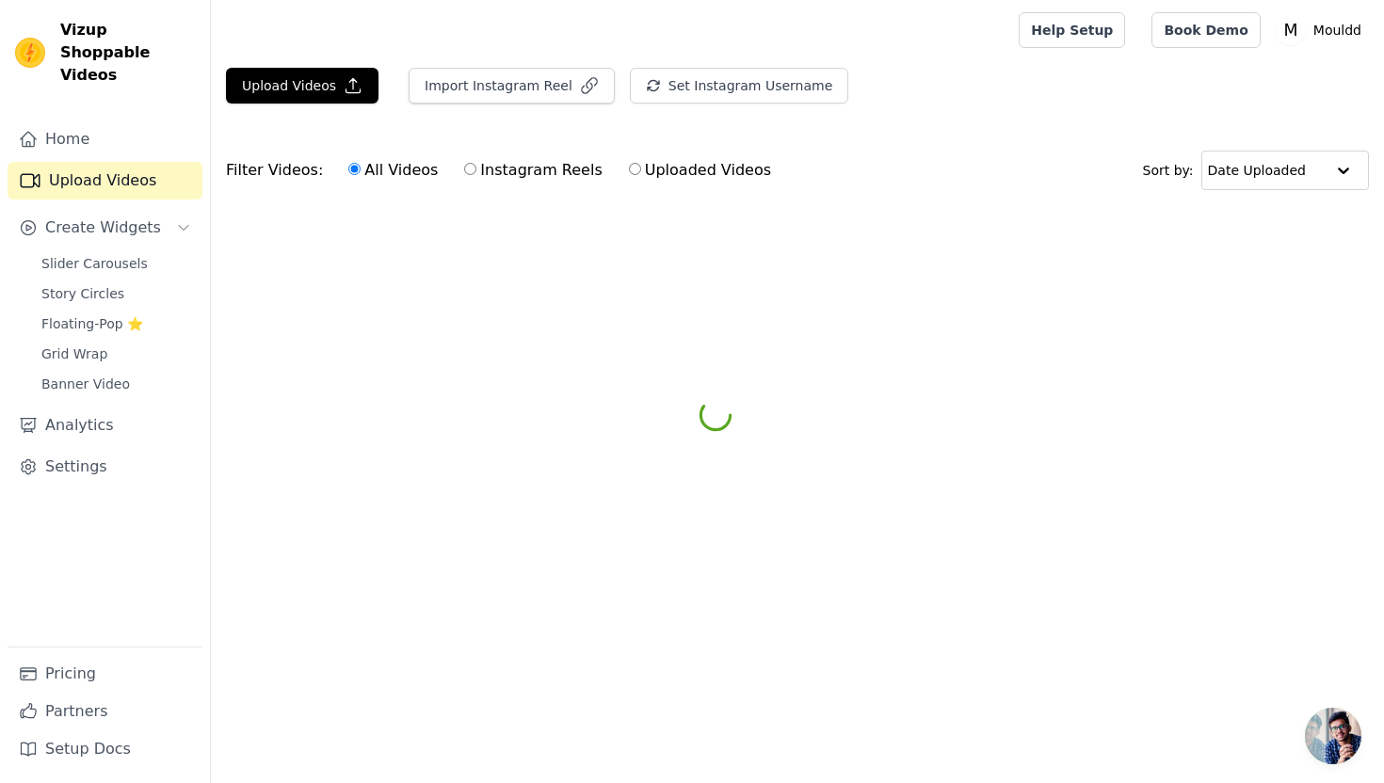
click at [333, 104] on div "Upload Videos Import Instagram Reel Set Instagram Username Import Latest IG Ree…" at bounding box center [797, 93] width 1173 height 51
click at [327, 90] on button "Upload Videos" at bounding box center [302, 86] width 152 height 36
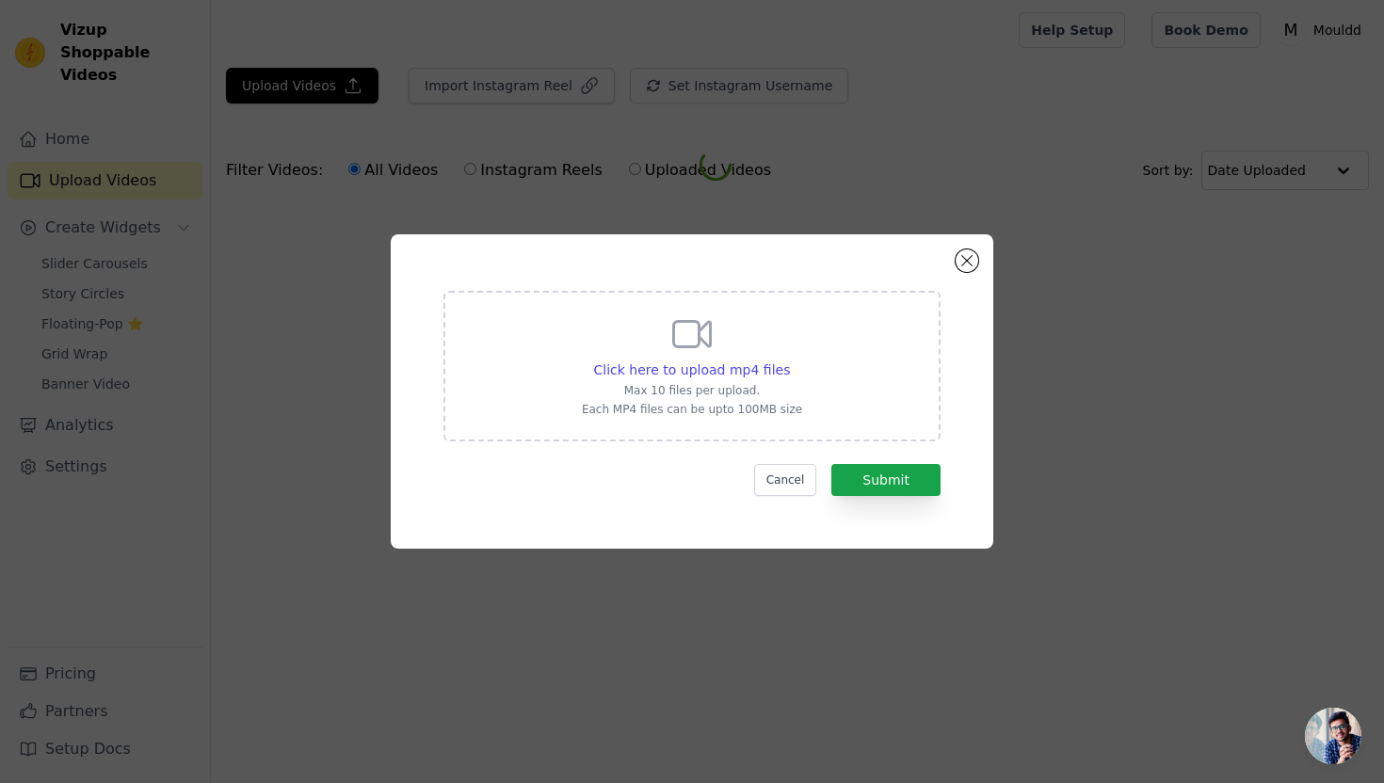
click at [552, 371] on div "Click here to upload mp4 files Max 10 files per upload. Each MP4 files can be u…" at bounding box center [691, 366] width 497 height 151
click at [789, 361] on input "Click here to upload mp4 files Max 10 files per upload. Each MP4 files can be u…" at bounding box center [789, 360] width 1 height 1
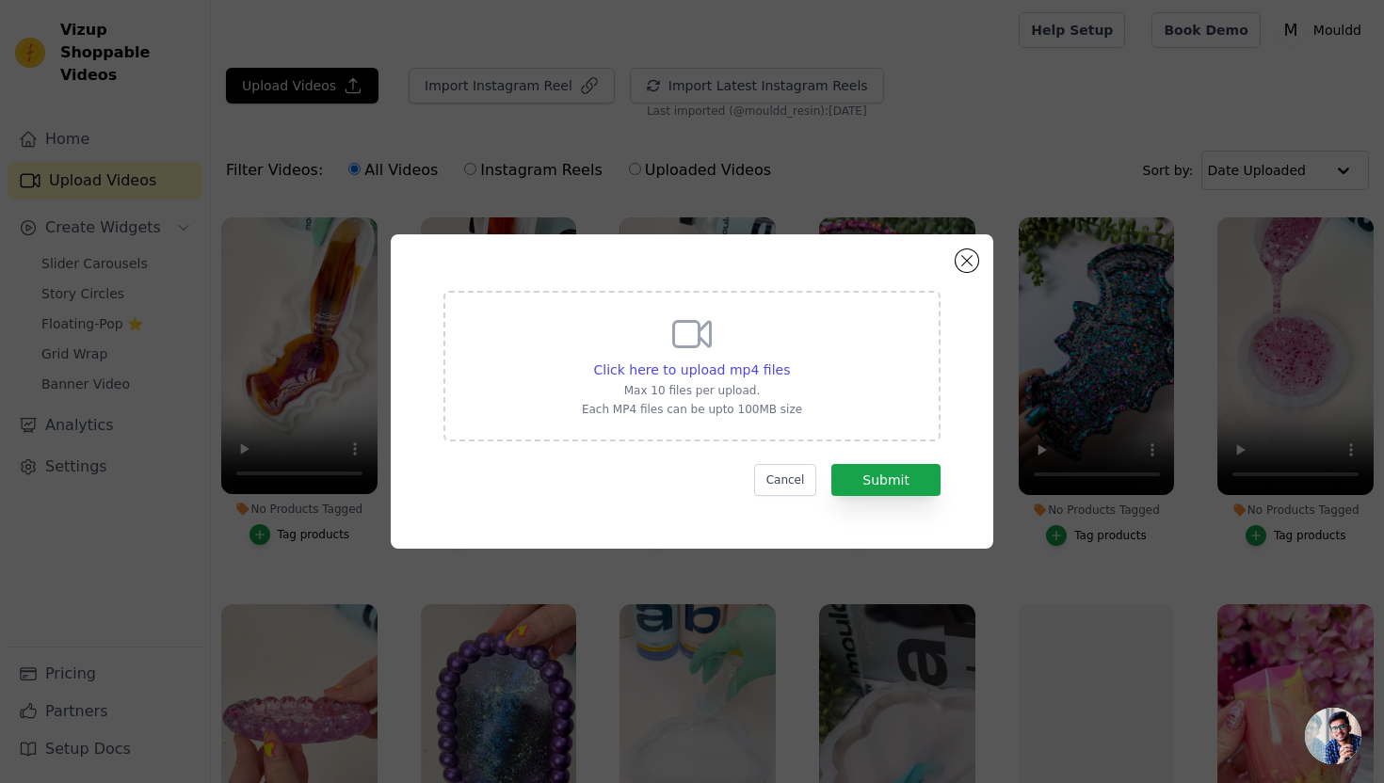
click at [698, 353] on icon at bounding box center [691, 334] width 45 height 45
click at [789, 360] on input "Click here to upload mp4 files Max 10 files per upload. Each MP4 files can be u…" at bounding box center [789, 360] width 1 height 1
type input "C:\fakepath\Heart Pot Reveal.mp4"
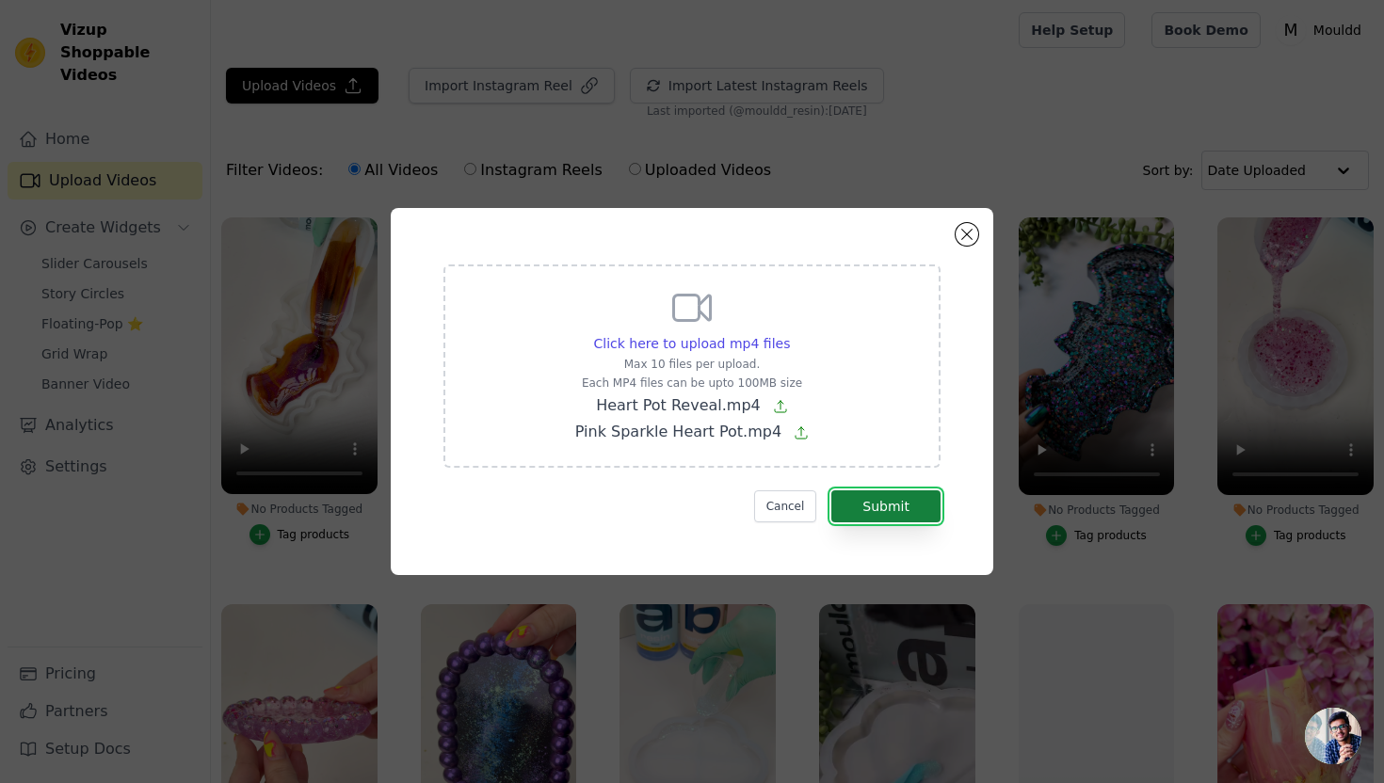
click at [913, 507] on button "Submit" at bounding box center [885, 506] width 109 height 32
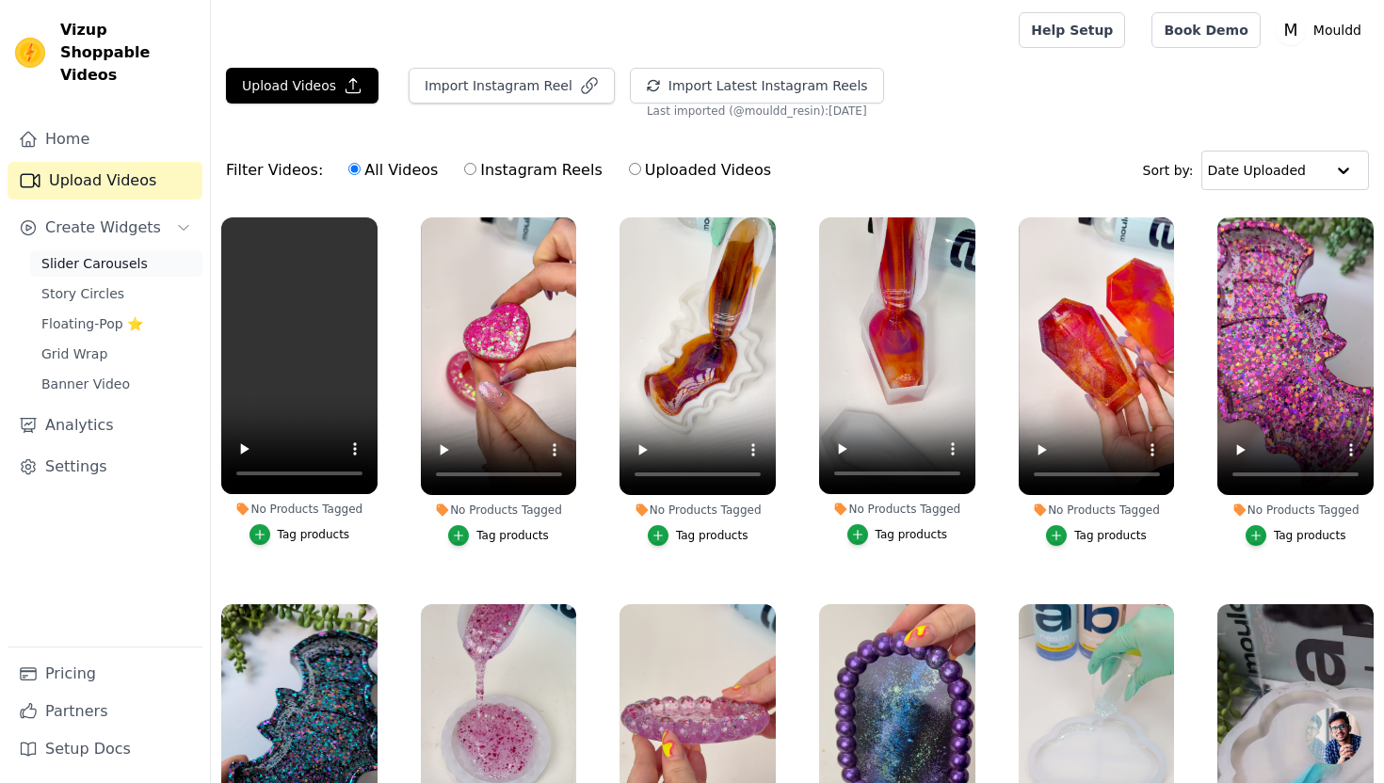
click at [100, 254] on span "Slider Carousels" at bounding box center [94, 263] width 106 height 19
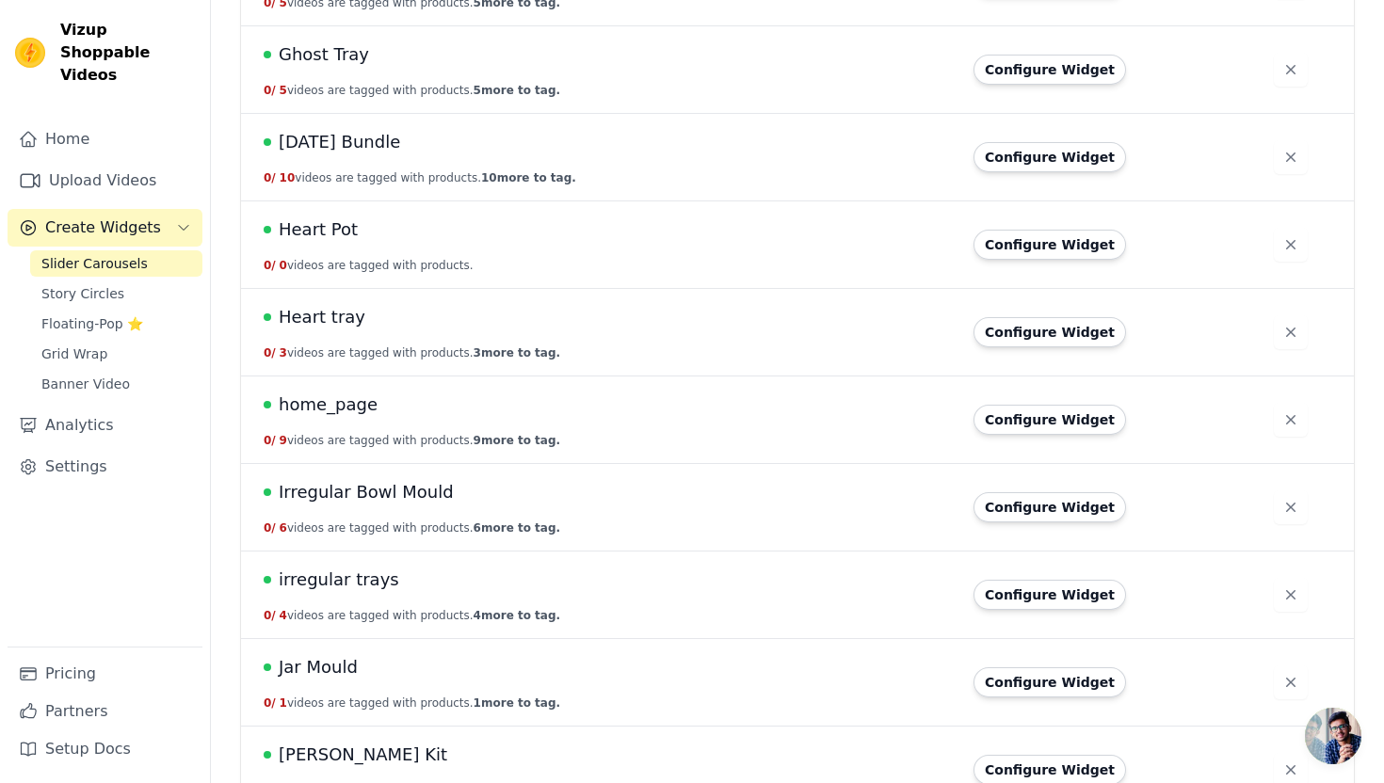
scroll to position [1875, 0]
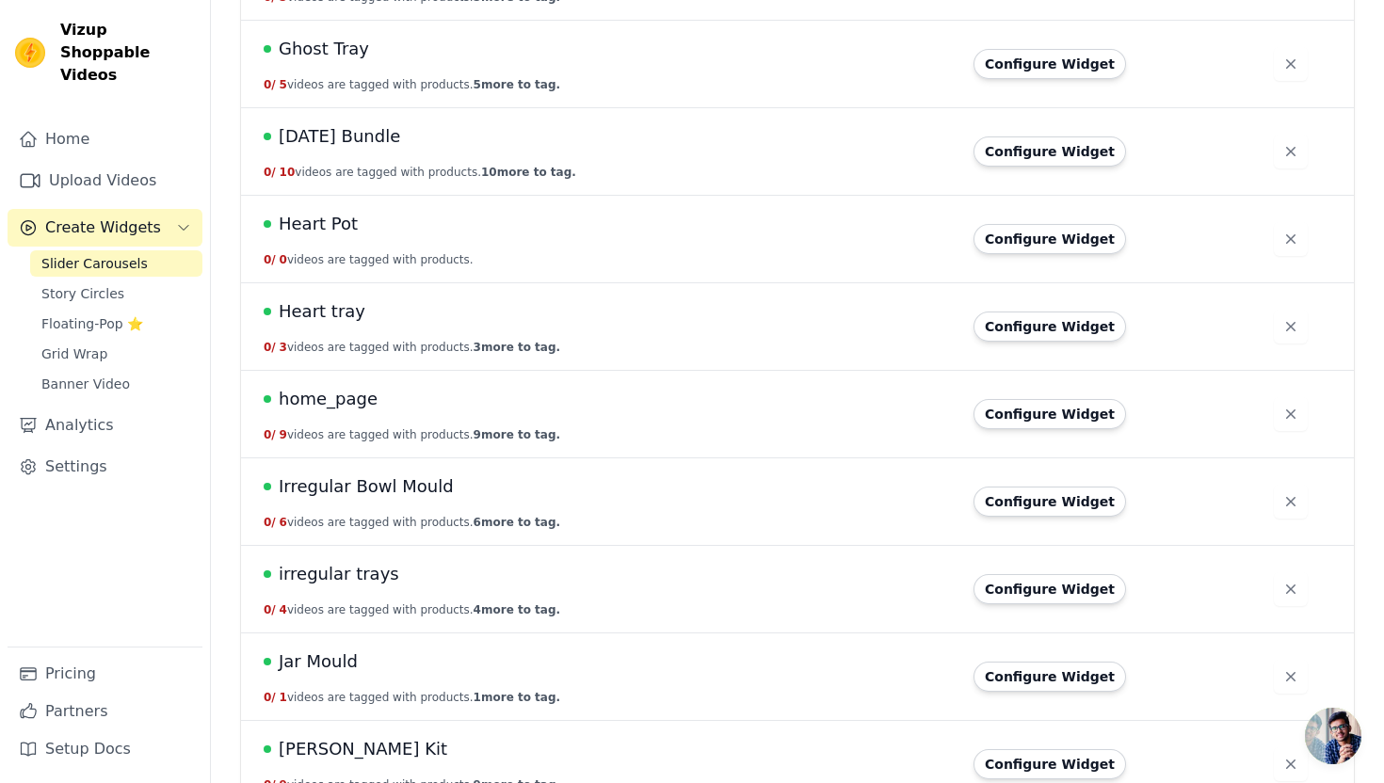
click at [333, 221] on span "Heart Pot" at bounding box center [318, 224] width 79 height 26
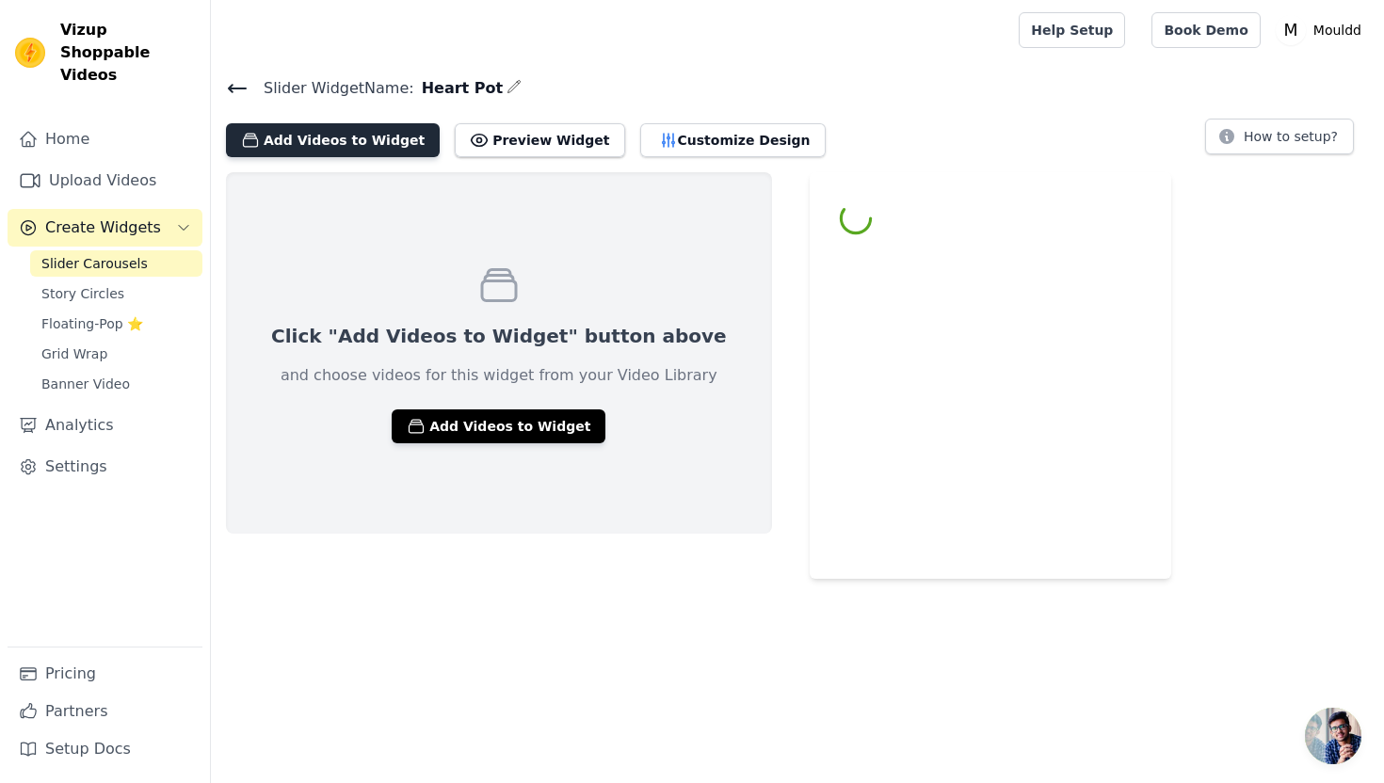
click at [358, 141] on button "Add Videos to Widget" at bounding box center [333, 140] width 214 height 34
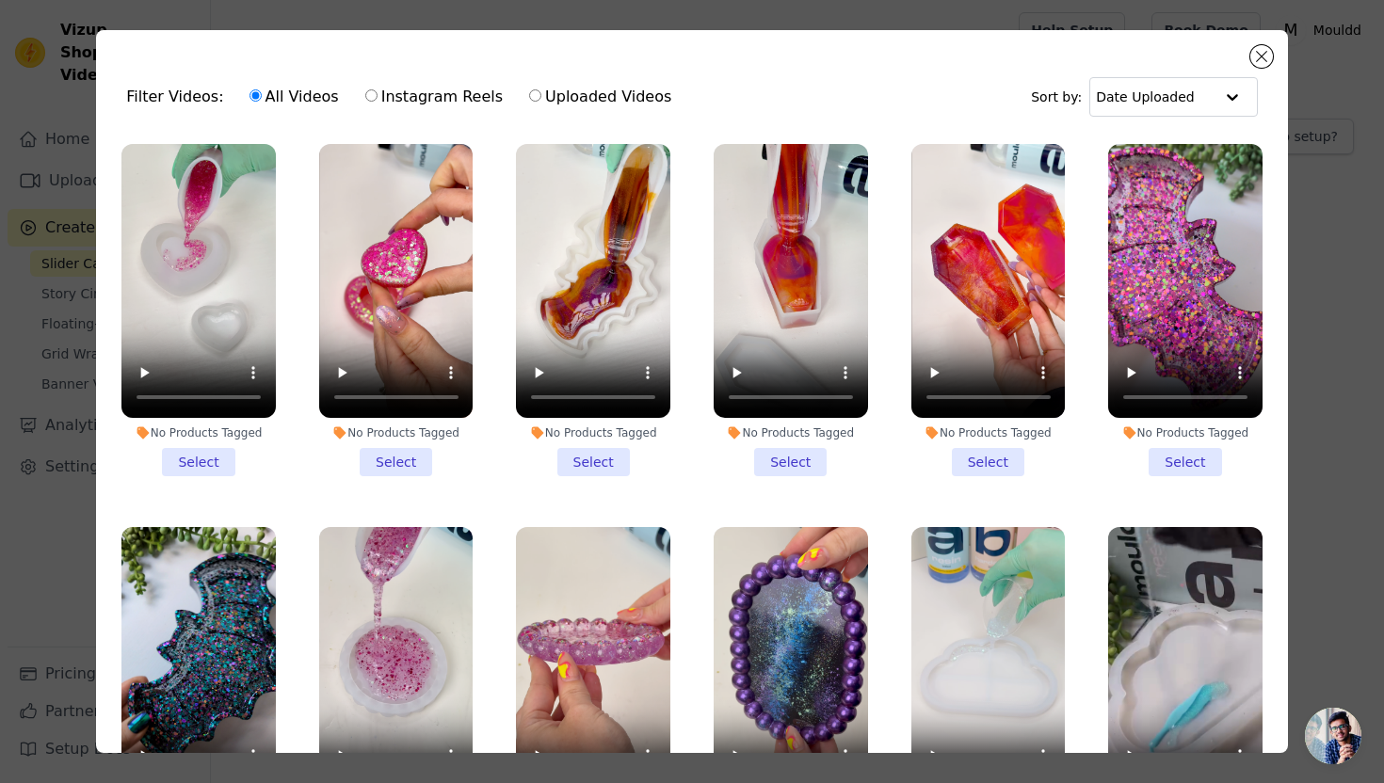
click at [399, 453] on li "No Products Tagged Select" at bounding box center [396, 310] width 154 height 332
click at [0, 0] on input "No Products Tagged Select" at bounding box center [0, 0] width 0 height 0
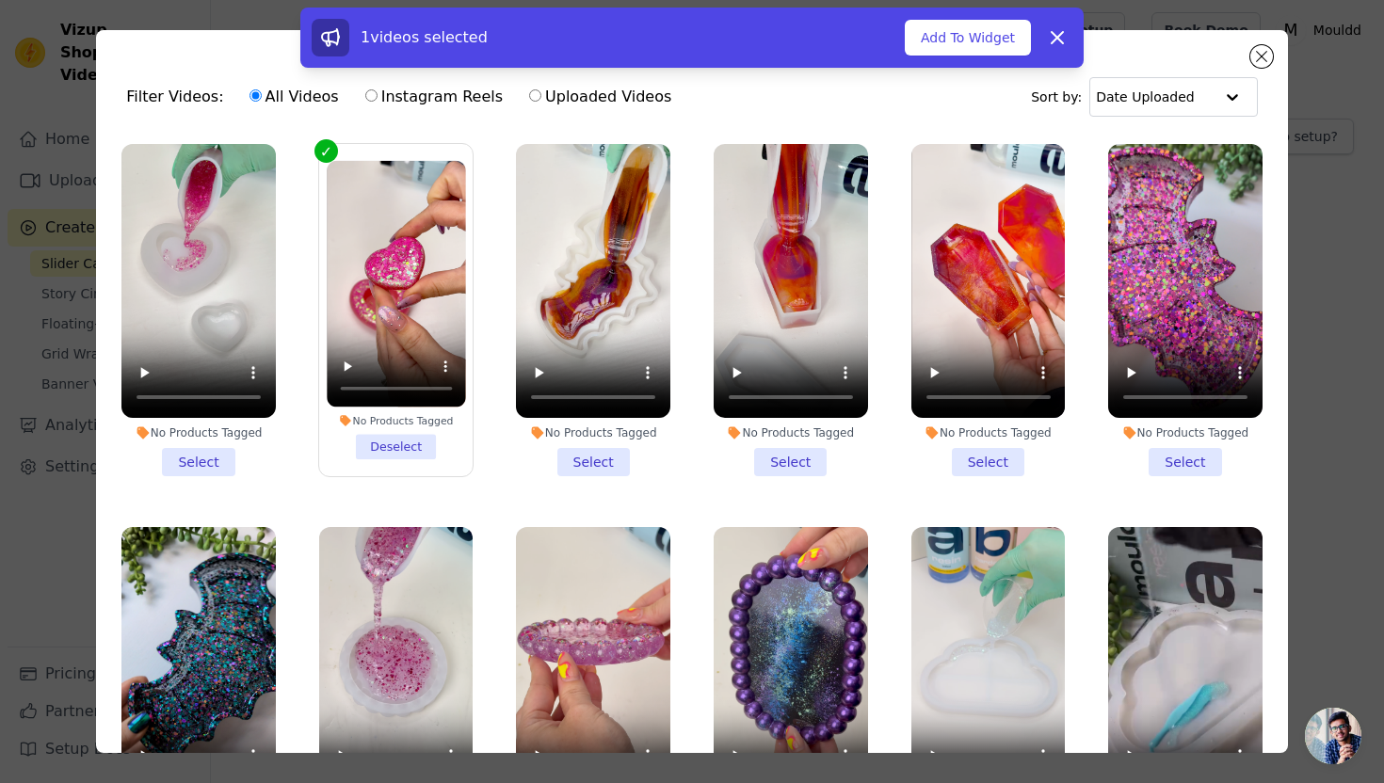
click at [207, 455] on li "No Products Tagged Select" at bounding box center [198, 310] width 154 height 332
click at [0, 0] on input "No Products Tagged Select" at bounding box center [0, 0] width 0 height 0
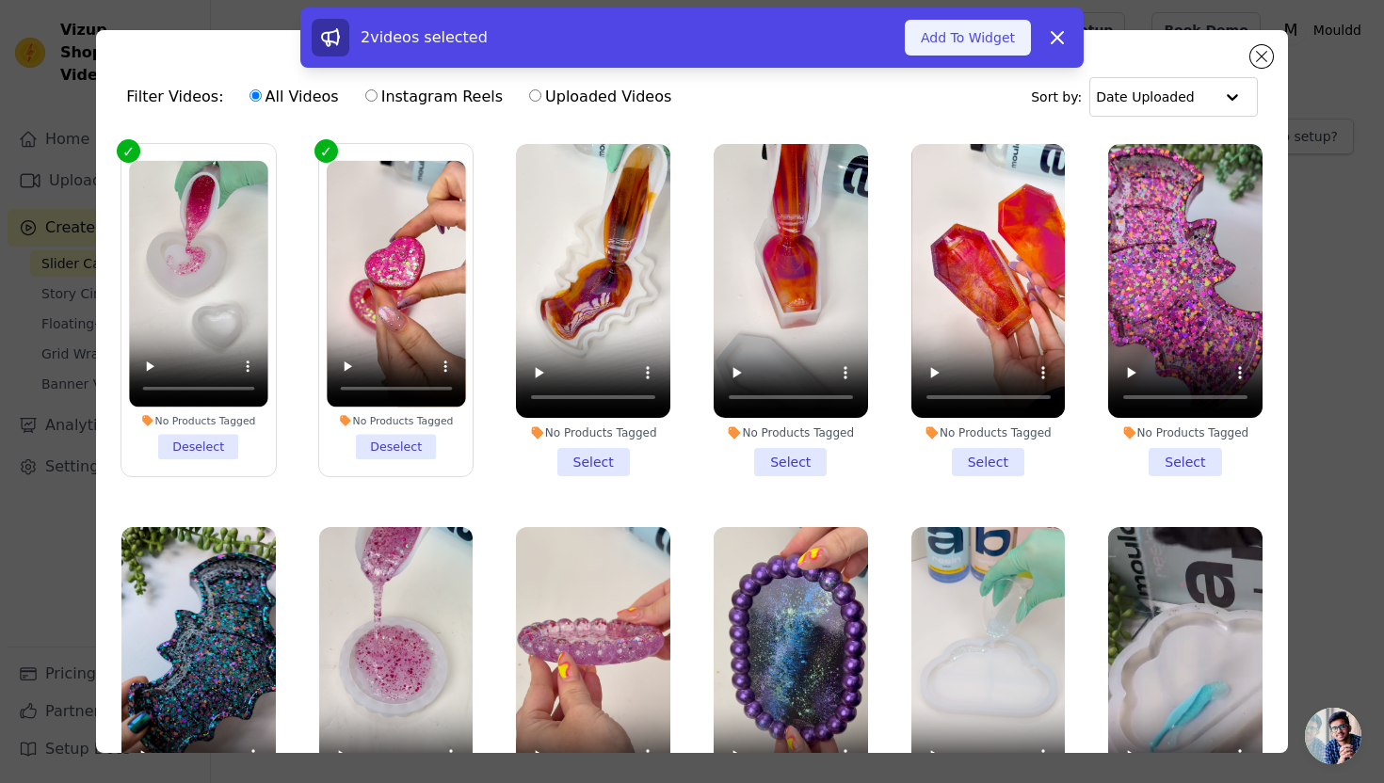
click at [977, 35] on button "Add To Widget" at bounding box center [968, 38] width 126 height 36
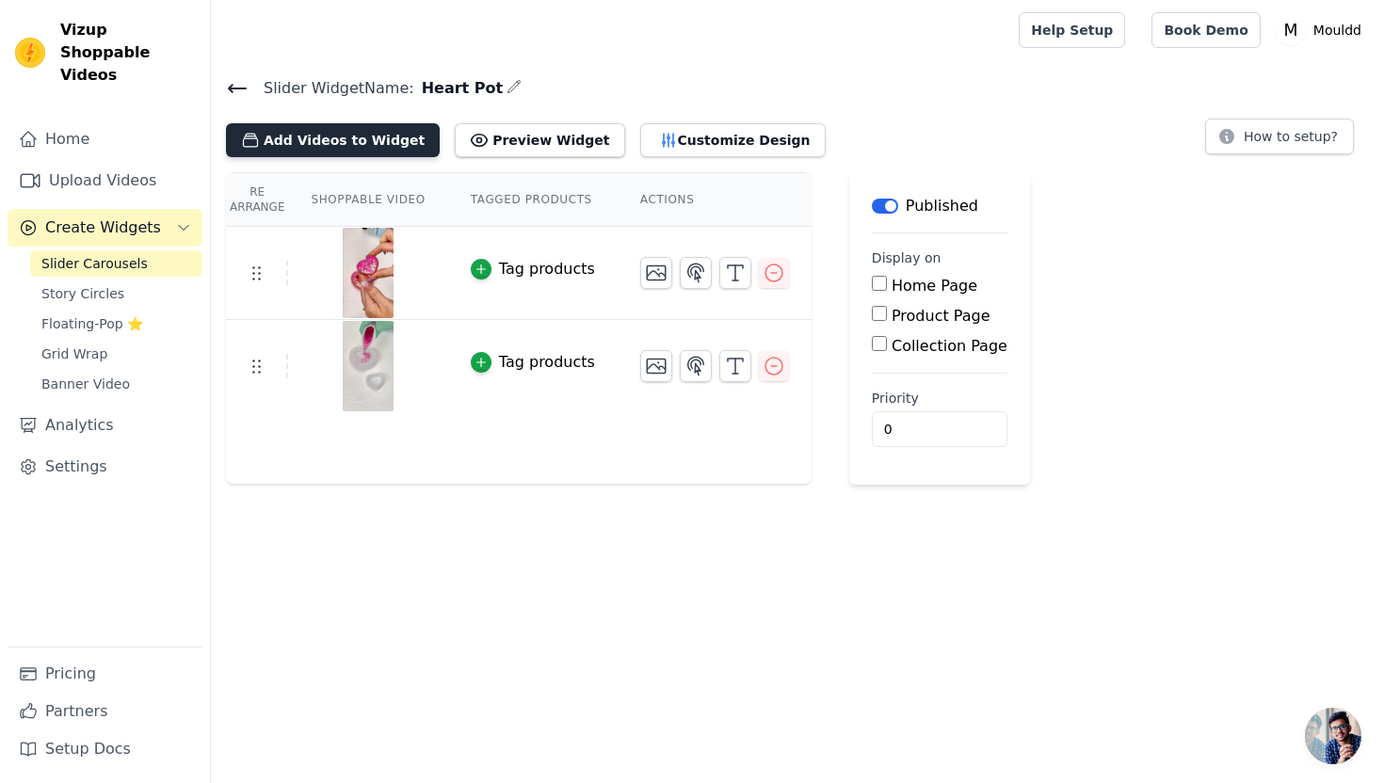
click at [354, 132] on button "Add Videos to Widget" at bounding box center [333, 140] width 214 height 34
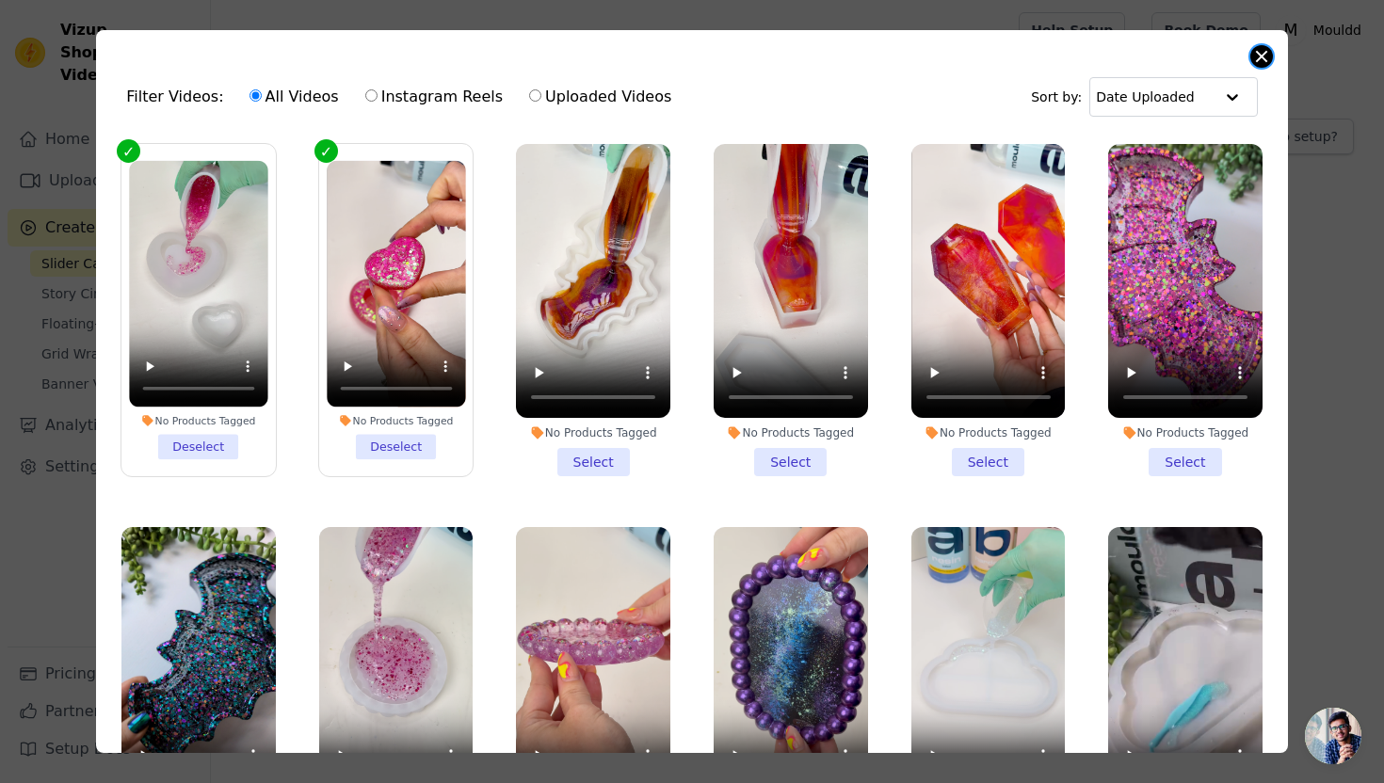
click at [1265, 63] on button "Close modal" at bounding box center [1261, 56] width 23 height 23
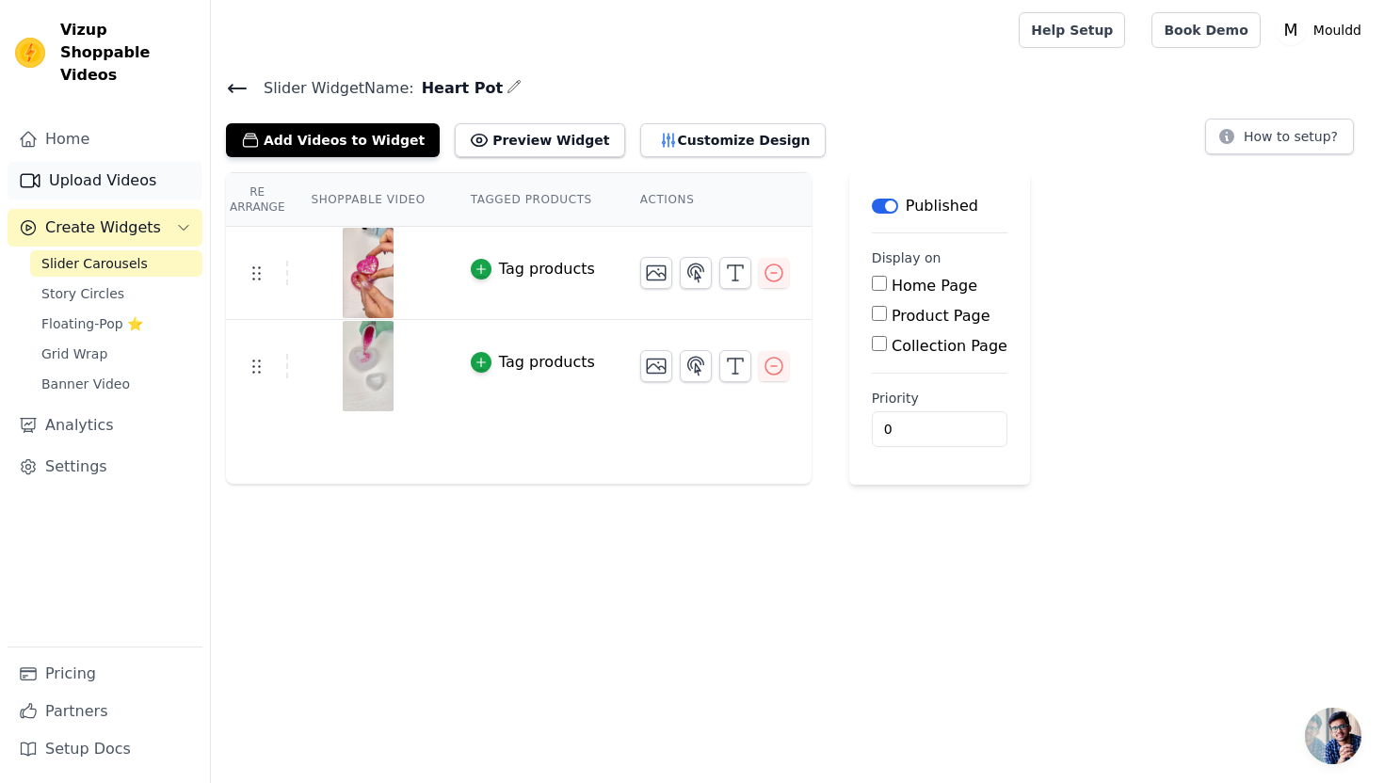
click at [147, 162] on link "Upload Videos" at bounding box center [105, 181] width 195 height 38
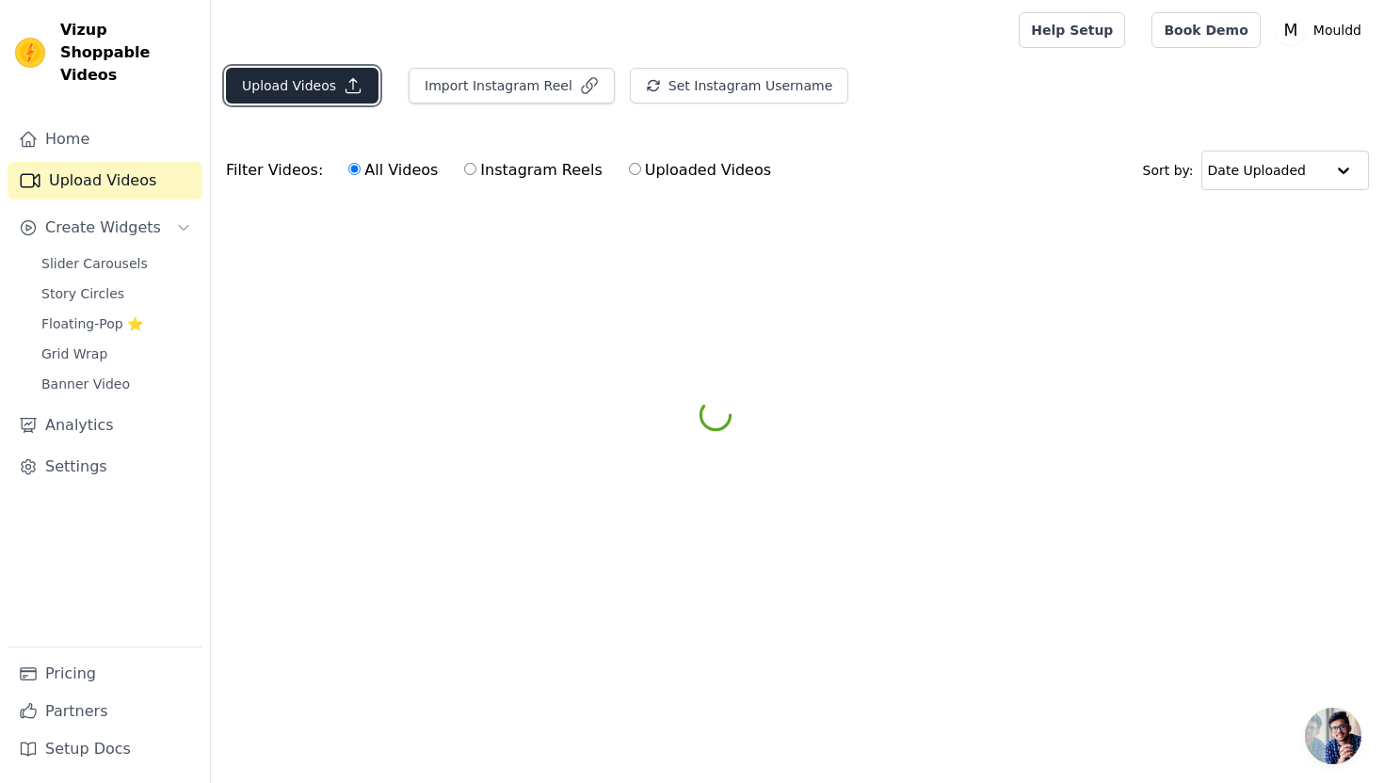
click at [328, 79] on button "Upload Videos" at bounding box center [302, 86] width 152 height 36
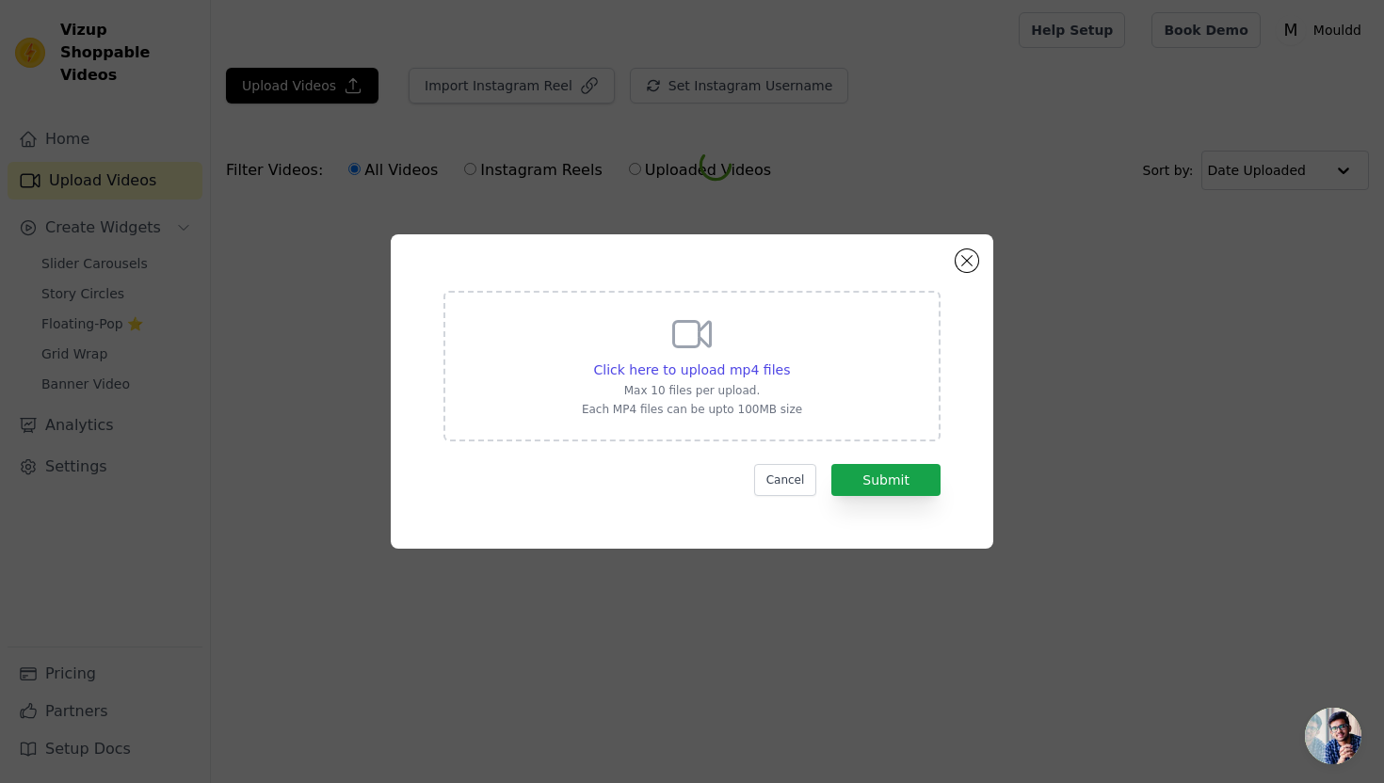
click at [602, 302] on div "Click here to upload mp4 files Max 10 files per upload. Each MP4 files can be u…" at bounding box center [691, 366] width 497 height 151
click at [789, 360] on input "Click here to upload mp4 files Max 10 files per upload. Each MP4 files can be u…" at bounding box center [789, 360] width 1 height 1
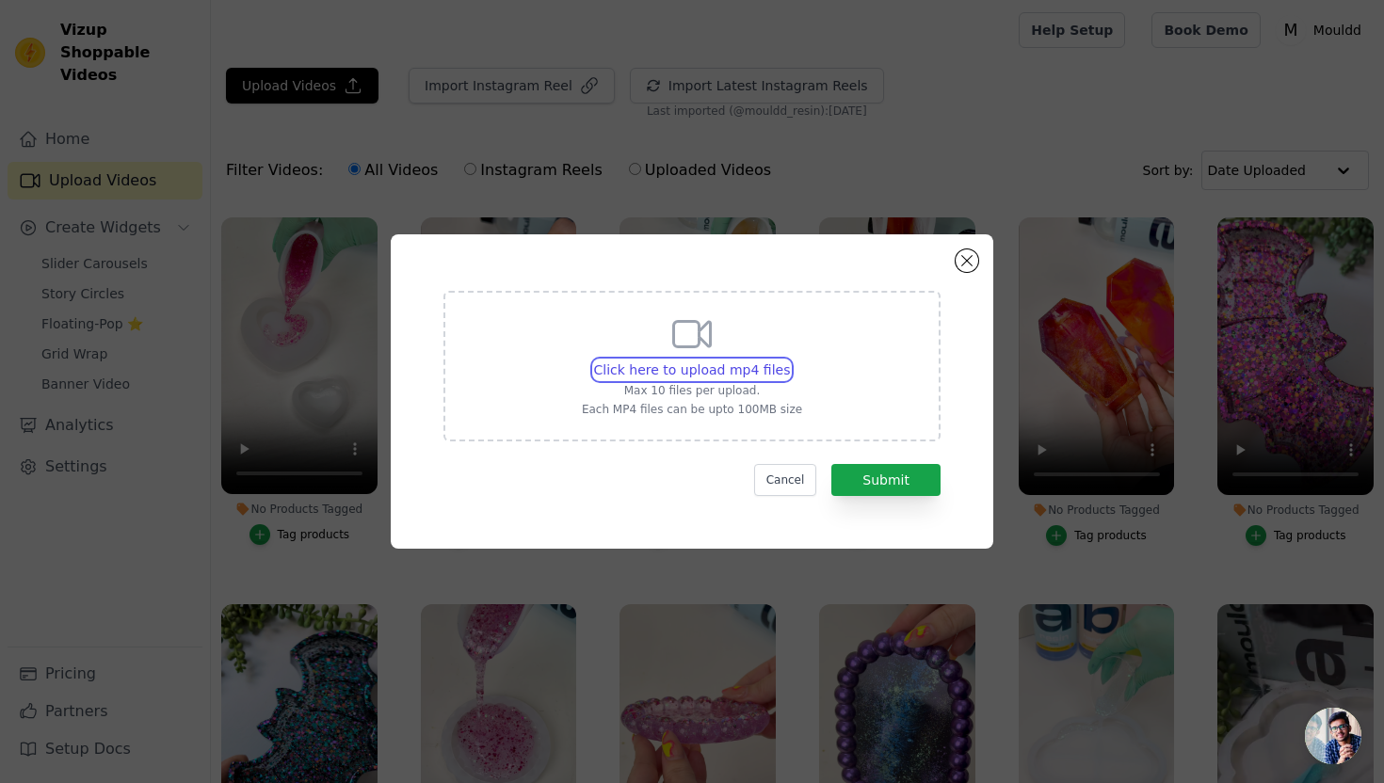
type input "C:\fakepath\PXL_20250816_123738156~2.mp4"
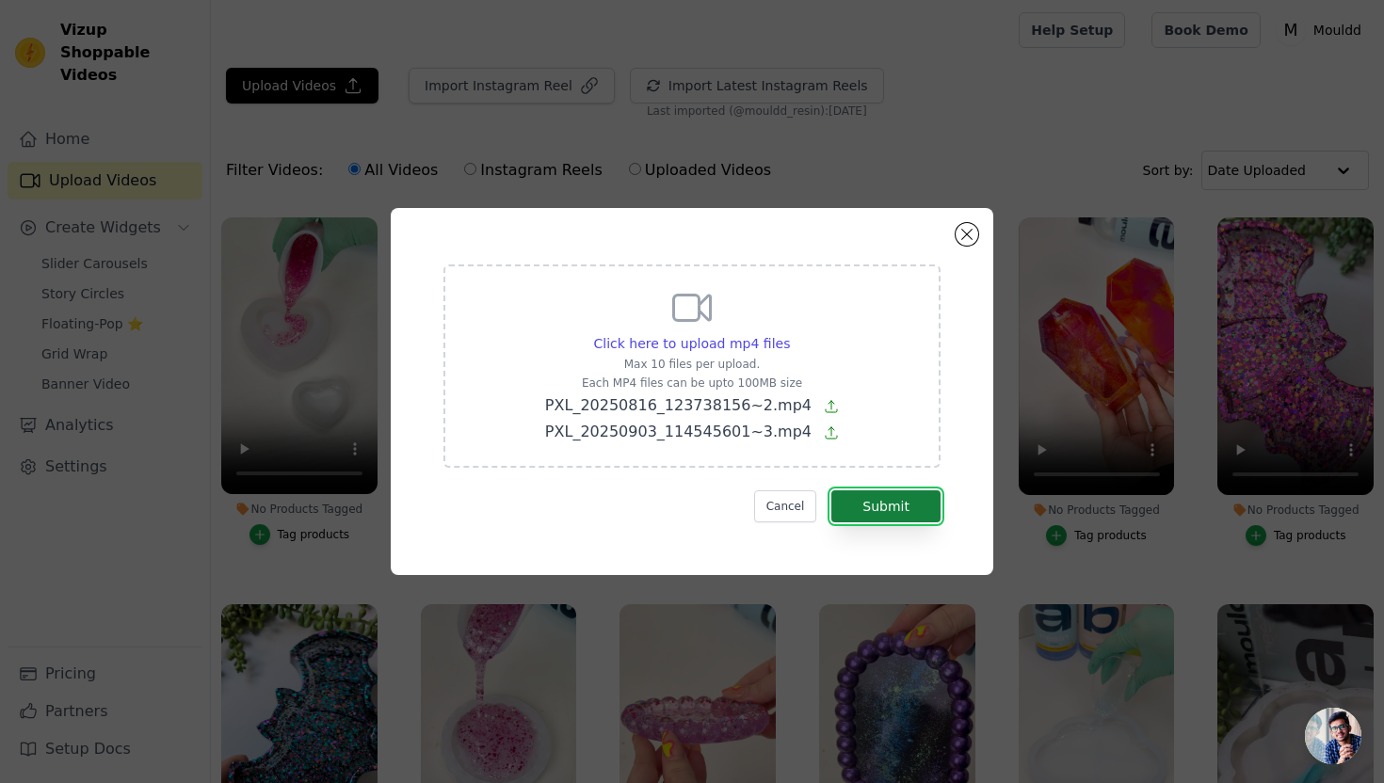
click at [915, 513] on button "Submit" at bounding box center [885, 506] width 109 height 32
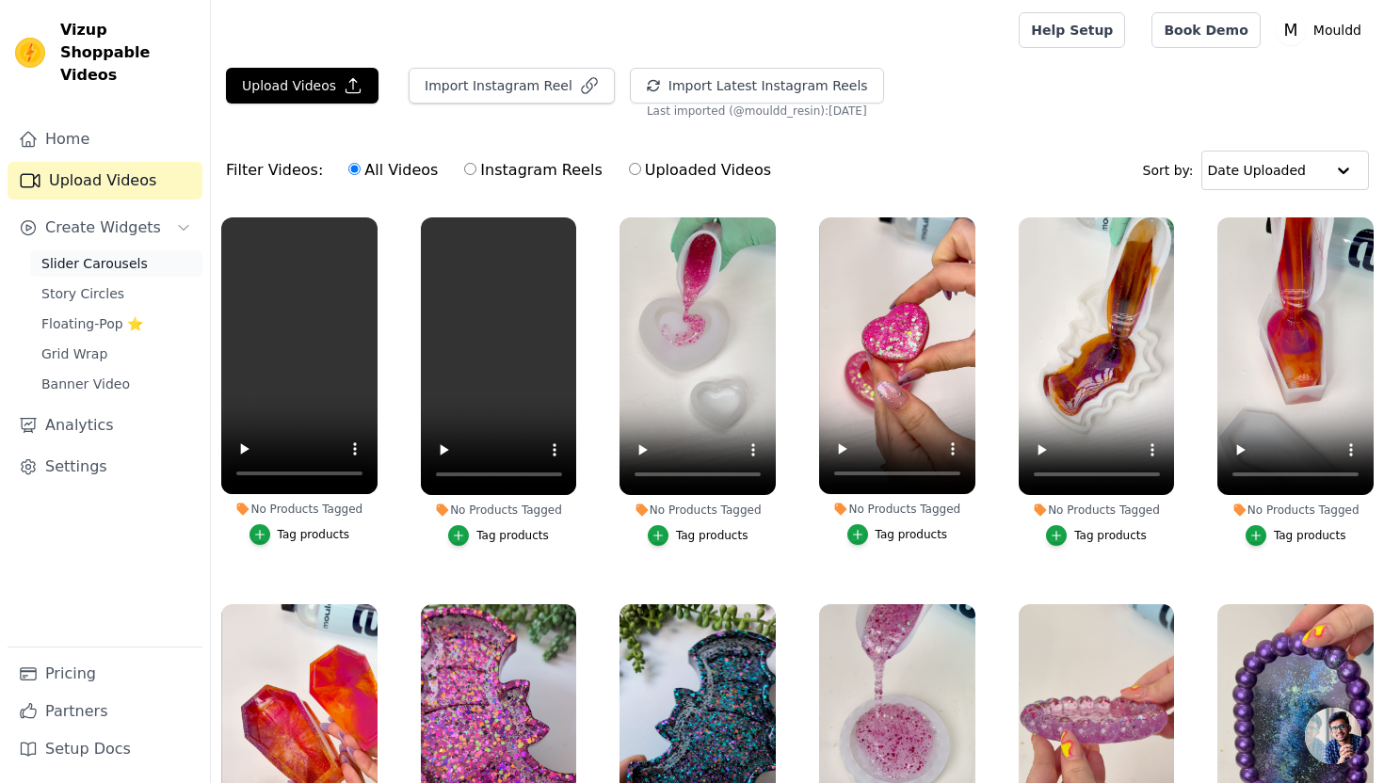
click at [124, 254] on span "Slider Carousels" at bounding box center [94, 263] width 106 height 19
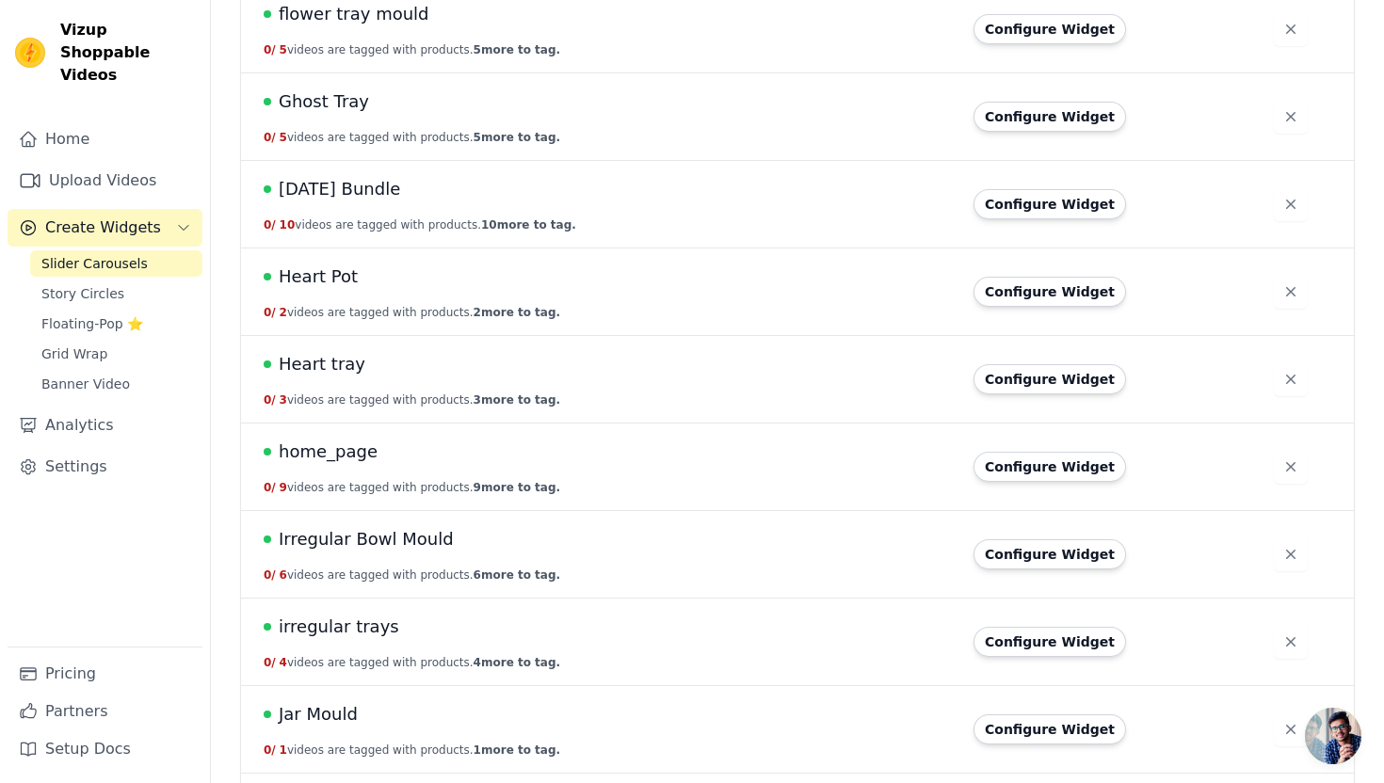
scroll to position [1830, 0]
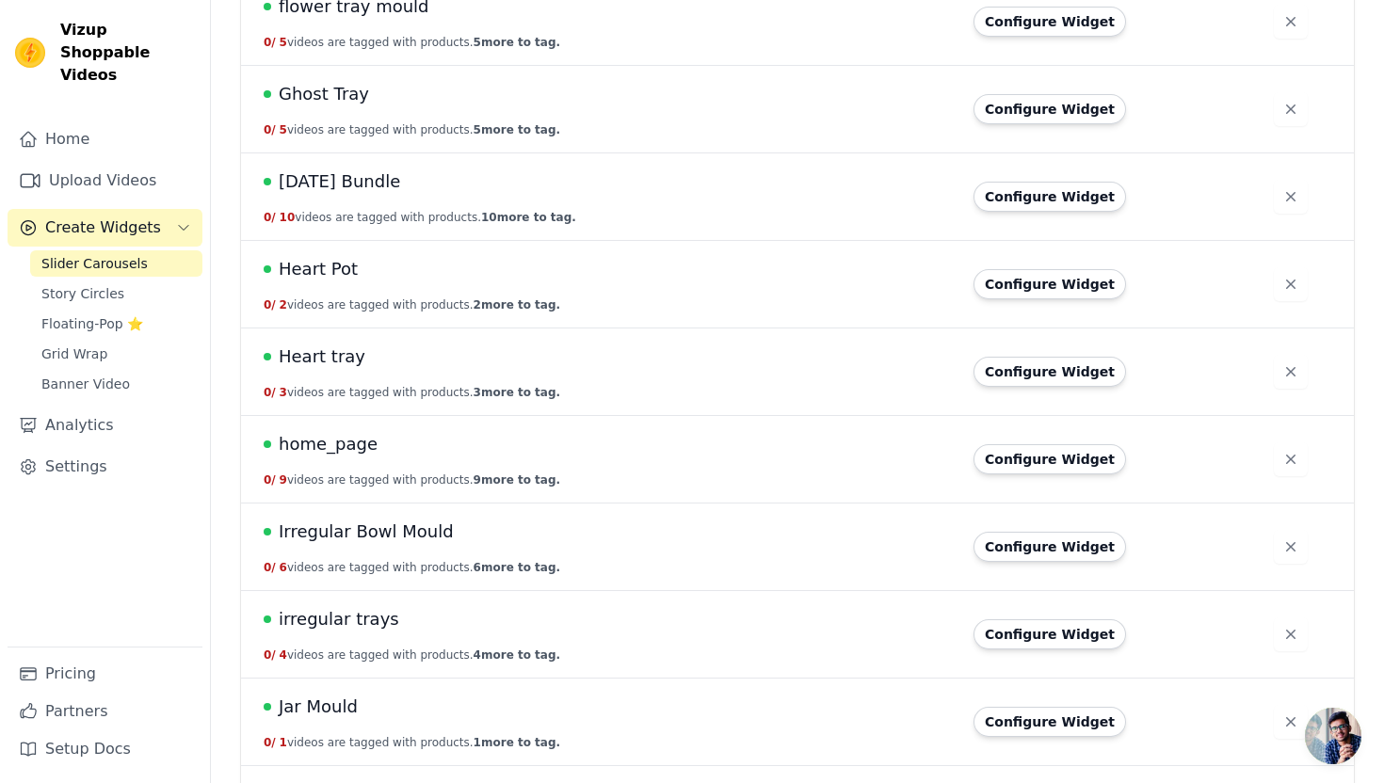
click at [314, 261] on span "Heart Pot" at bounding box center [318, 269] width 79 height 26
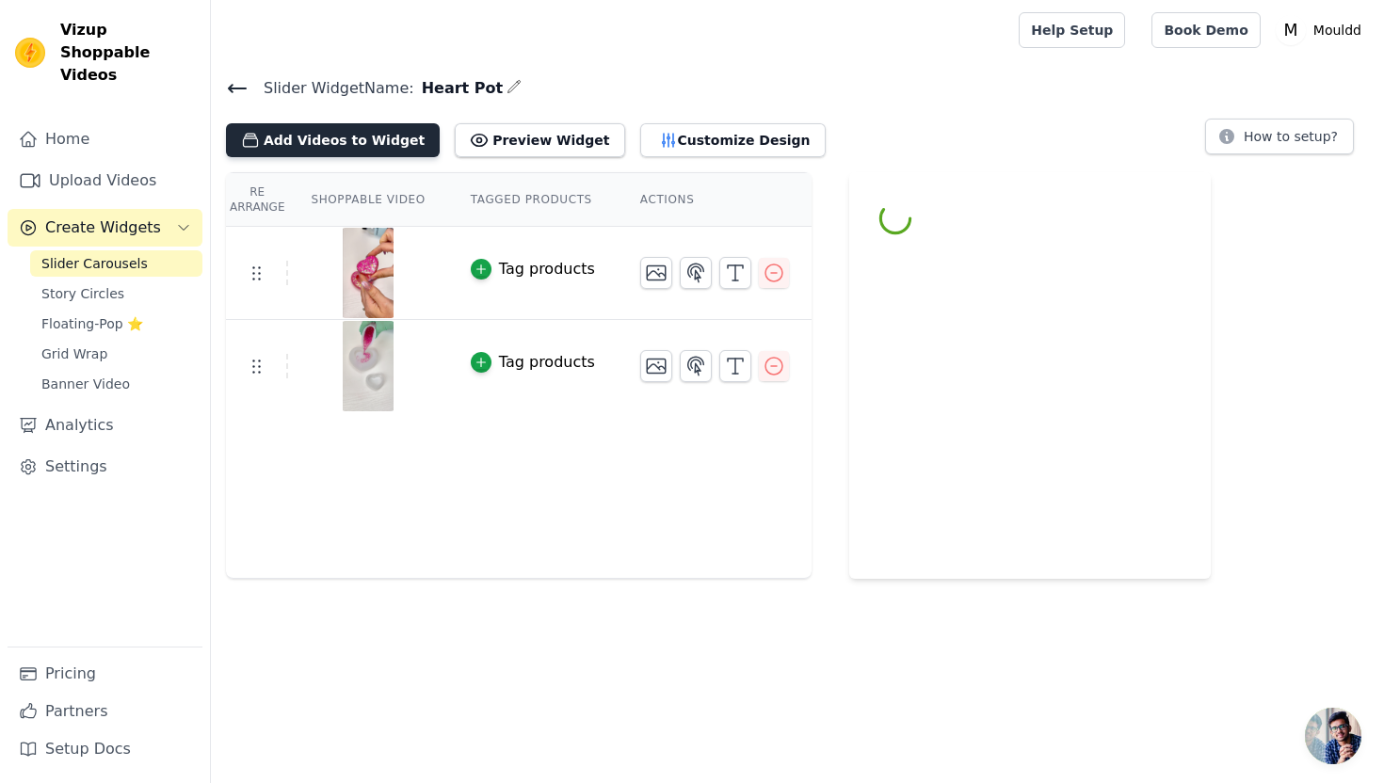
click at [361, 142] on button "Add Videos to Widget" at bounding box center [333, 140] width 214 height 34
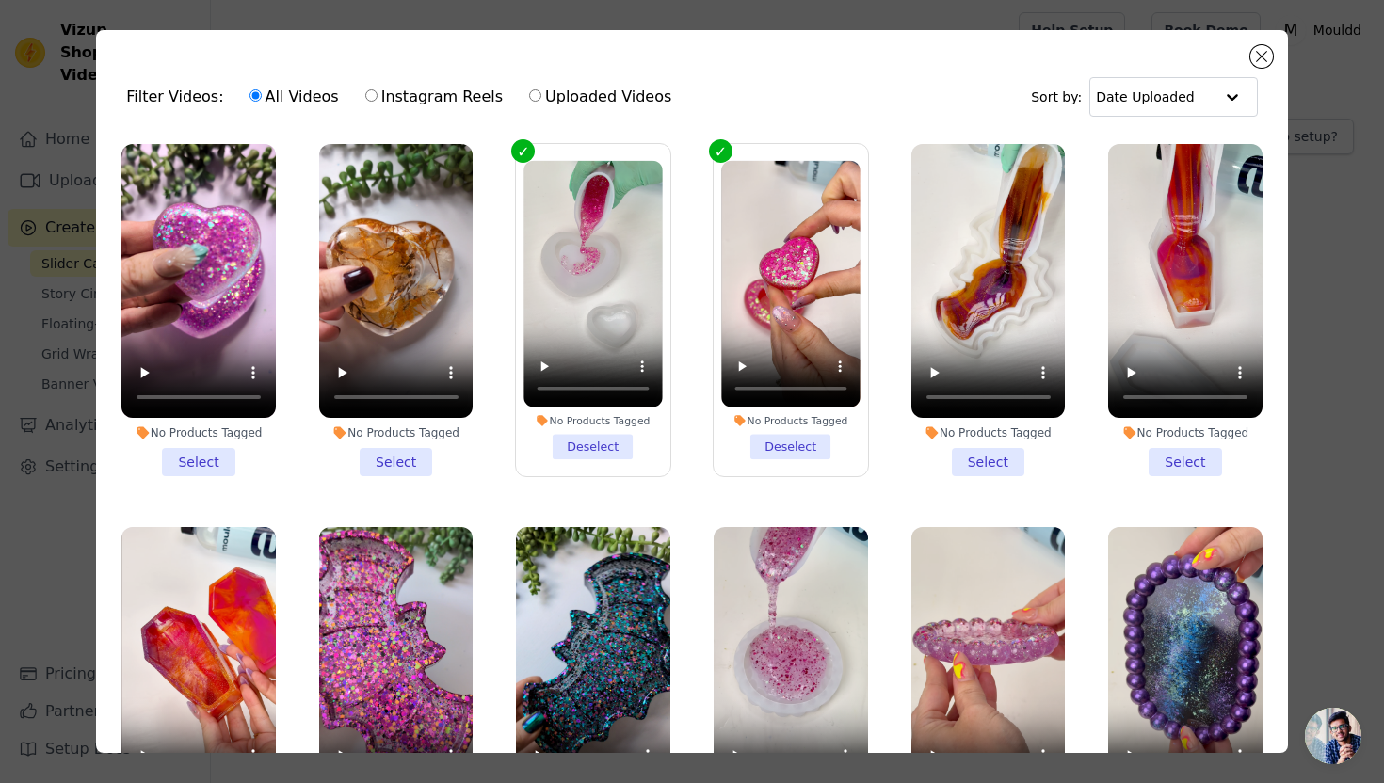
click at [406, 459] on li "No Products Tagged Select" at bounding box center [396, 310] width 154 height 332
click at [0, 0] on input "No Products Tagged Select" at bounding box center [0, 0] width 0 height 0
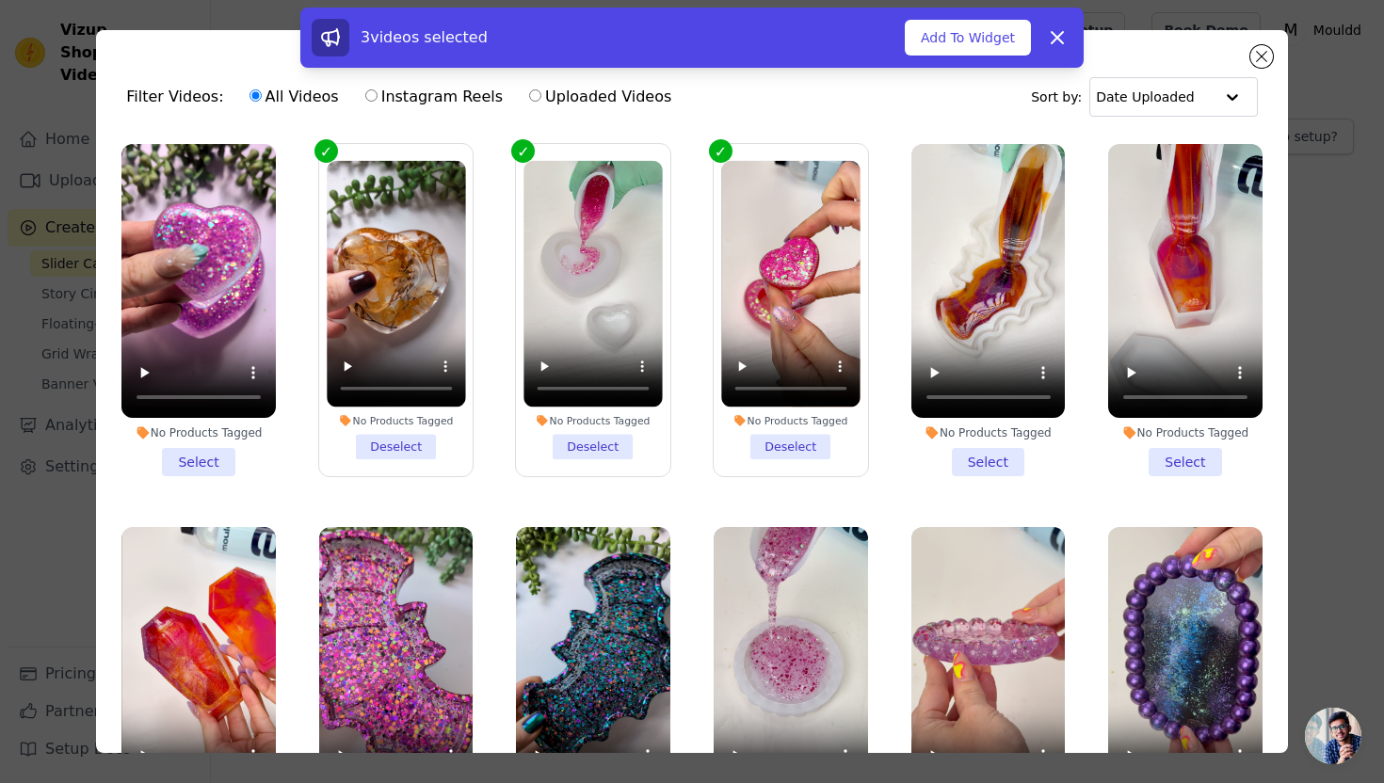
click at [201, 467] on li "No Products Tagged Select" at bounding box center [198, 310] width 154 height 332
click at [0, 0] on input "No Products Tagged Select" at bounding box center [0, 0] width 0 height 0
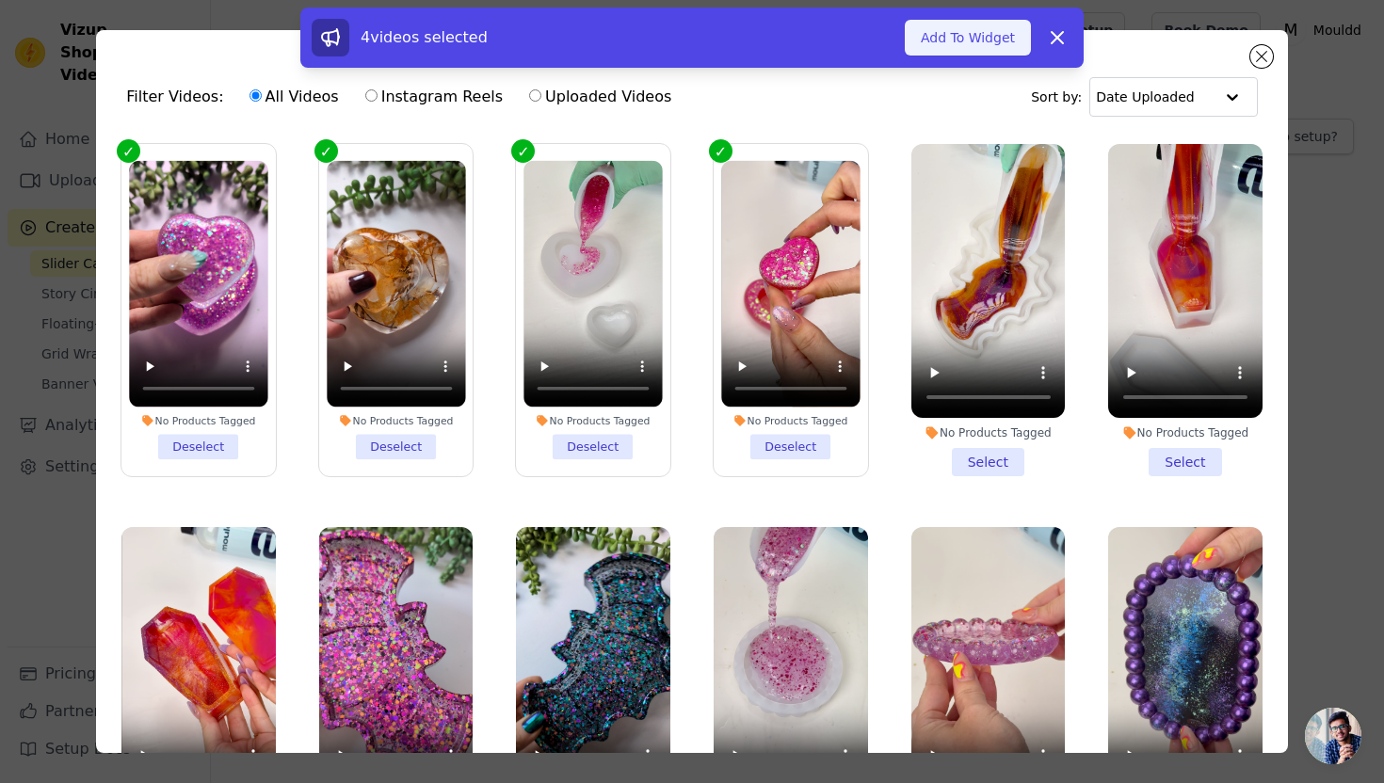
click at [923, 40] on button "Add To Widget" at bounding box center [968, 38] width 126 height 36
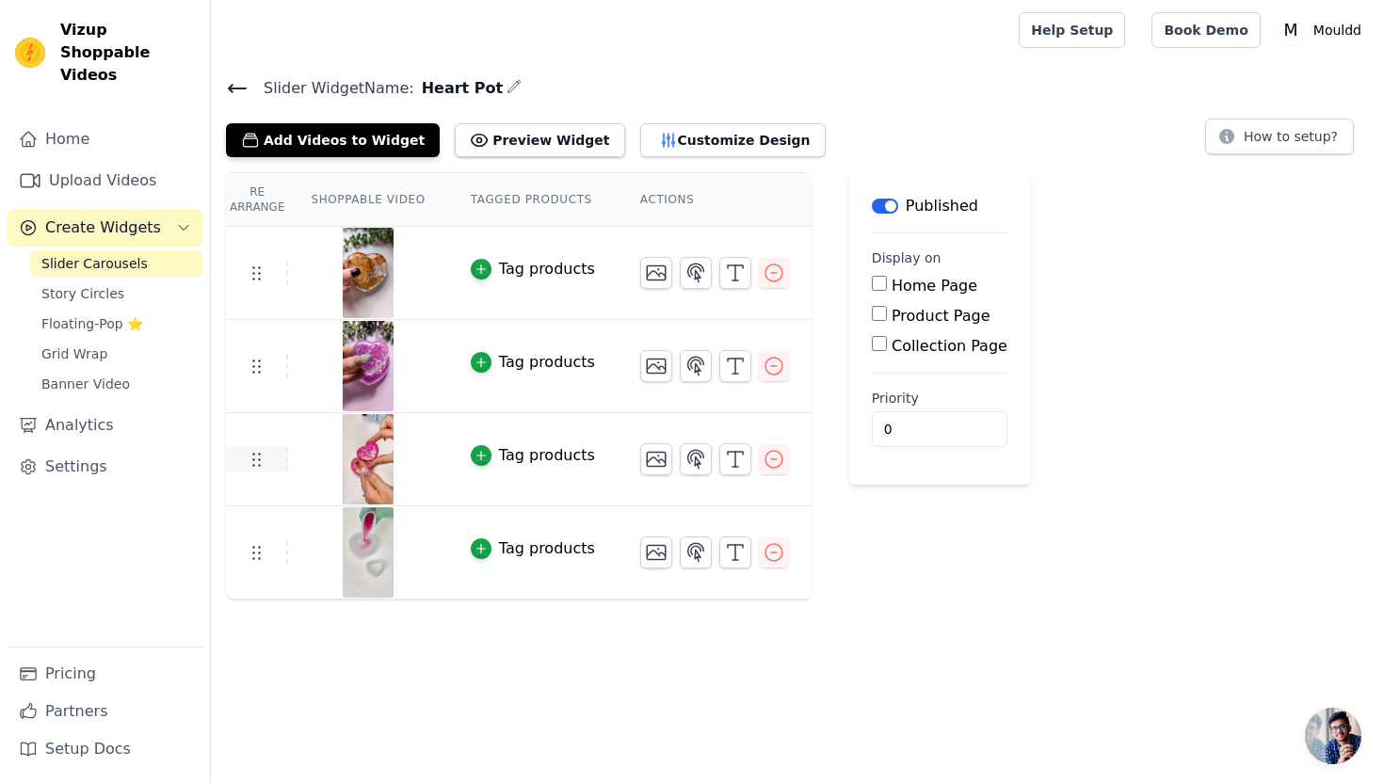
click at [253, 454] on use at bounding box center [257, 460] width 8 height 13
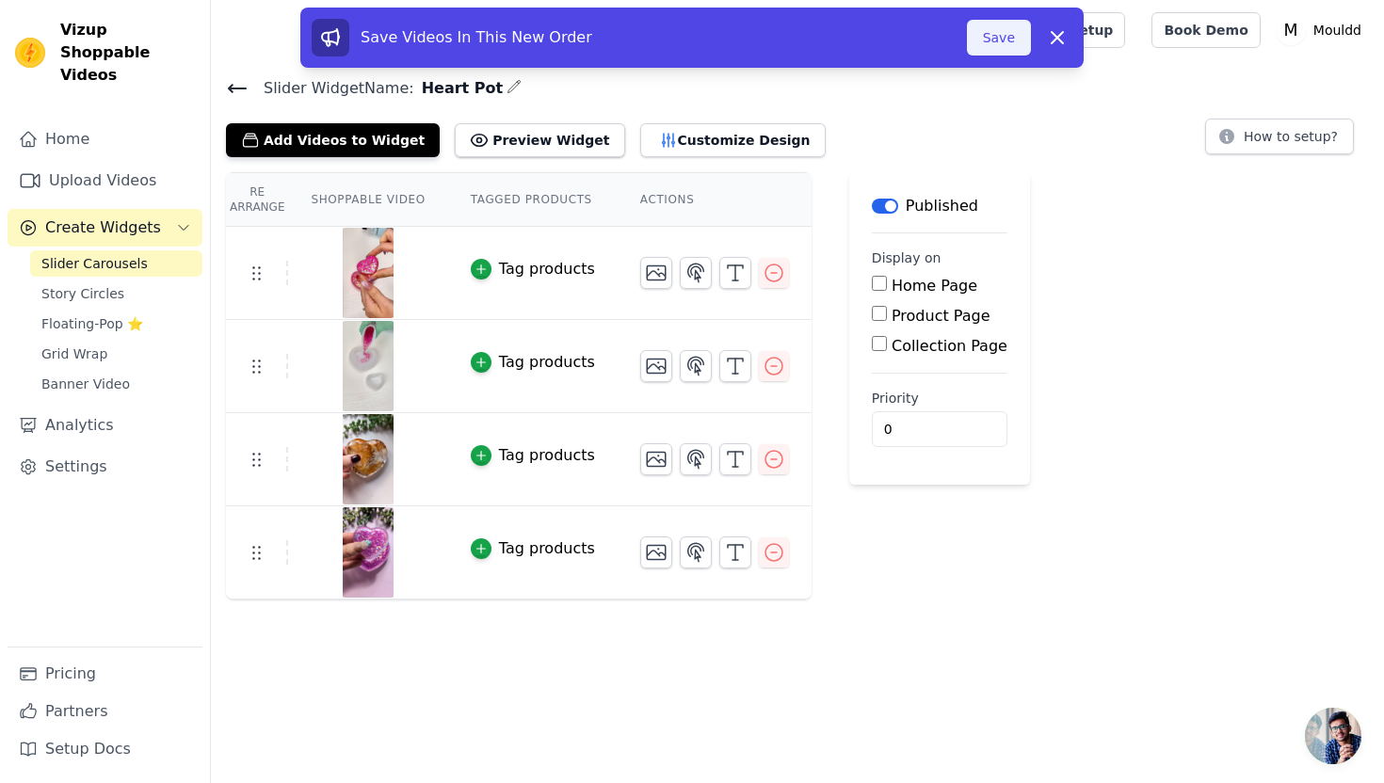
click at [977, 41] on button "Save" at bounding box center [999, 38] width 64 height 36
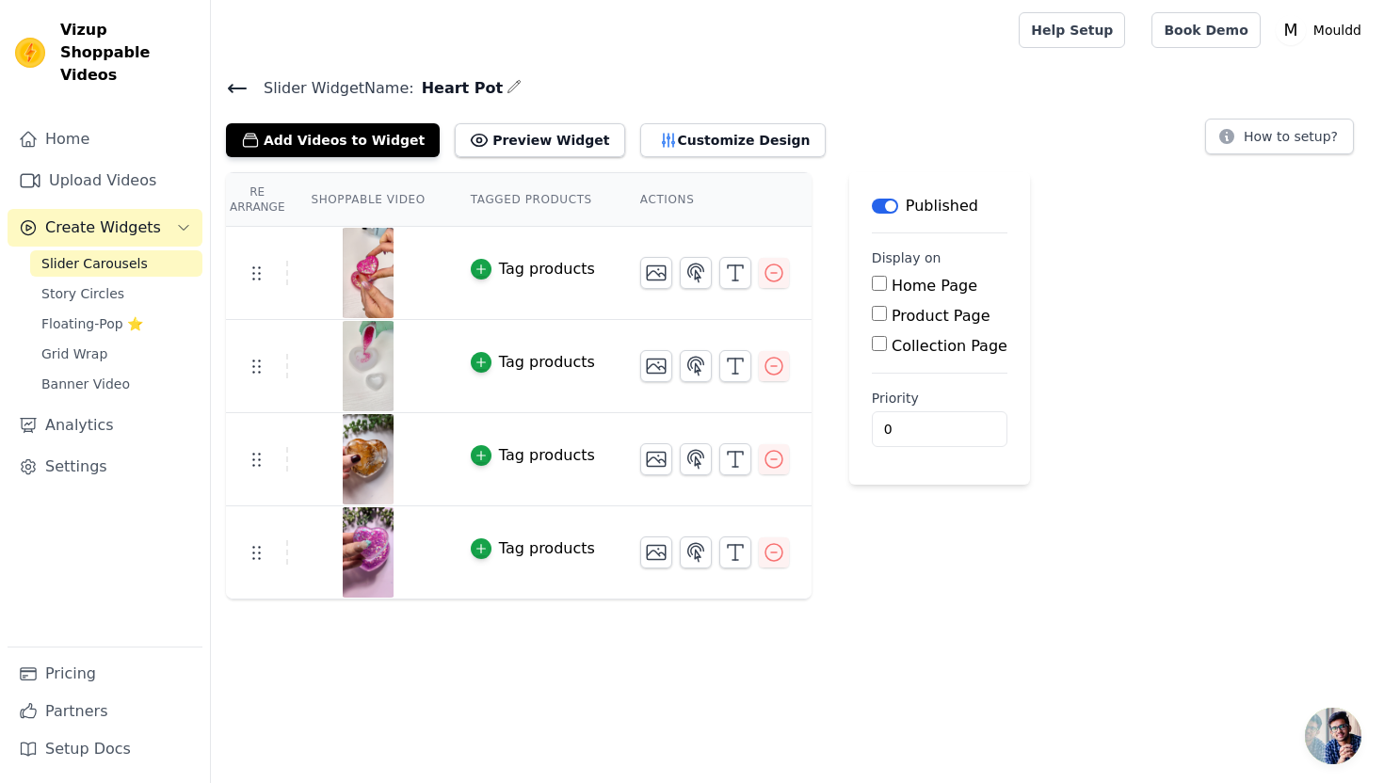
click at [242, 84] on icon at bounding box center [237, 88] width 23 height 23
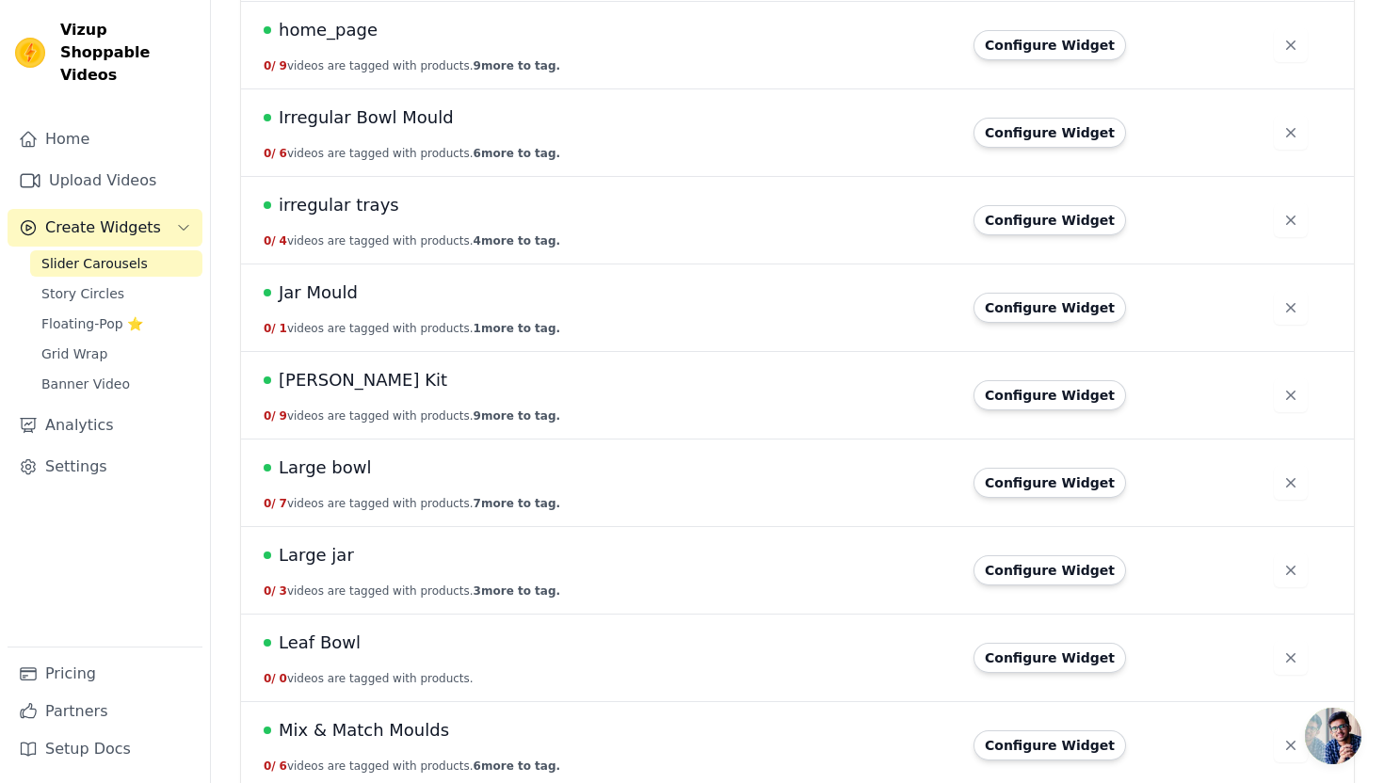
scroll to position [2261, 0]
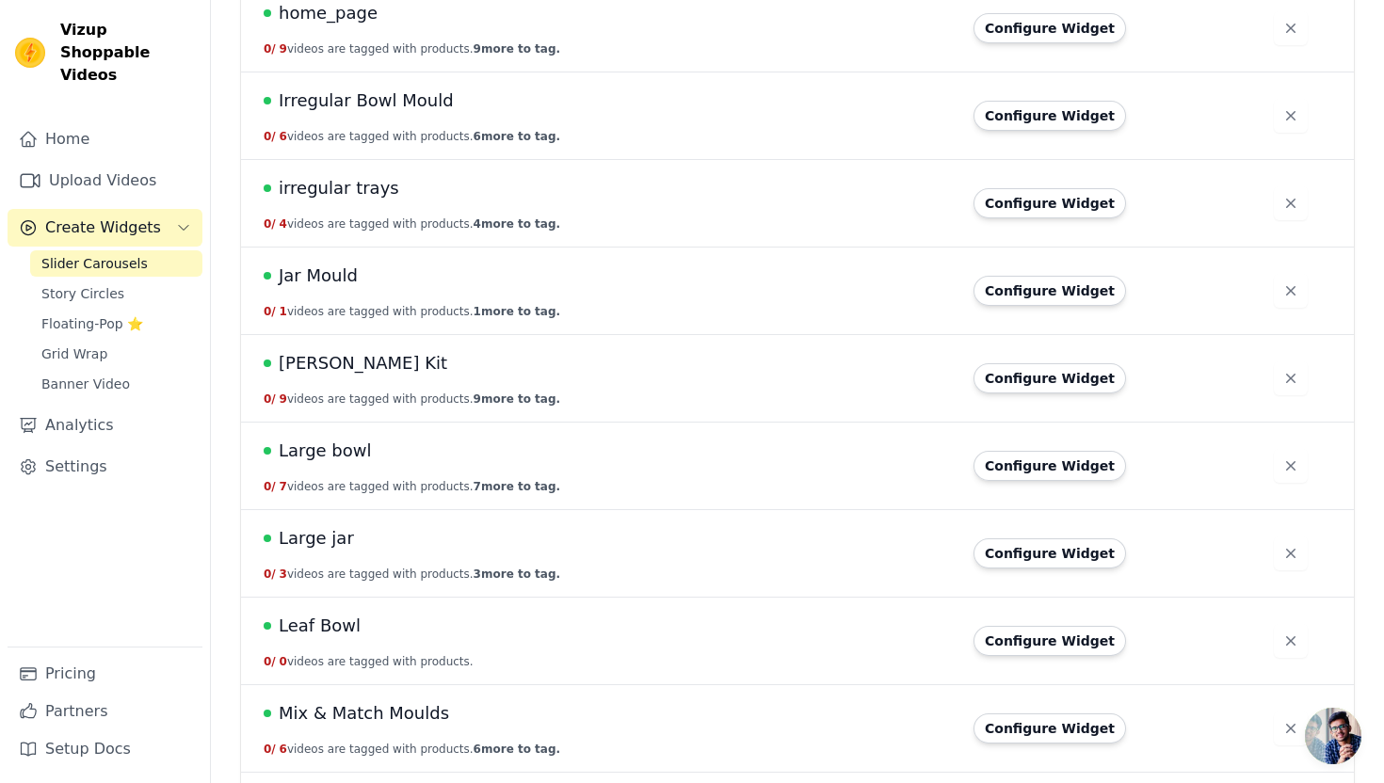
click at [330, 613] on span "Leaf Bowl" at bounding box center [320, 626] width 82 height 26
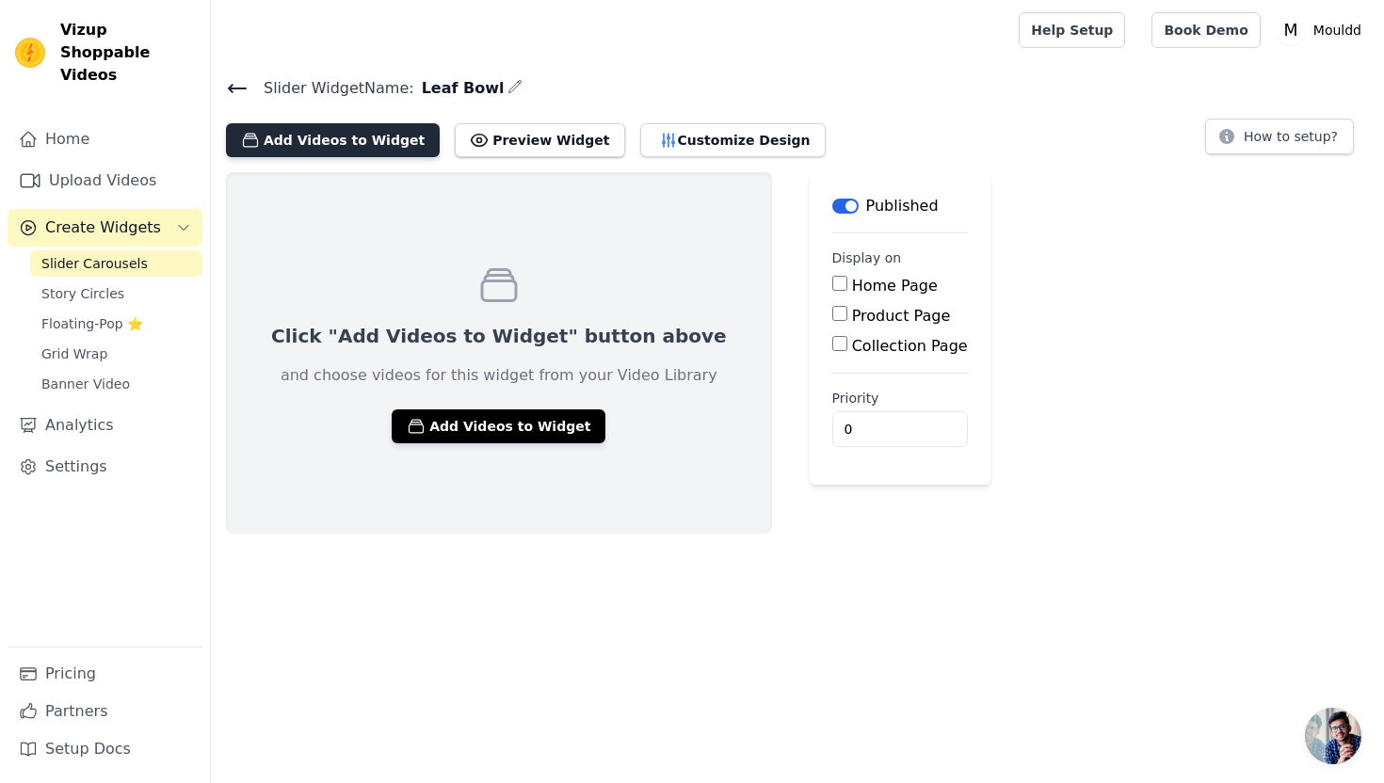
click at [303, 147] on button "Add Videos to Widget" at bounding box center [333, 140] width 214 height 34
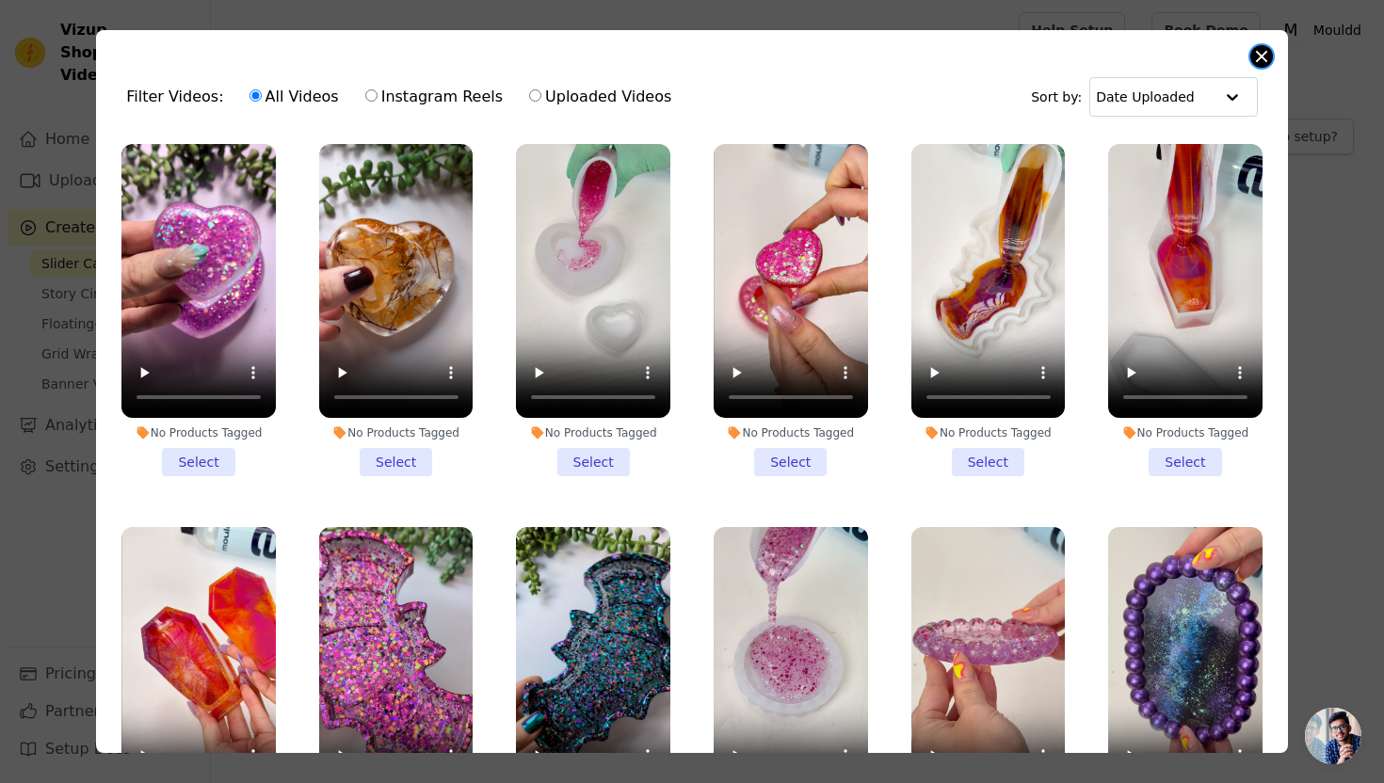
click at [1259, 60] on button "Close modal" at bounding box center [1261, 56] width 23 height 23
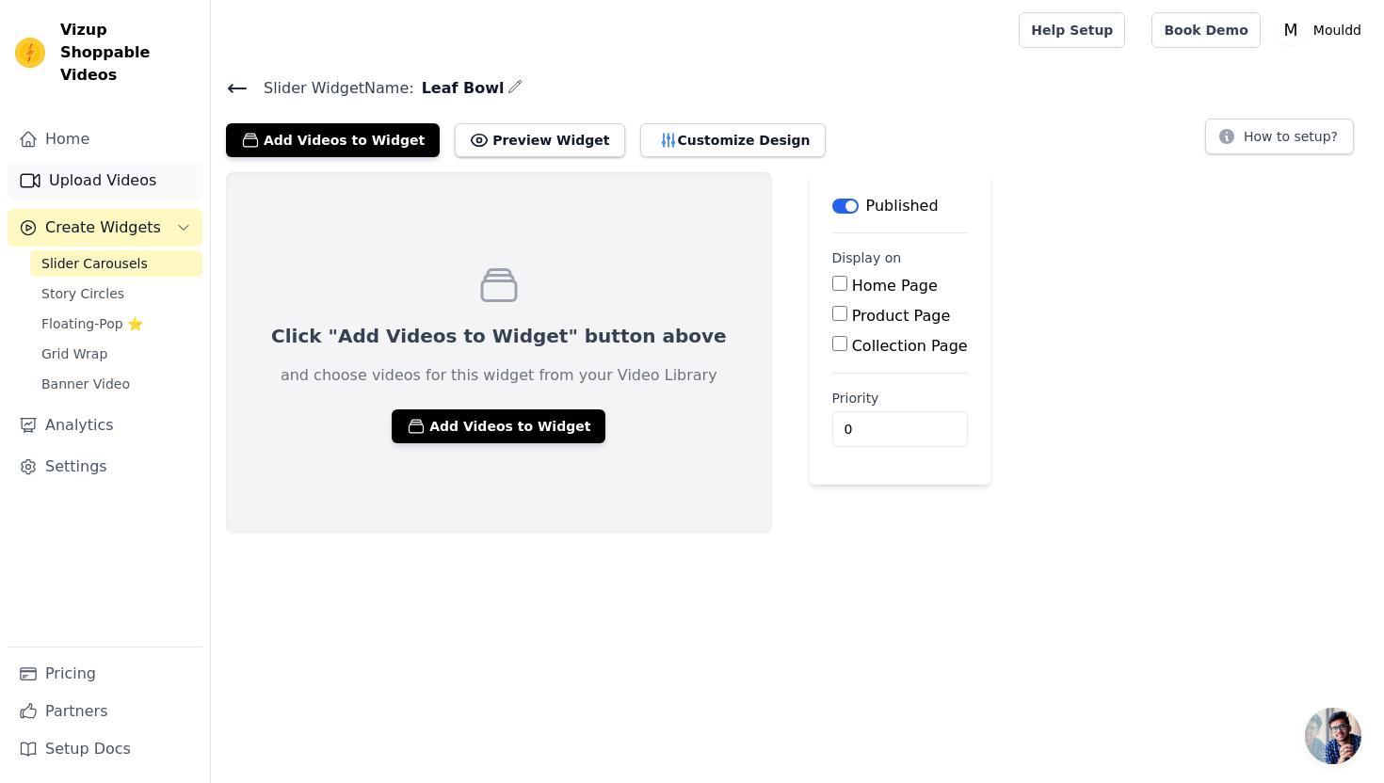
click at [144, 167] on link "Upload Videos" at bounding box center [105, 181] width 195 height 38
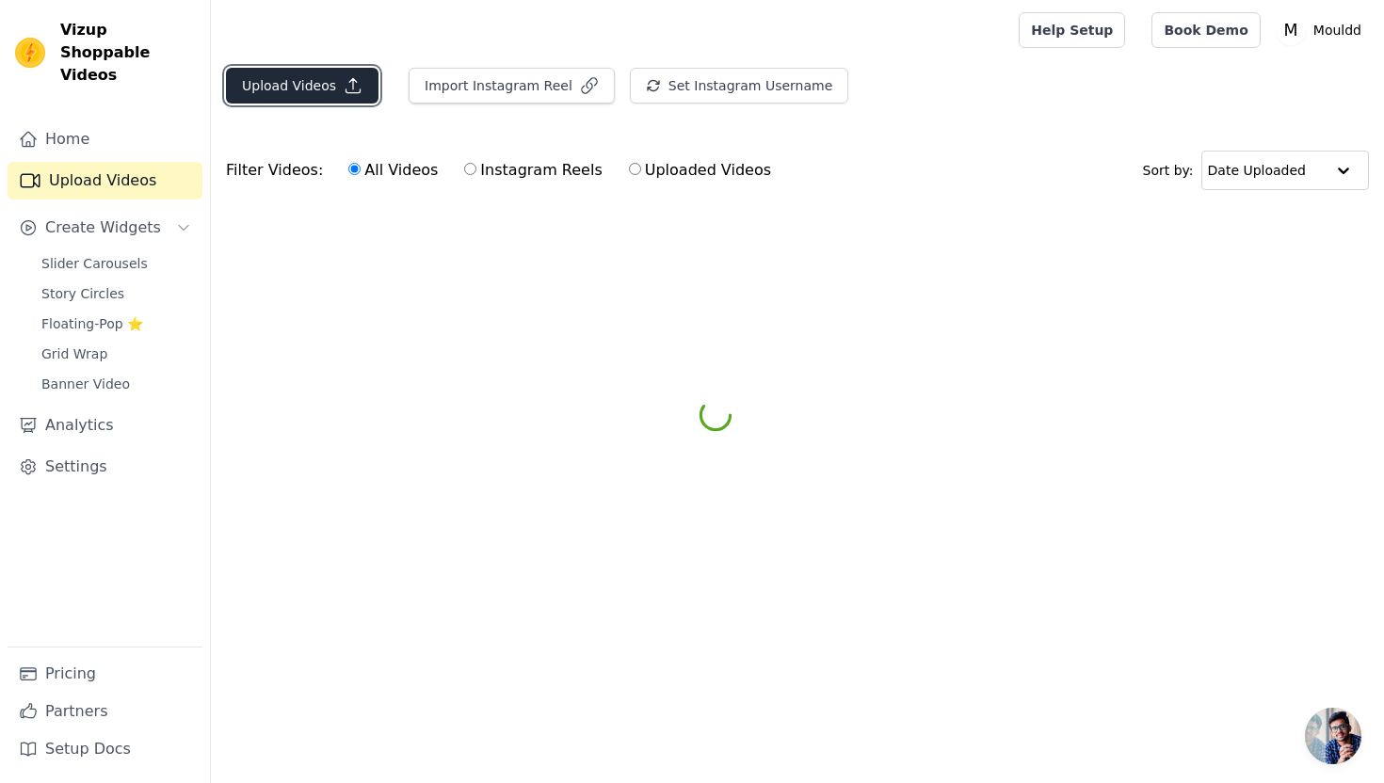
click at [335, 89] on button "Upload Videos" at bounding box center [302, 86] width 152 height 36
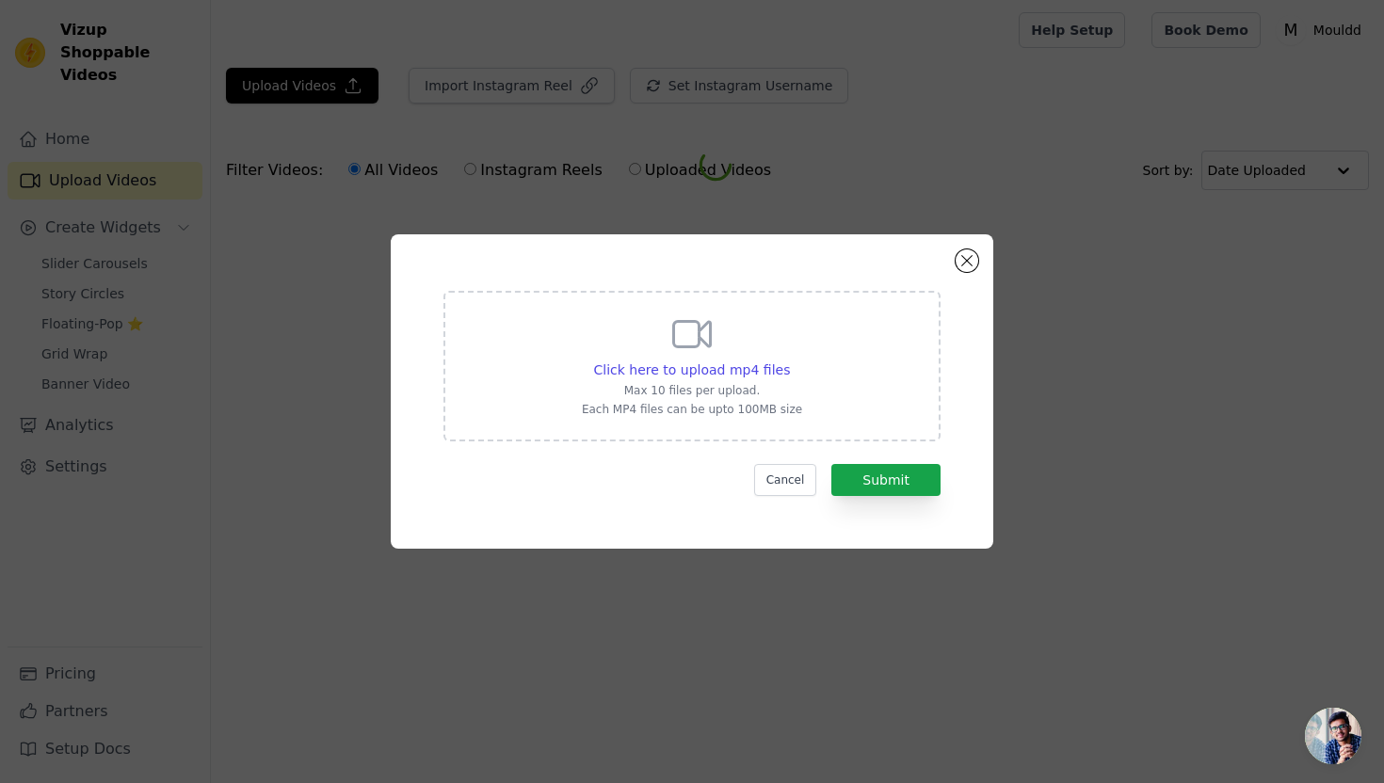
click at [568, 341] on div "Click here to upload mp4 files Max 10 files per upload. Each MP4 files can be u…" at bounding box center [691, 366] width 497 height 151
click at [789, 360] on input "Click here to upload mp4 files Max 10 files per upload. Each MP4 files can be u…" at bounding box center [789, 360] width 1 height 1
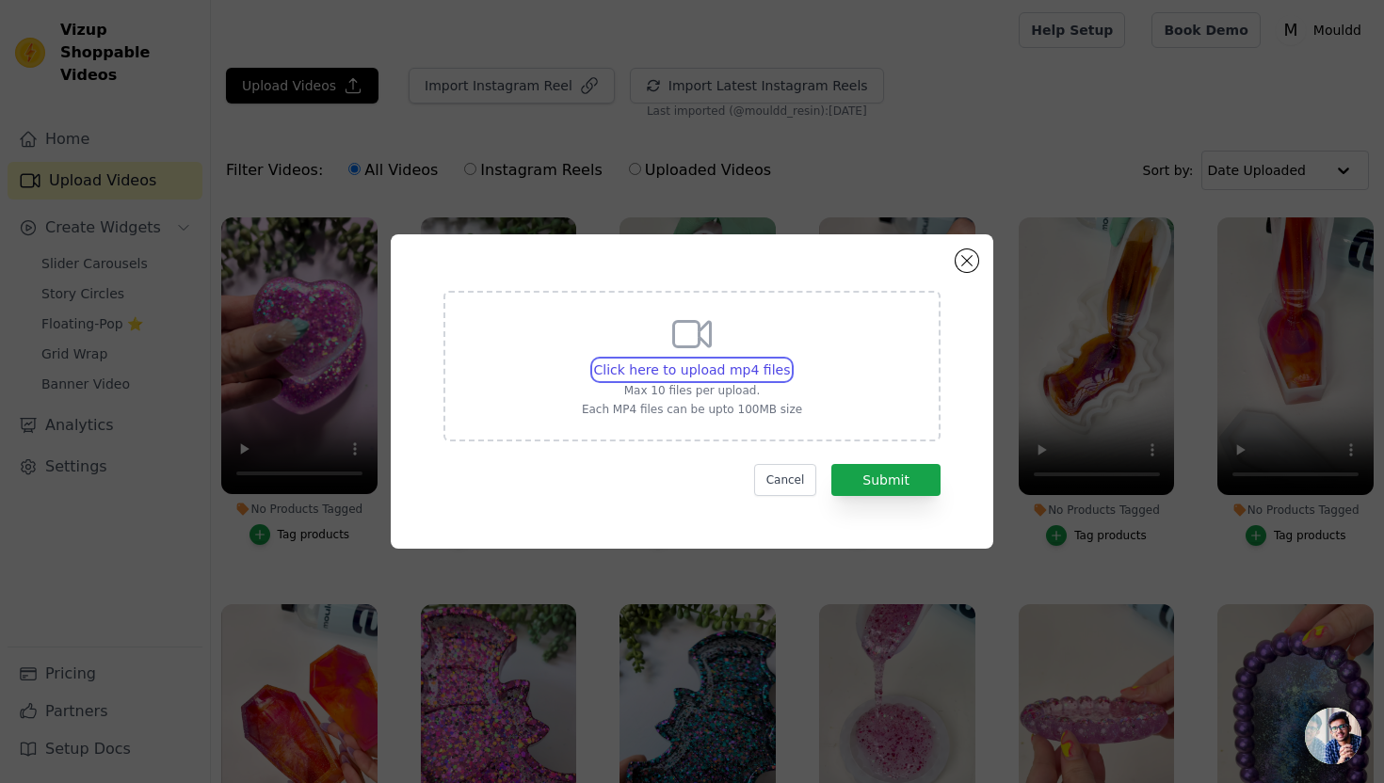
type input "C:\fakepath\Autumn Leaf Bowl.mp4"
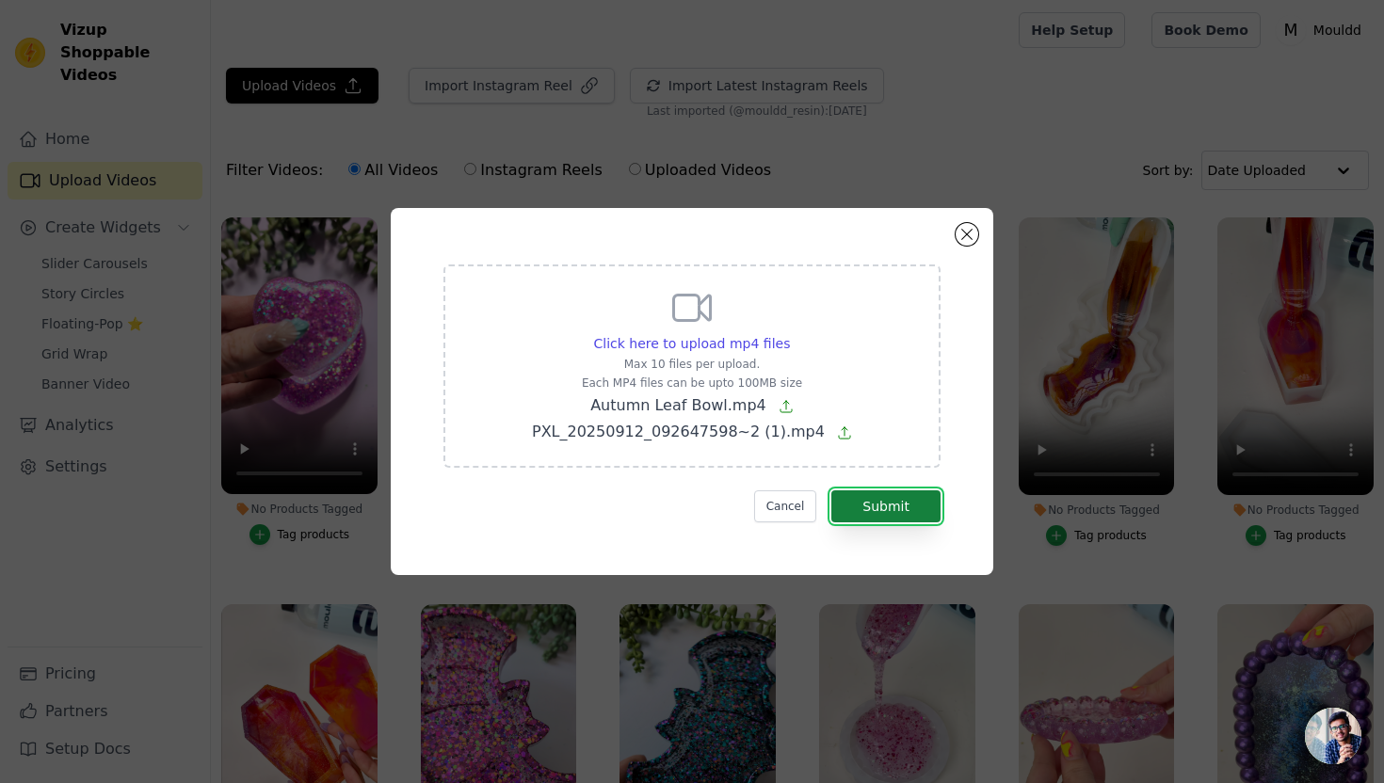
click at [912, 500] on button "Submit" at bounding box center [885, 506] width 109 height 32
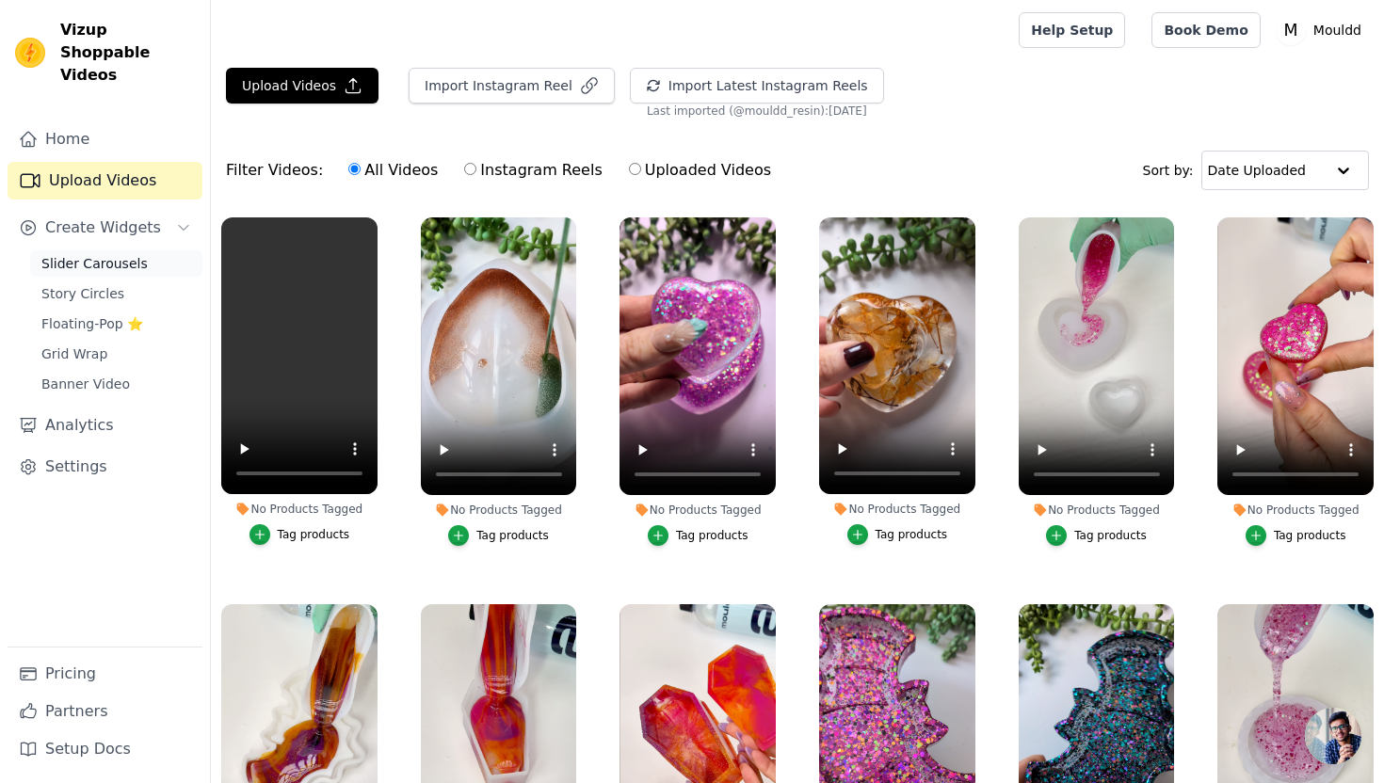
click at [135, 254] on span "Slider Carousels" at bounding box center [94, 263] width 106 height 19
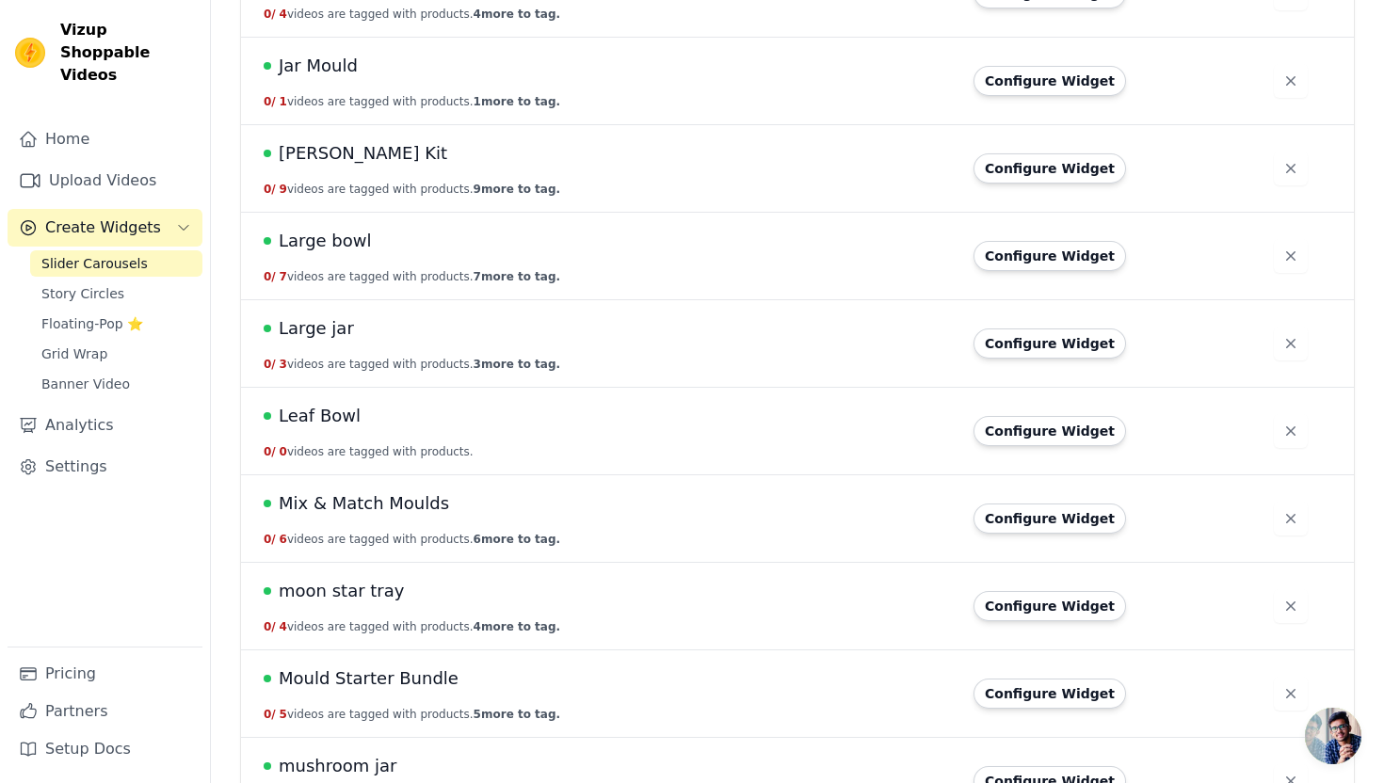
scroll to position [2527, 0]
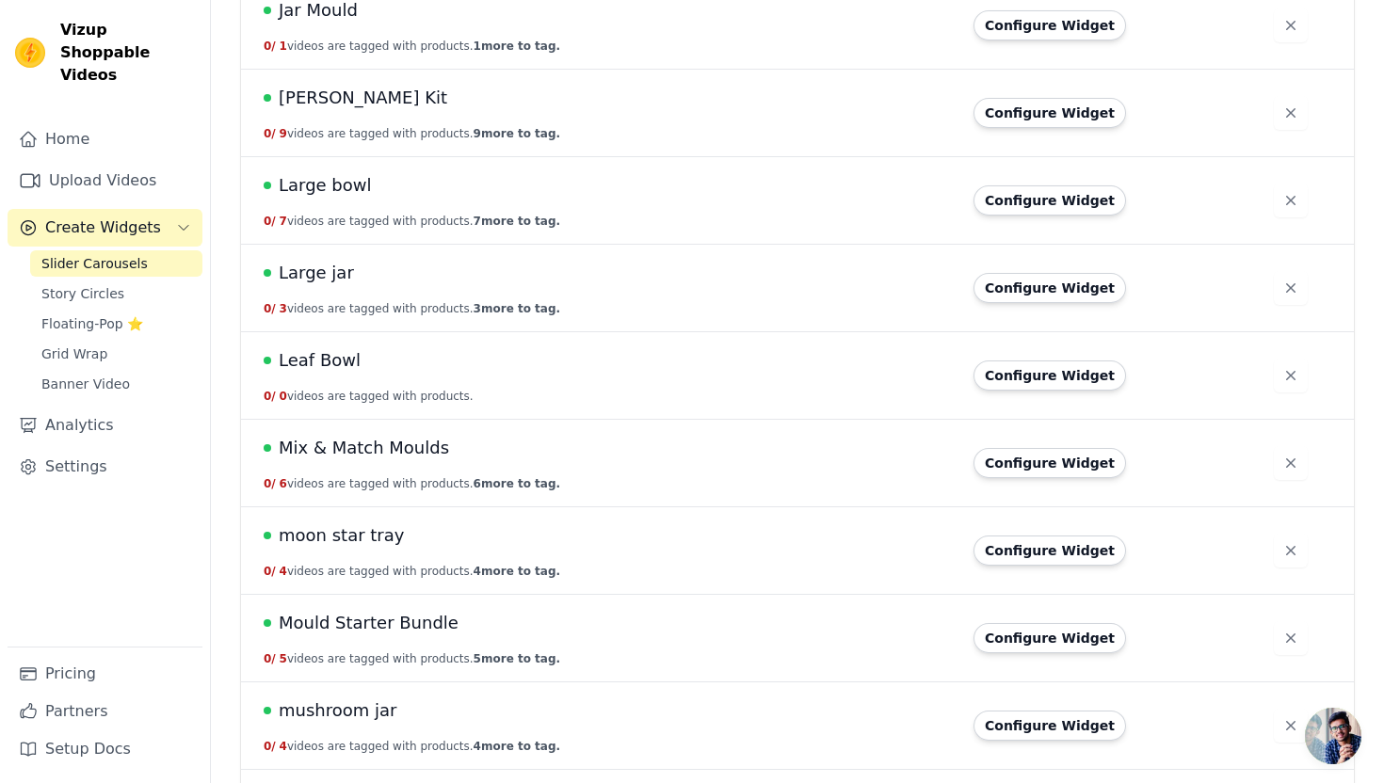
click at [328, 364] on span "Leaf Bowl" at bounding box center [320, 360] width 82 height 26
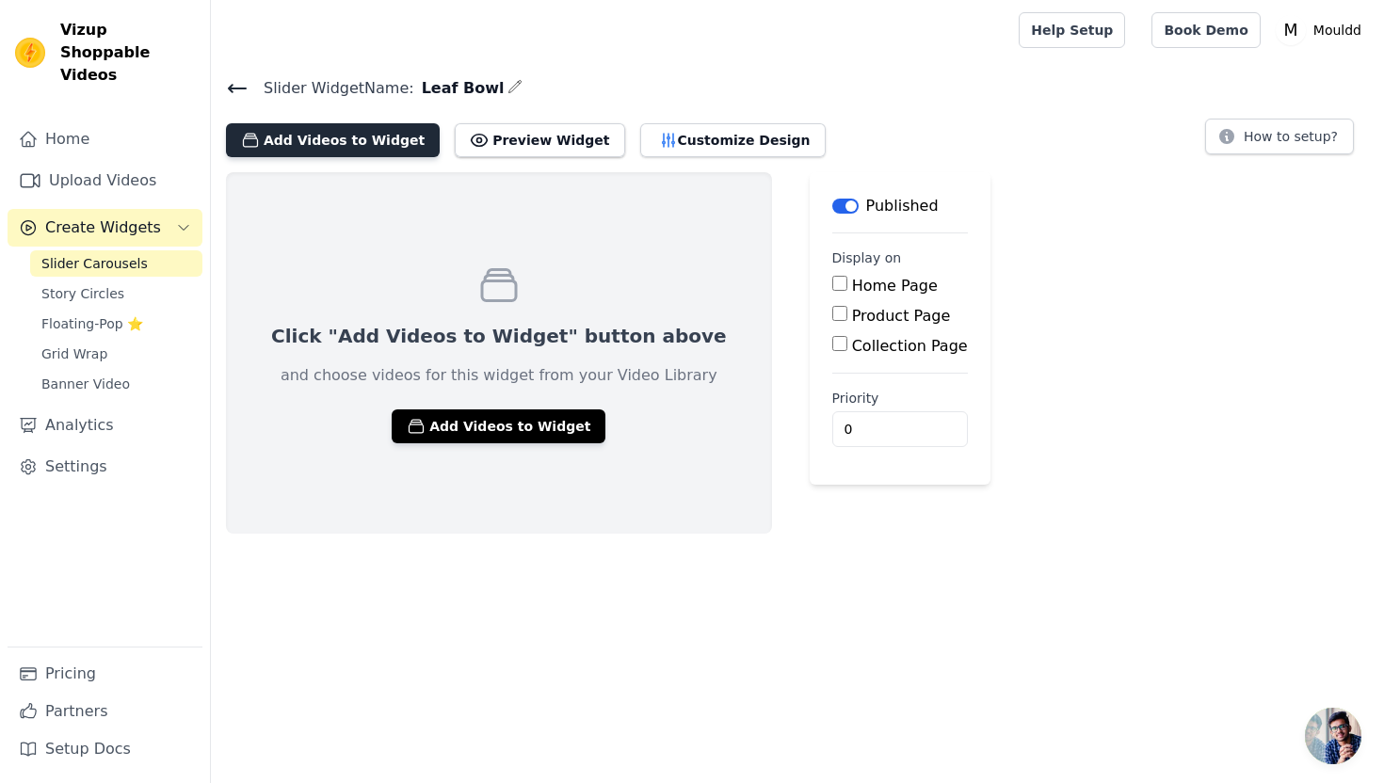
click at [345, 144] on button "Add Videos to Widget" at bounding box center [333, 140] width 214 height 34
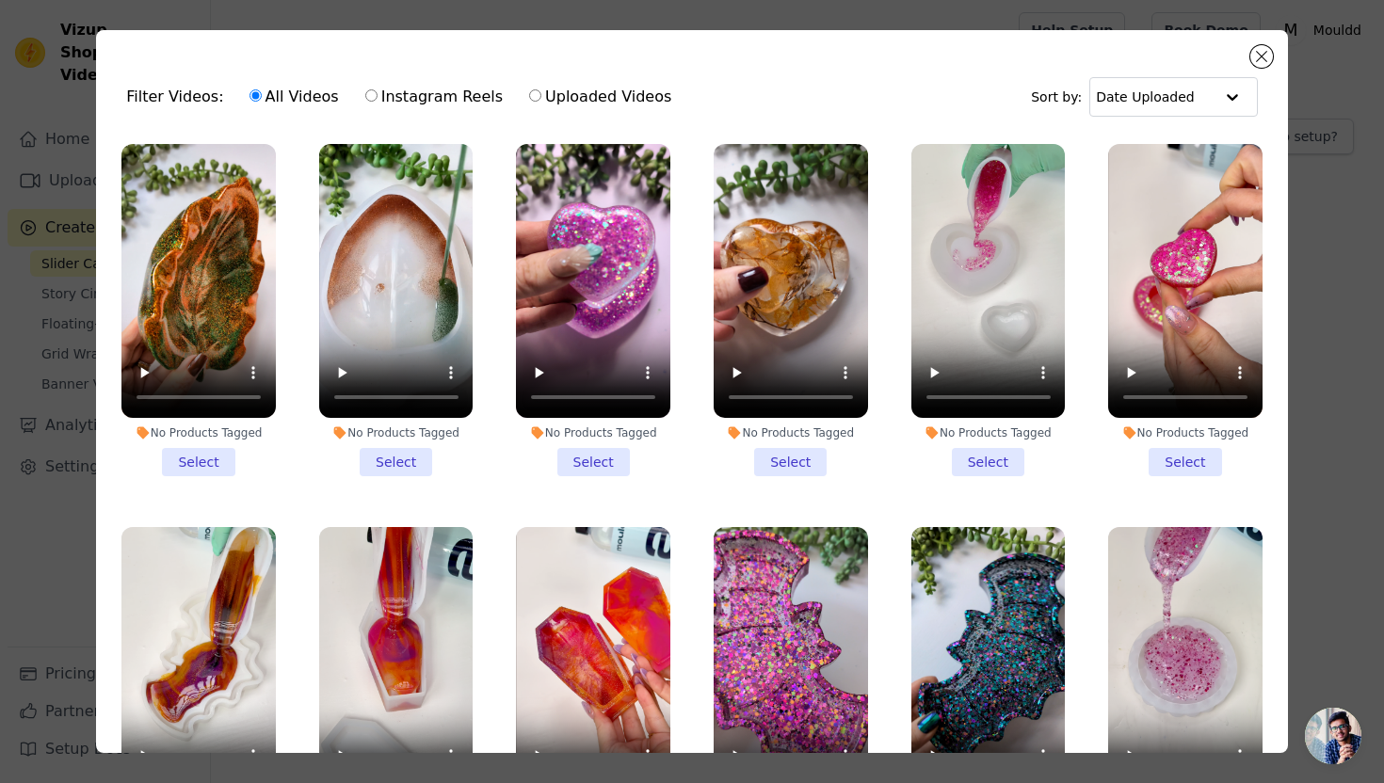
click at [219, 458] on li "No Products Tagged Select" at bounding box center [198, 310] width 154 height 332
click at [0, 0] on input "No Products Tagged Select" at bounding box center [0, 0] width 0 height 0
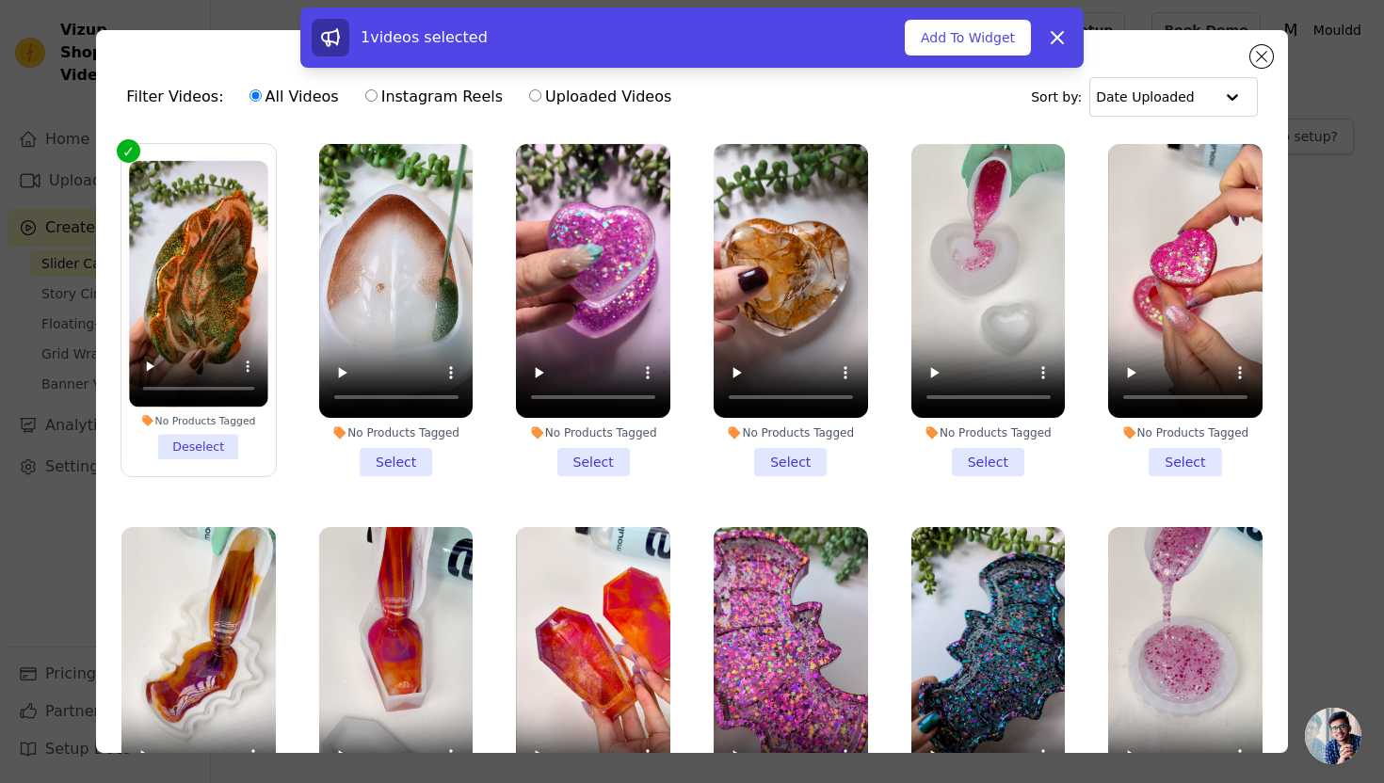
click at [398, 460] on li "No Products Tagged Select" at bounding box center [396, 310] width 154 height 332
click at [0, 0] on input "No Products Tagged Select" at bounding box center [0, 0] width 0 height 0
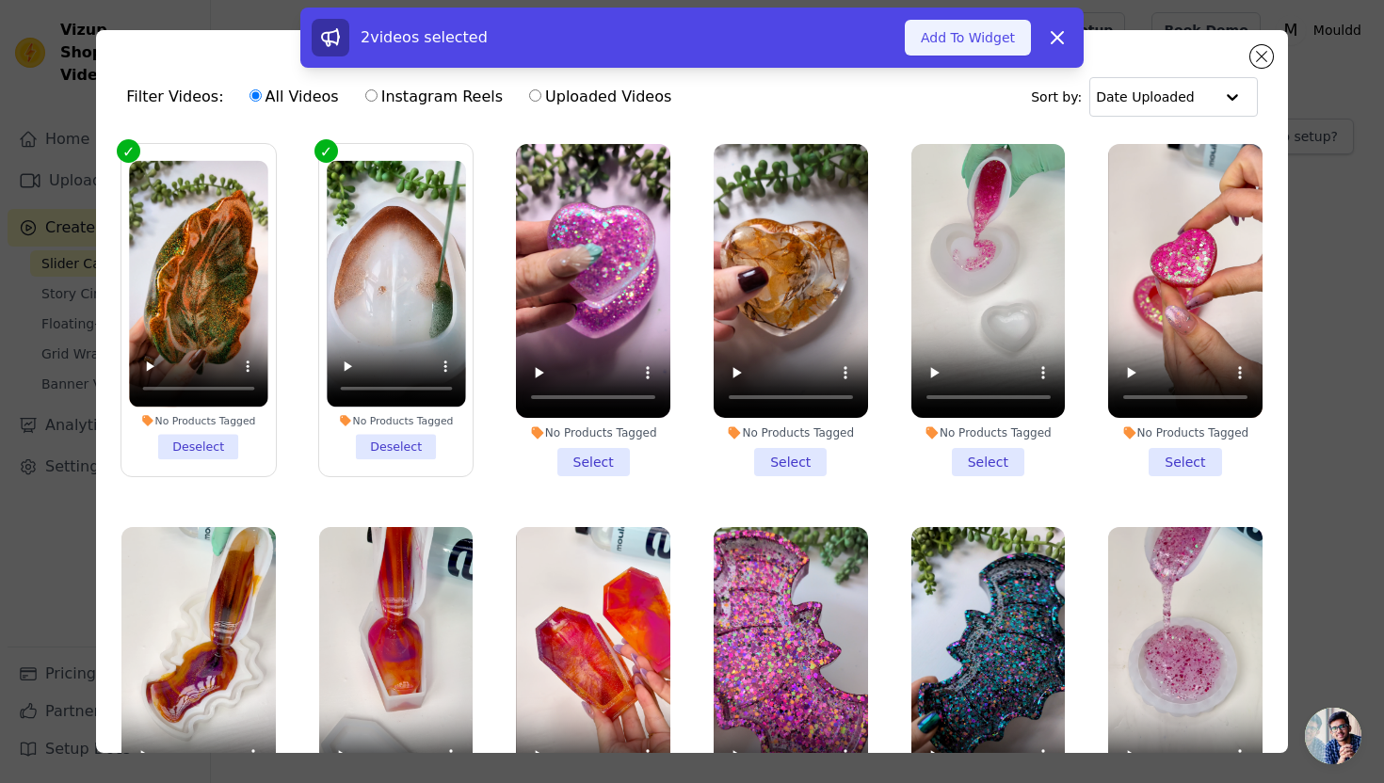
click at [930, 35] on button "Add To Widget" at bounding box center [968, 38] width 126 height 36
